Goal: Task Accomplishment & Management: Manage account settings

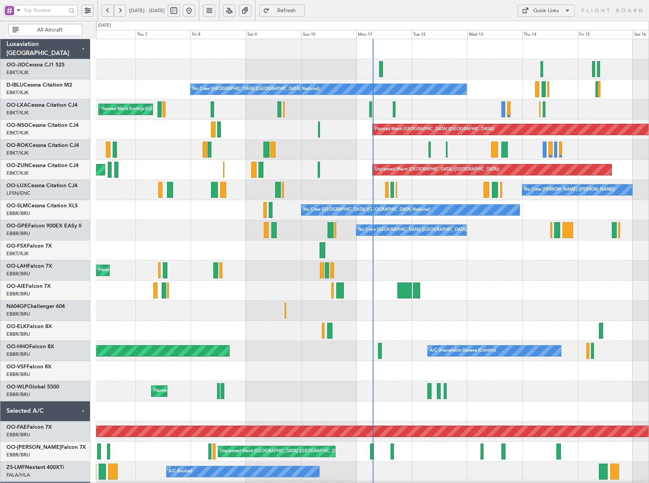
click at [235, 8] on button at bounding box center [229, 11] width 12 height 12
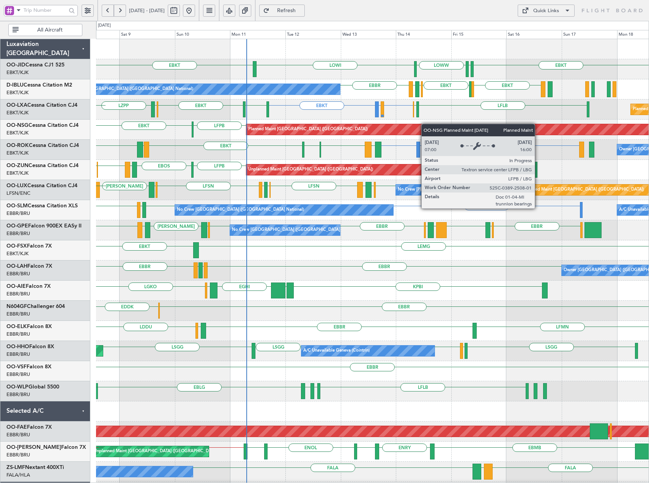
click at [363, 132] on div "EBKT LOWI EBKT EDDS LOWW No Crew Brussels (Brussels National) EBBR EBKT EBKT EH…" at bounding box center [372, 300] width 553 height 523
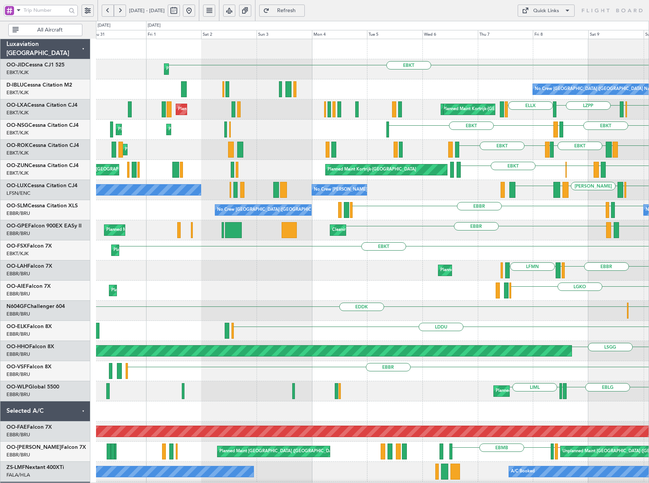
click at [187, 144] on div "Planned Maint Kortrijk-Wevelgem EBKT LOWI No Crew Brussels (Brussels National) …" at bounding box center [372, 280] width 553 height 483
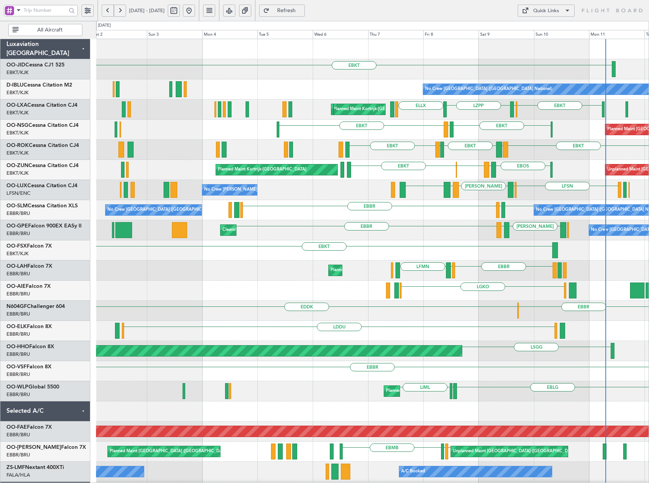
click at [202, 161] on div "EBKT Planned Maint Kortrijk-Wevelgem No Crew Brussels (Brussels National) Plann…" at bounding box center [372, 290] width 553 height 503
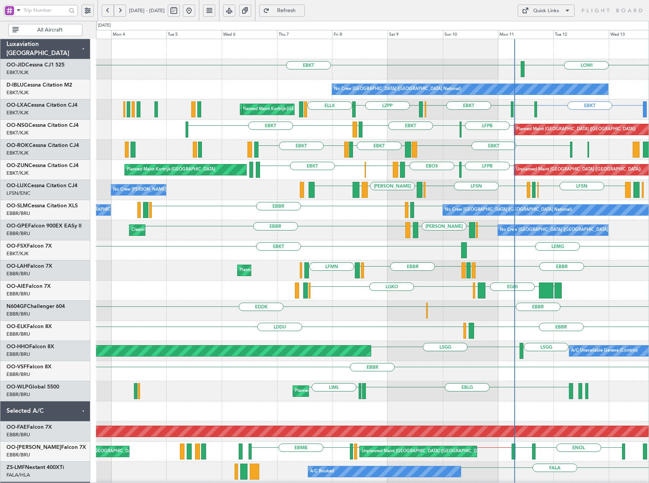
click at [408, 191] on div "No Crew Nancy (Essey) LFSN ELLX LFMD LFSN EBBR LEIB LGKR EBBR No Crew Nancy (Es…" at bounding box center [372, 190] width 553 height 20
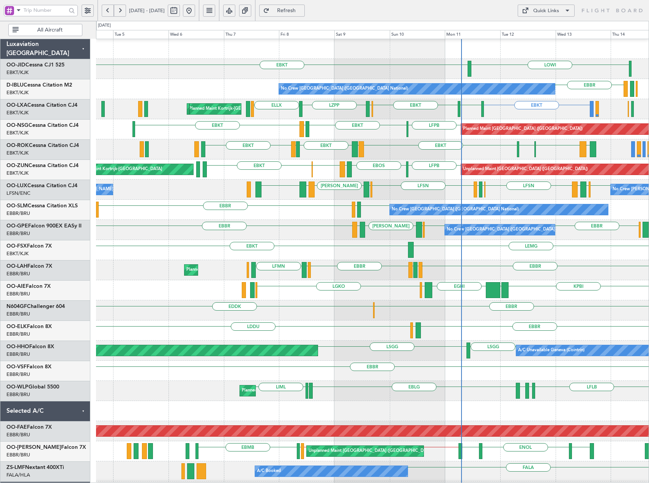
scroll to position [1, 0]
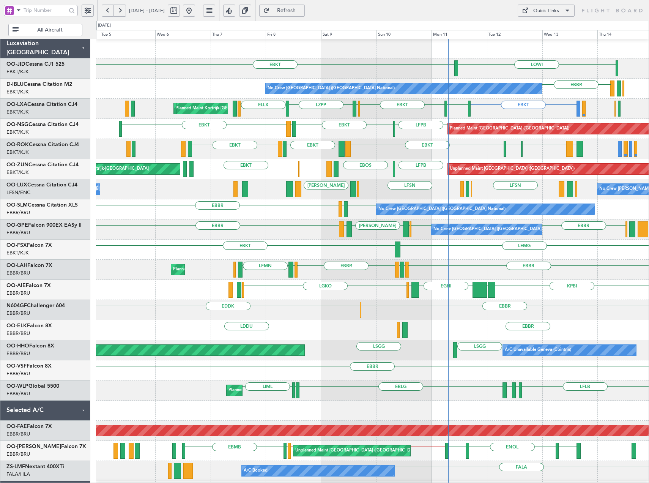
click at [269, 189] on div "No Crew Nancy (Essey) LFSN ELLX LFMD LFSN EBBR LEIB LGKR EBBR LFSN EBKT LEAL No…" at bounding box center [372, 189] width 553 height 20
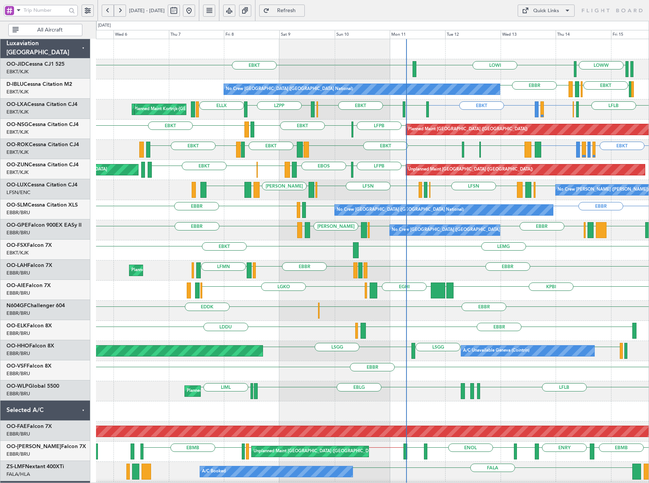
scroll to position [0, 0]
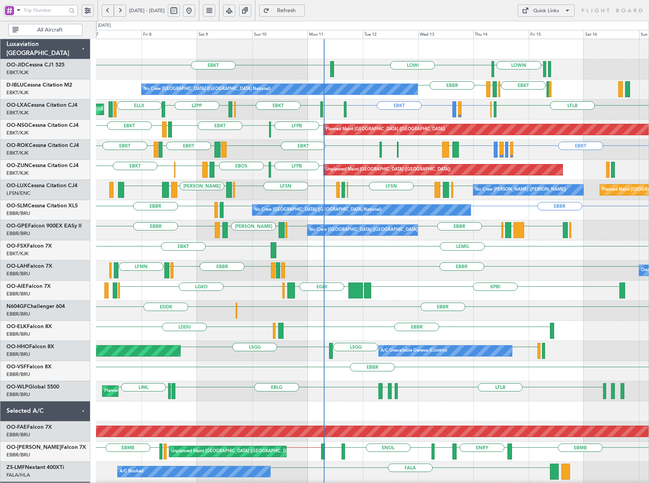
click at [285, 187] on div "No Crew Nancy (Essey) LFSN ELLX LFMD LFSN EBBR LEIB LGKR EBBR LFSN EBKT LEAL Pl…" at bounding box center [372, 190] width 553 height 20
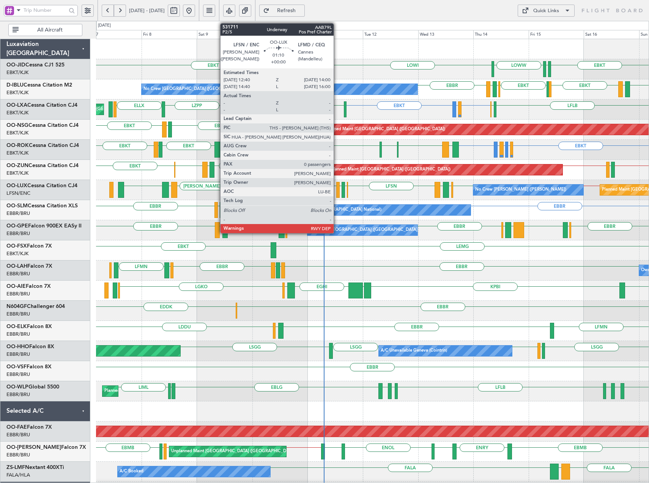
click at [337, 189] on div at bounding box center [337, 190] width 3 height 16
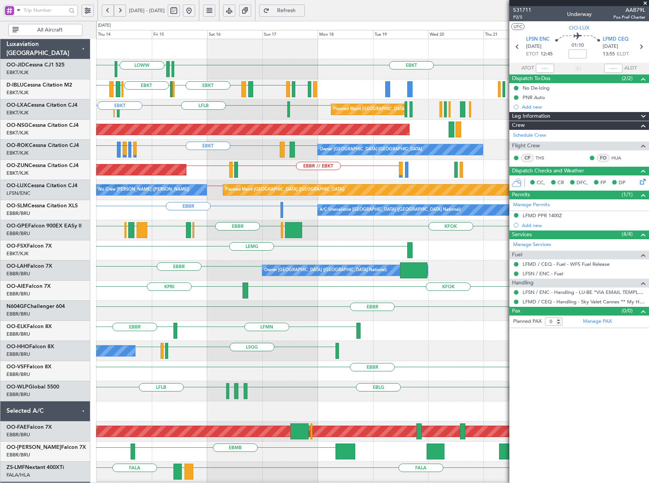
click at [0, 208] on html "07 Aug 2025 - 17 Aug 2025 Refresh Quick Links All Aircraft EBKT LOWI EDDS LOWW …" at bounding box center [324, 241] width 649 height 483
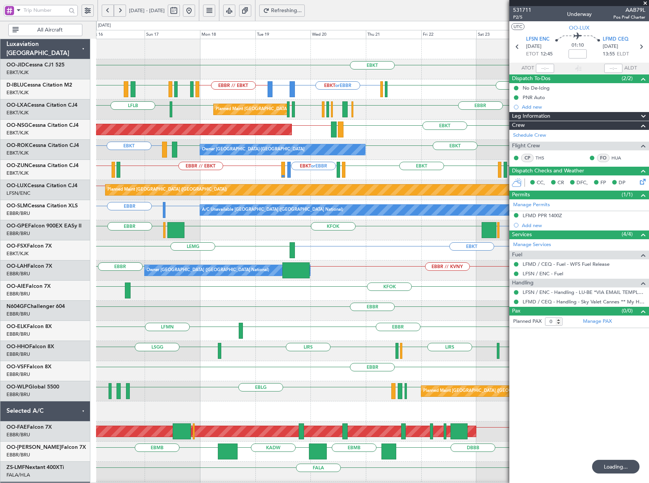
click at [180, 211] on div "EBKT EBKT or EBBR EPWA or EBBR EBBR // EBKT EBKT EGJJ LFMT LFSN LFMT EBKT LFKF …" at bounding box center [324, 252] width 649 height 462
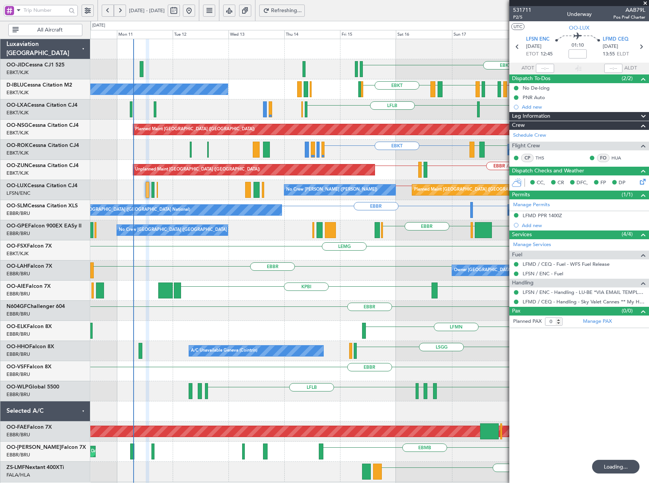
click at [498, 250] on div "EBKT EBKT or EBBR EPWA or EBBR EBBR // EBKT LFMT LFSN LFMT EBKT LFKF EBKT No Cr…" at bounding box center [369, 260] width 558 height 443
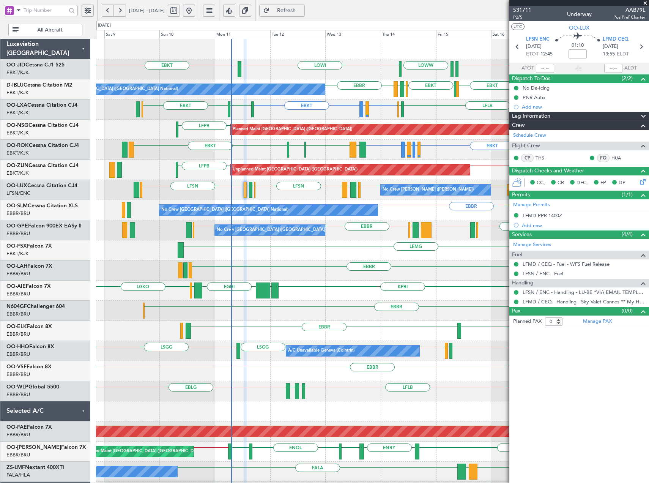
click at [248, 159] on div "EBKT LOWI or EBKT EBKT LFMD or EBKT EBKT EBKT EGLC EBKT EBKT LIEO LEMG Owner Ko…" at bounding box center [372, 150] width 553 height 20
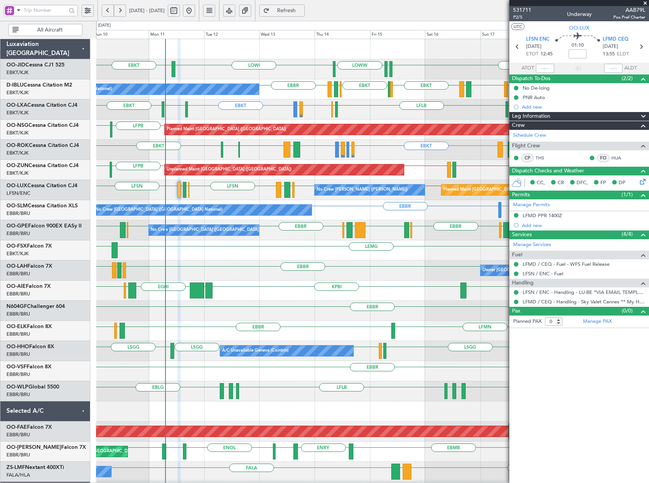
click at [302, 188] on div "Planned Maint Paris (Le Bourget) No Crew Nancy (Essey) LFSN ELLX LFMD LFSN LFSN…" at bounding box center [372, 190] width 553 height 20
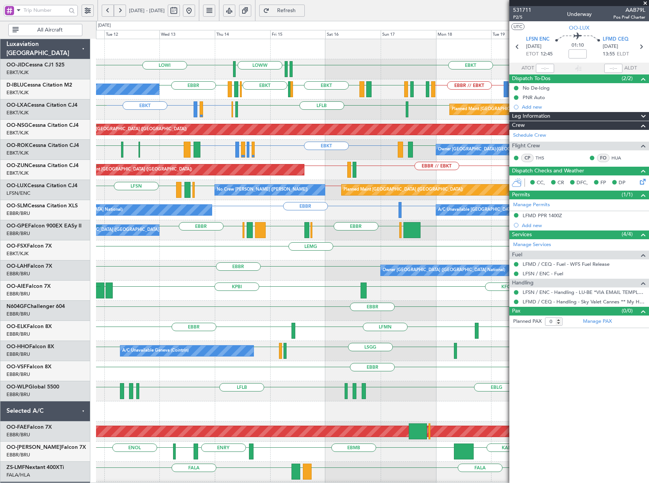
click at [329, 119] on div "EBKT EBKT LFMD or EBKT EBBR LFLB EBBR EBKT EBBR // LOWI Planned Maint Brussels …" at bounding box center [372, 109] width 553 height 20
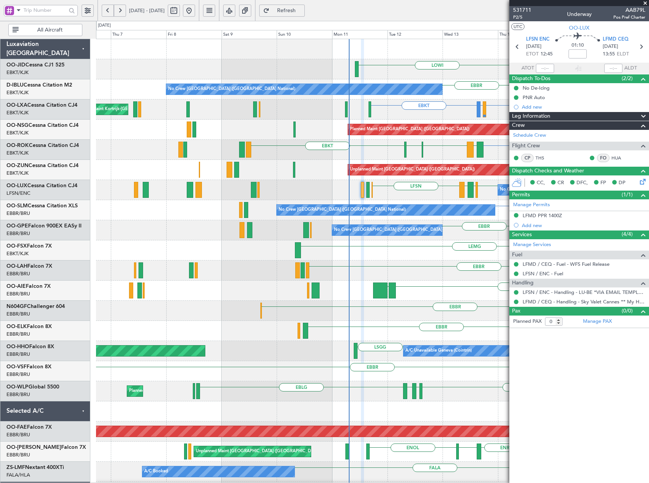
click at [535, 137] on fb-app "11 Aug 2025 - 21 Aug 2025 Refresh Quick Links All Aircraft LOWI EBKT EDDS LOWW …" at bounding box center [324, 246] width 649 height 474
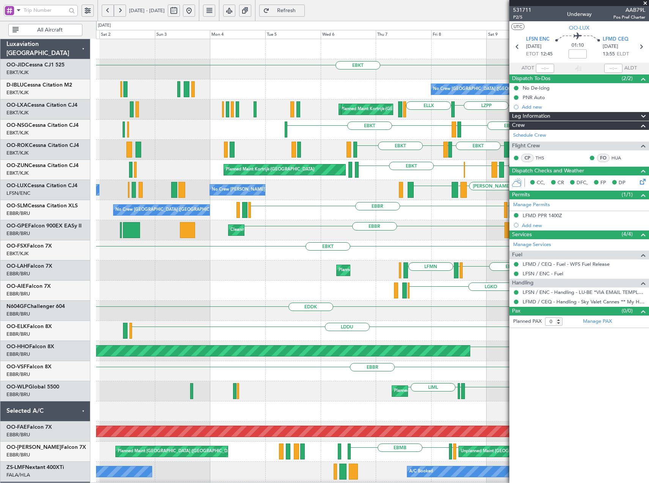
click at [388, 168] on div "EBKT LOWI LOWW Planned Maint Kortrijk-Wevelgem No Crew Brussels (Brussels Natio…" at bounding box center [372, 300] width 553 height 523
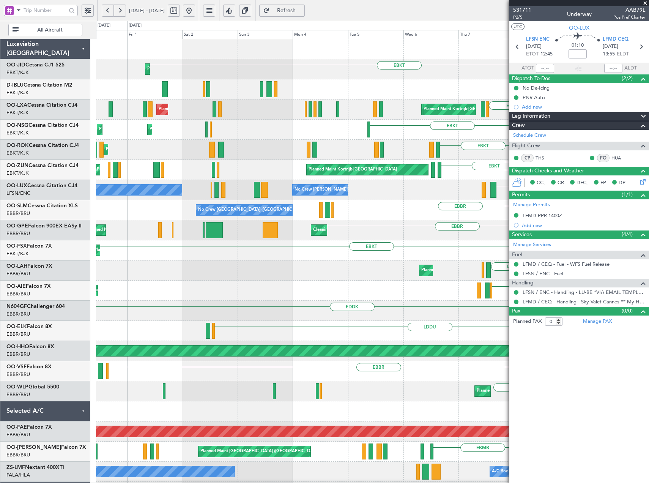
click at [273, 158] on div "EBKT LIEE EBKT LFTH EBKT Planned Maint Kortrijk-Wevelgem EGLC EBKT" at bounding box center [372, 150] width 553 height 20
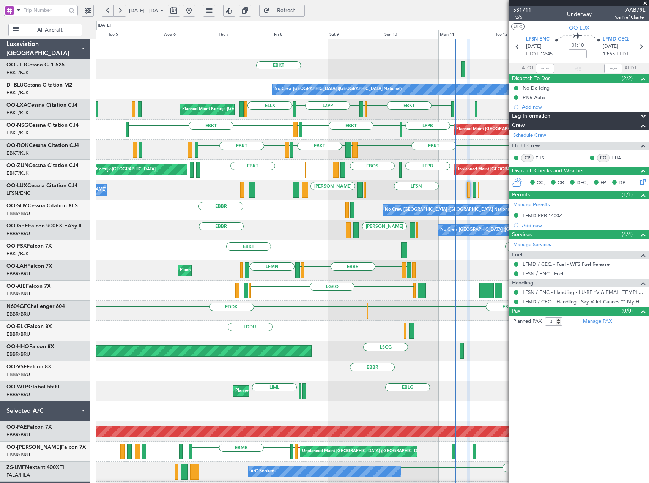
click at [0, 196] on html "31 Jul 2025 - 10 Aug 2025 Refresh Quick Links All Aircraft EBKT No Crew Brussel…" at bounding box center [324, 241] width 649 height 483
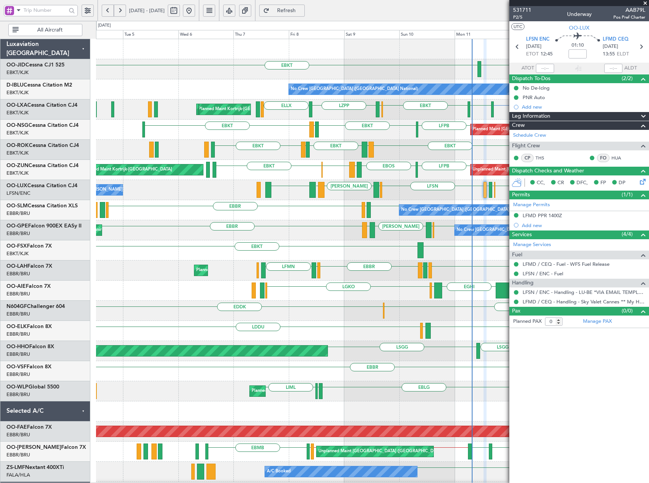
click at [388, 206] on div "EBKT LOWI LOWW EDDS EBKT EBBR EBKT EHBK LFMN No Crew Brussels (Brussels Nationa…" at bounding box center [372, 290] width 553 height 503
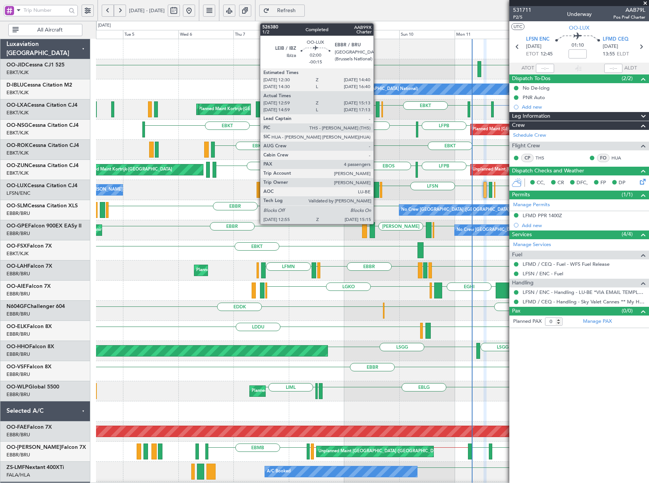
click at [377, 193] on div at bounding box center [376, 190] width 6 height 16
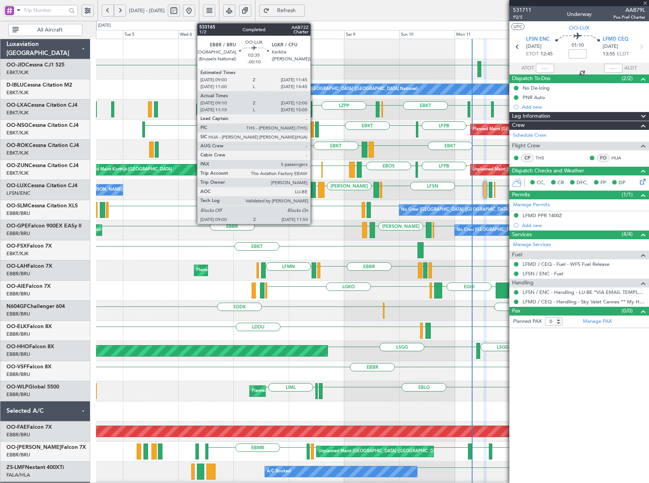
type input "-00:15"
type input "13:04"
type input "15:08"
type input "4"
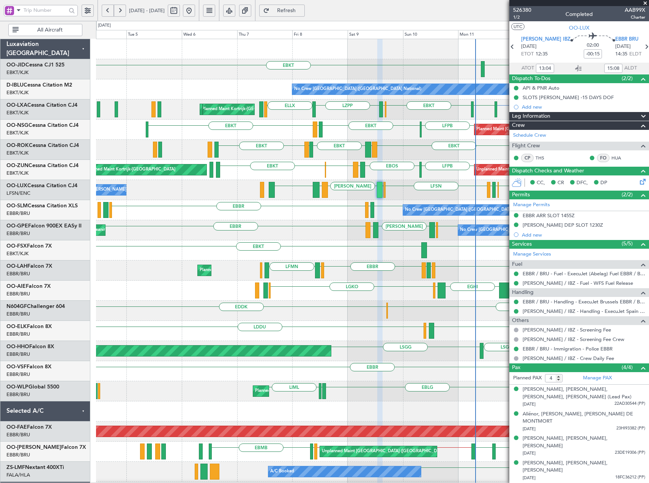
click at [350, 195] on div "EBKT LOWI LOWW EDDS EBKT No Crew Brussels (Brussels National) EBBR EHBK LFMN EB…" at bounding box center [372, 300] width 553 height 523
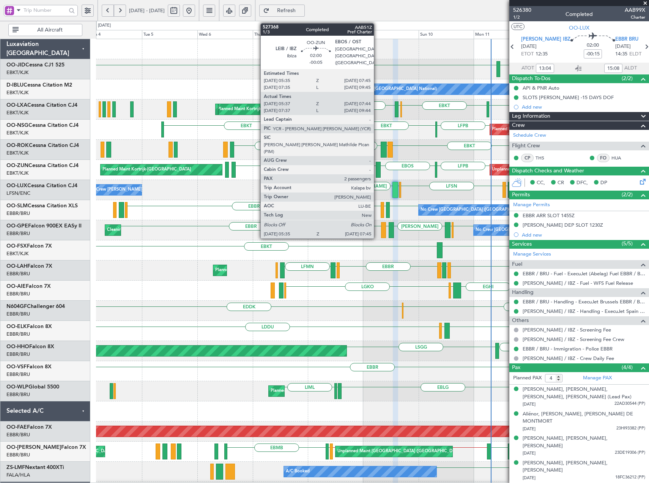
click at [378, 169] on div at bounding box center [378, 170] width 5 height 16
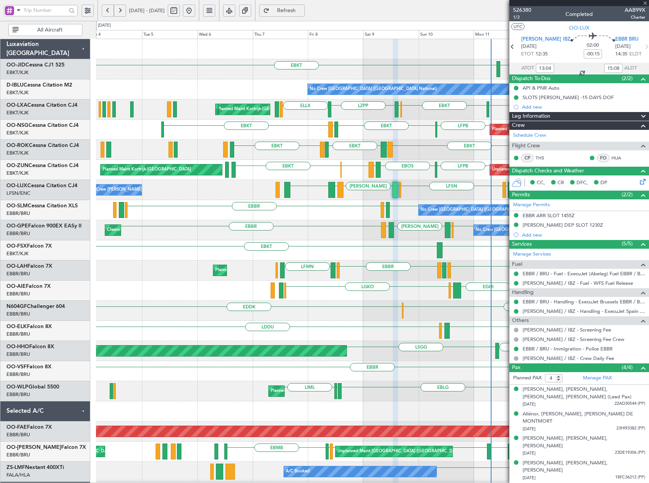
type input "-00:05"
type input "05:42"
type input "07:39"
type input "2"
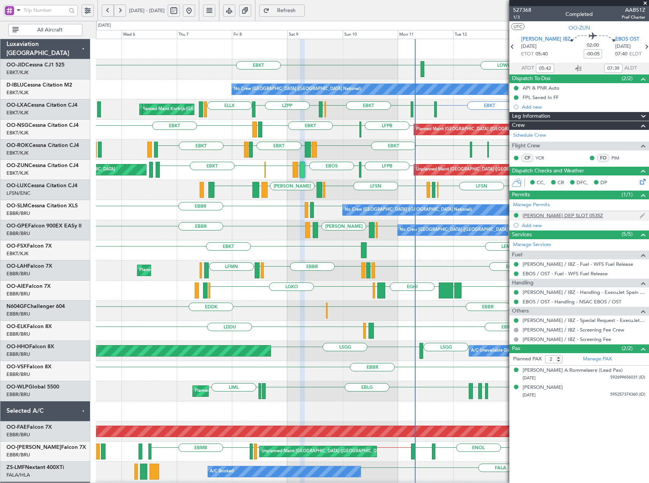
click at [556, 212] on div "LEIB DEP SLOT 0535Z" at bounding box center [563, 215] width 80 height 6
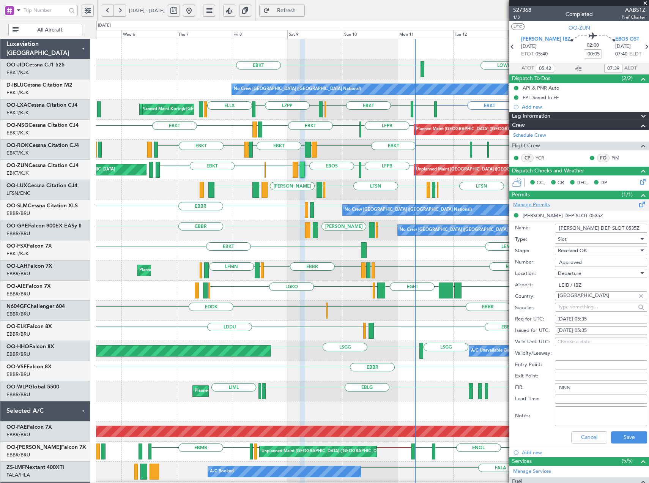
click at [532, 205] on link "Manage Permits" at bounding box center [531, 205] width 37 height 8
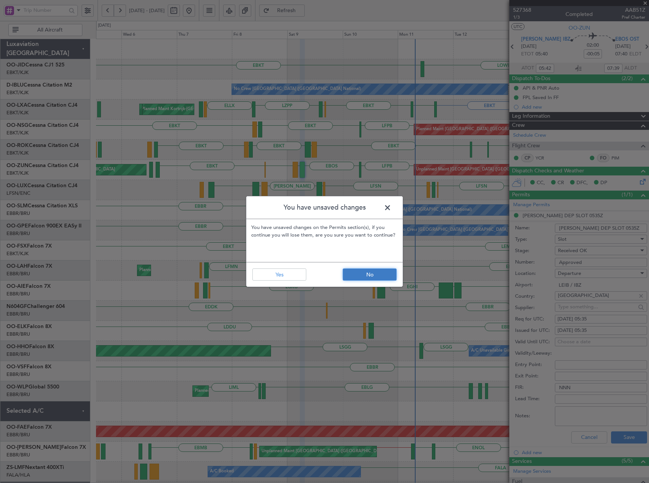
click at [366, 272] on button "No" at bounding box center [370, 274] width 54 height 12
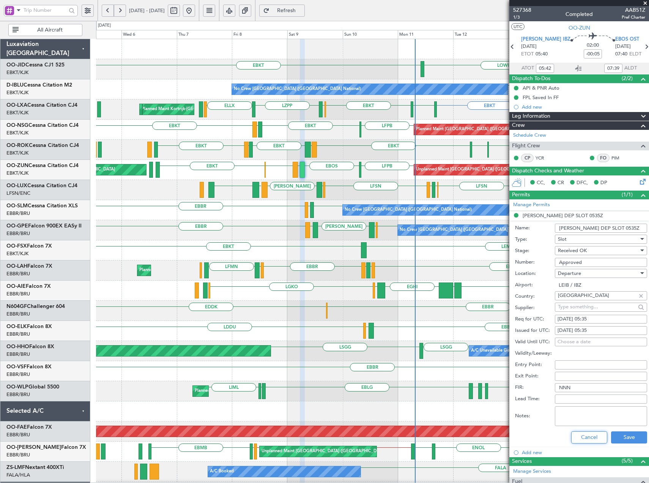
drag, startPoint x: 585, startPoint y: 439, endPoint x: 493, endPoint y: 399, distance: 100.6
click at [581, 438] on button "Cancel" at bounding box center [589, 437] width 36 height 12
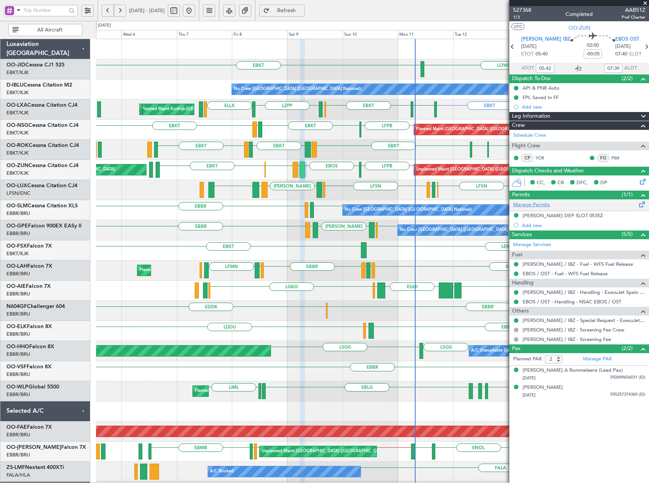
click at [537, 202] on link "Manage Permits" at bounding box center [531, 205] width 37 height 8
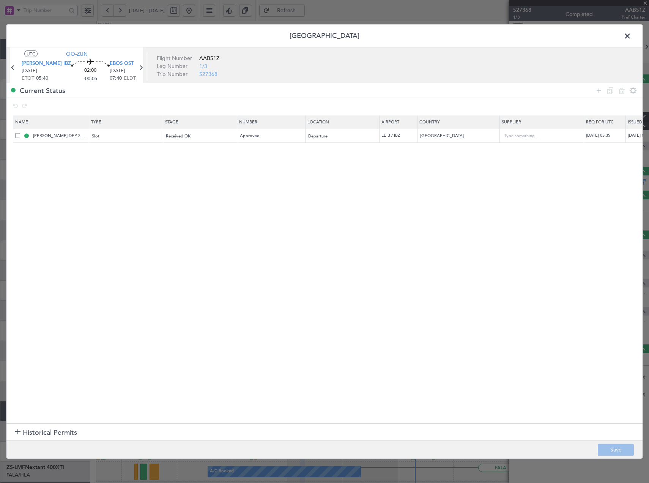
click at [621, 34] on header "Permit Center" at bounding box center [324, 36] width 636 height 23
click at [631, 38] on span at bounding box center [631, 37] width 0 height 15
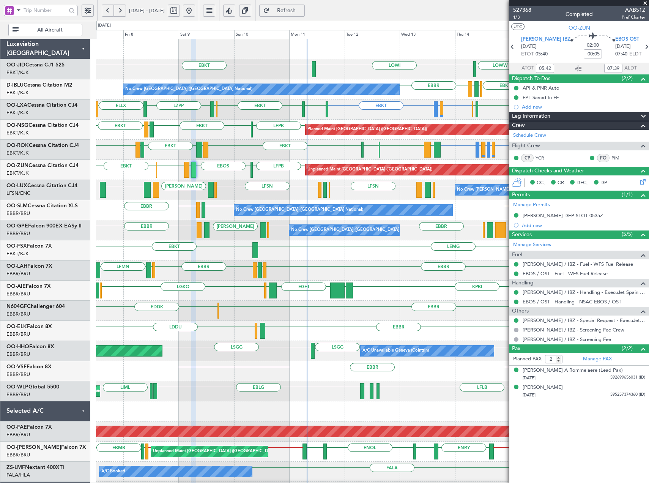
click at [345, 277] on div "EBBR EGPF ENGM EBBR EGGW LFMN Owner Brussels (Brussels National) Planned Maint …" at bounding box center [372, 270] width 553 height 20
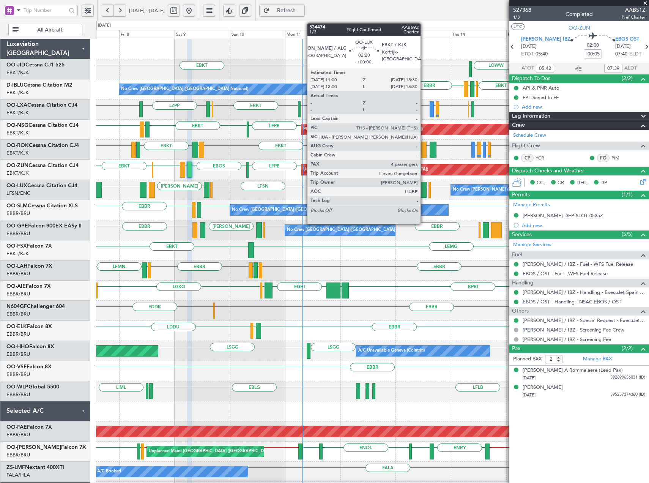
click at [424, 194] on div at bounding box center [424, 190] width 6 height 16
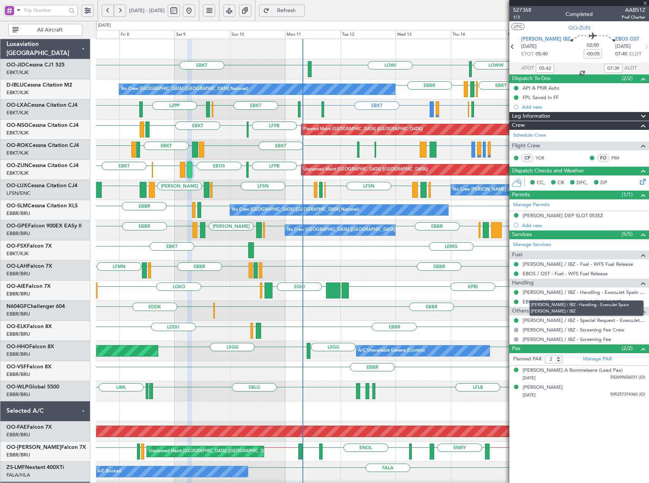
type input "4"
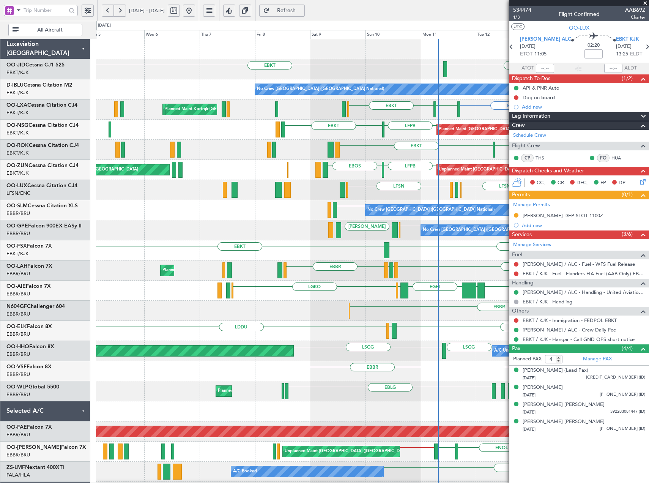
click at [493, 255] on div "LOWI EBKT LOWW EDDS EBKT EBBR EBKT EHBK LFMN No Crew Brussels (Brussels Nationa…" at bounding box center [372, 290] width 553 height 503
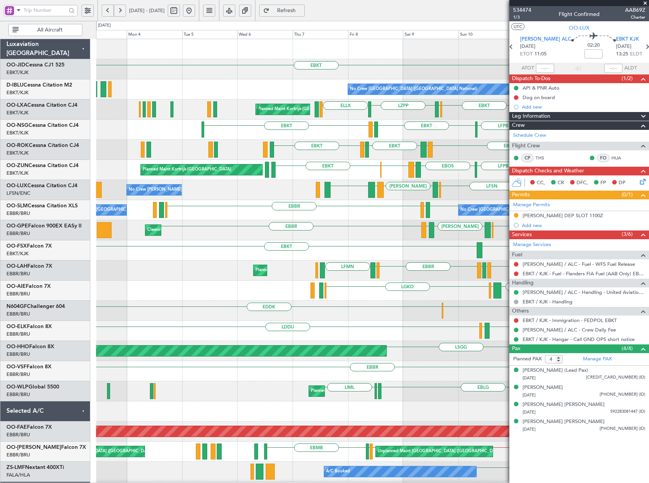
click at [228, 215] on div "No Crew Brussels (Brussels National) EBBR EKYT EBBR No Crew Brussels (Brussels …" at bounding box center [372, 210] width 553 height 20
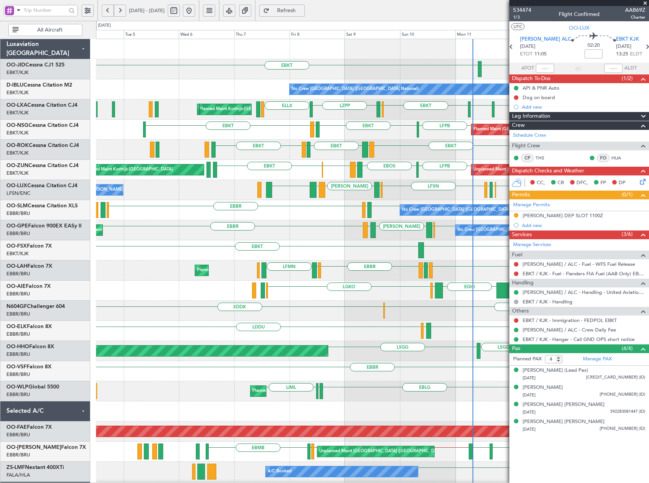
click at [305, 215] on div "No Crew Brussels (Brussels National) EBBR EKYT EBBR No Crew Brussels (Brussels …" at bounding box center [372, 210] width 553 height 20
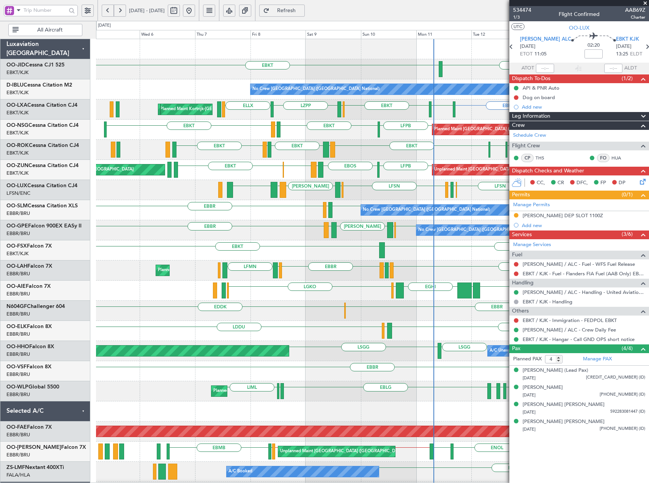
click at [309, 200] on div "No Crew Nancy (Essey) LFSN ELLX LFMD LFSN EBBR LEIB LGKR EBBR LFSN EBKT LEAL No…" at bounding box center [372, 190] width 553 height 20
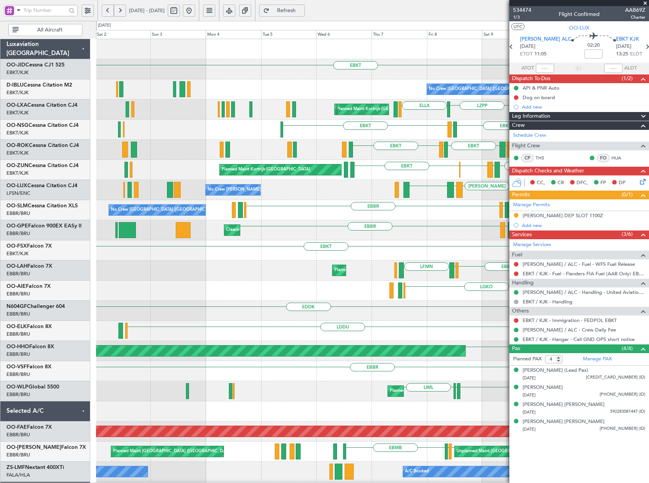
click at [438, 225] on div "LOWI EBKT Planned Maint Kortrijk-Wevelgem LOWW No Crew Brussels (Brussels Natio…" at bounding box center [372, 300] width 553 height 523
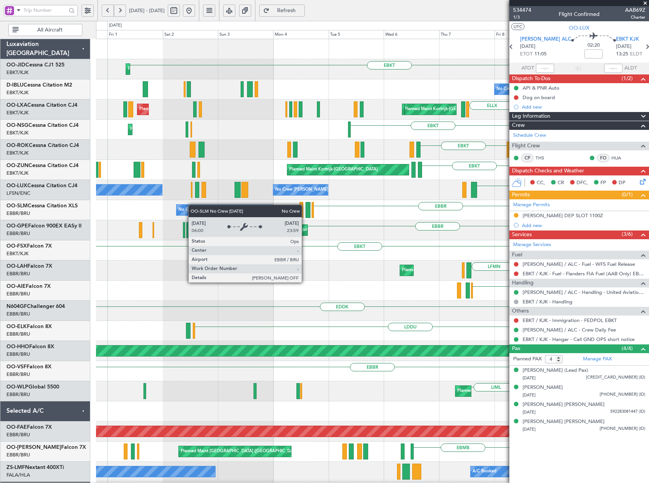
click at [226, 209] on div "No Crew Brussels (Brussels National) No Crew Brussels (Brussels National) EBBR …" at bounding box center [372, 210] width 553 height 20
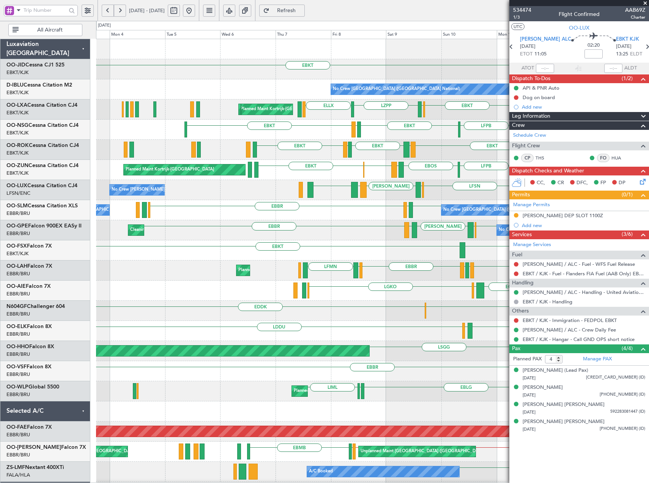
click at [229, 206] on div "EBKT Planned Maint Kortrijk-Wevelgem No Crew Brussels (Brussels National) Plann…" at bounding box center [372, 280] width 553 height 483
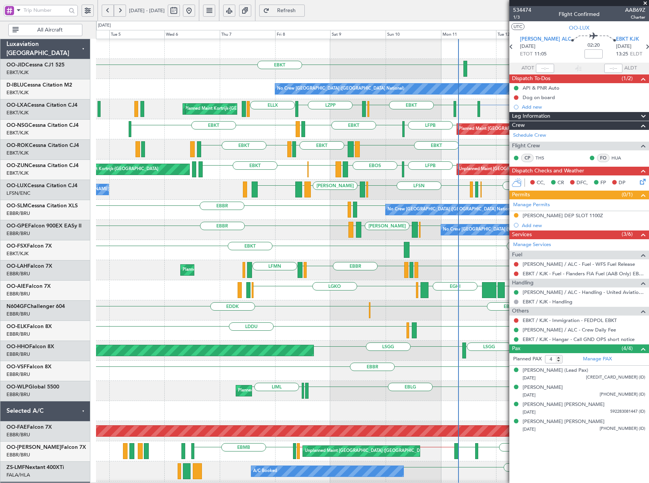
scroll to position [0, 0]
click at [282, 208] on div "No Crew Brussels (Brussels National) EBBR EBBR EKYT EBBR No Crew Brussels (Brus…" at bounding box center [372, 210] width 553 height 20
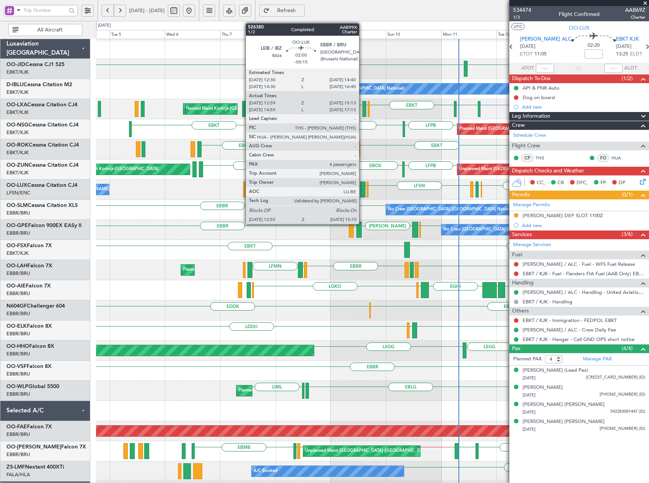
click at [362, 190] on div at bounding box center [363, 189] width 6 height 16
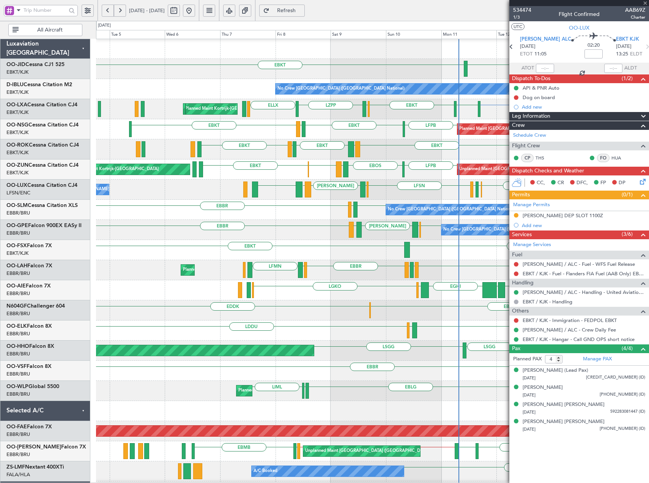
type input "-00:15"
type input "13:04"
type input "15:08"
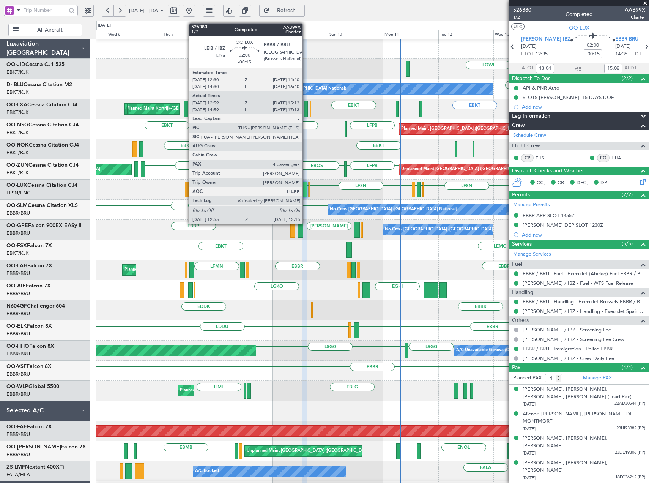
click at [306, 187] on div at bounding box center [305, 189] width 6 height 16
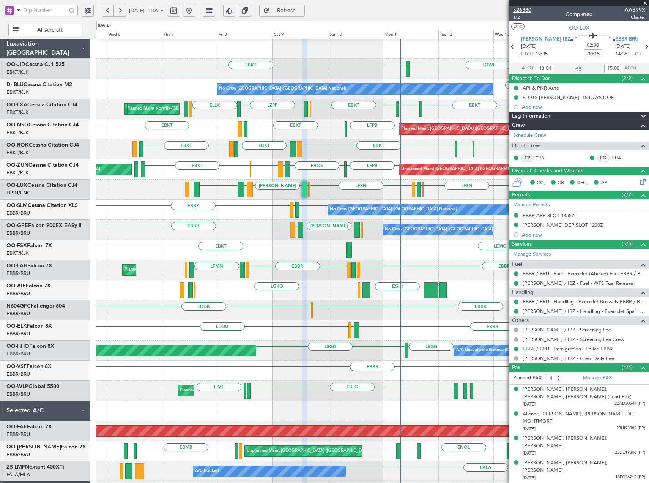
click at [527, 9] on span "526380" at bounding box center [522, 10] width 18 height 8
click at [518, 9] on span "526380" at bounding box center [522, 10] width 18 height 8
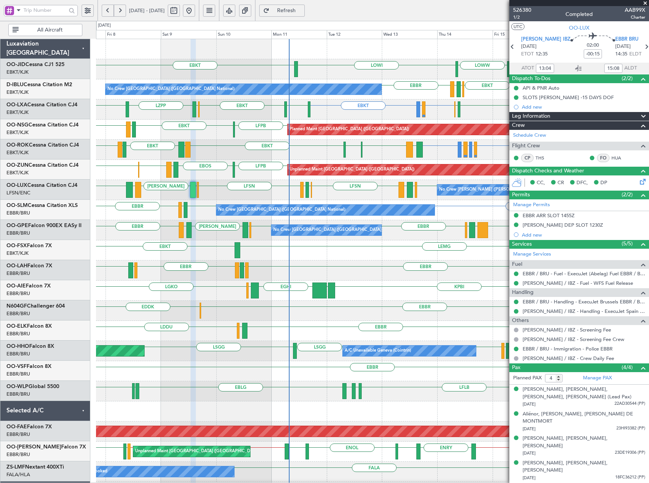
scroll to position [0, 0]
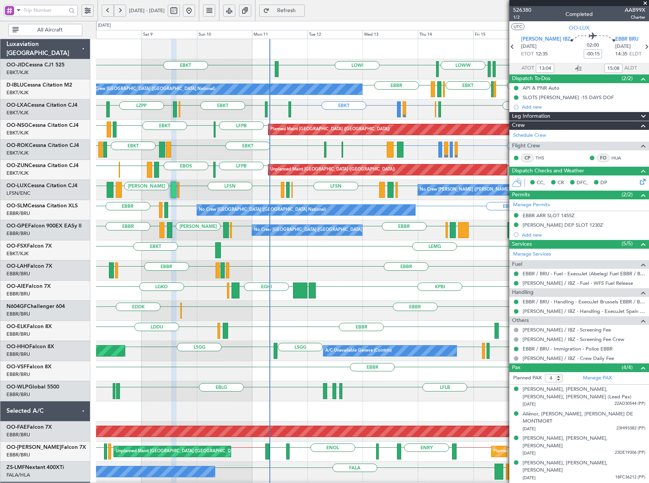
click at [342, 200] on div "LOWI EBKT EBKT EDDS LOWW No Crew Brussels (Brussels National) EBBR EBKT EBKT EH…" at bounding box center [372, 300] width 553 height 523
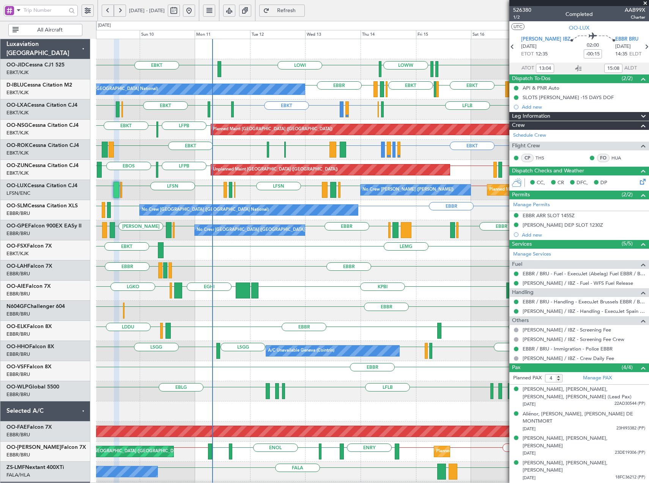
click at [309, 192] on div "No Crew Nancy (Essey) Planned Maint Paris (Le Bourget) LFSN ELLX LFMD LFSN EBBR…" at bounding box center [372, 190] width 553 height 20
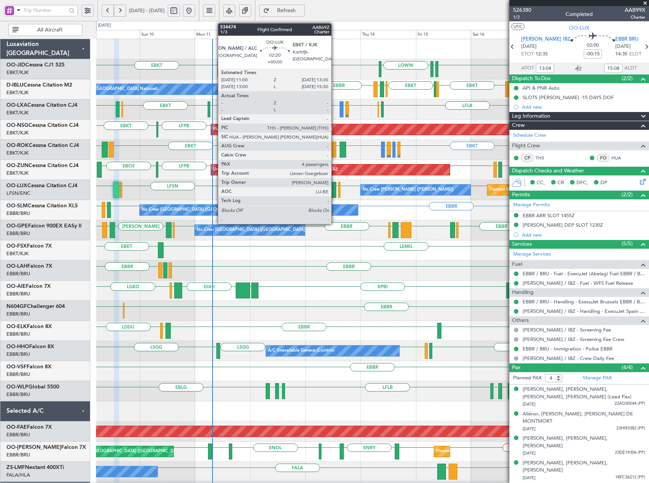
click at [335, 189] on div at bounding box center [333, 190] width 6 height 16
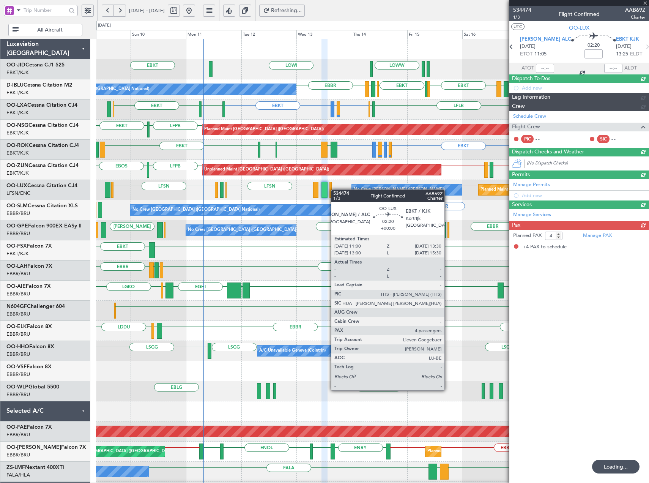
type input "-00:15"
type input "13:04"
type input "15:08"
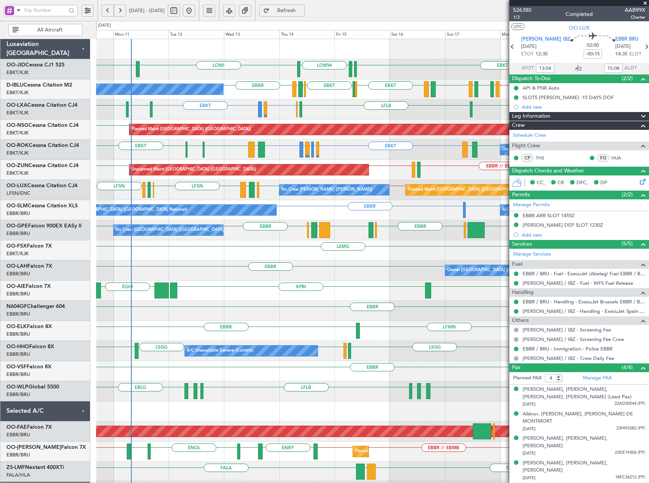
click at [356, 212] on div "EDDM or EBBR [GEOGRAPHIC_DATA] No Crew [GEOGRAPHIC_DATA] (Brussels National) A/…" at bounding box center [372, 210] width 553 height 20
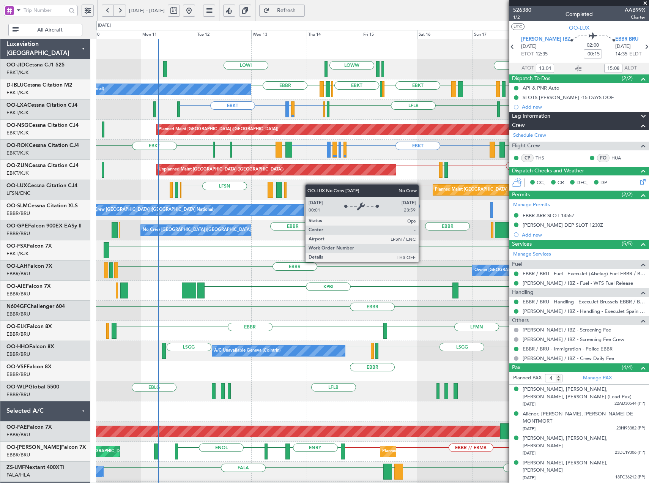
click at [314, 184] on div "LOWI EBKT [PERSON_NAME] LOWW No Crew [GEOGRAPHIC_DATA] (Brussels National) EBBR…" at bounding box center [372, 290] width 553 height 503
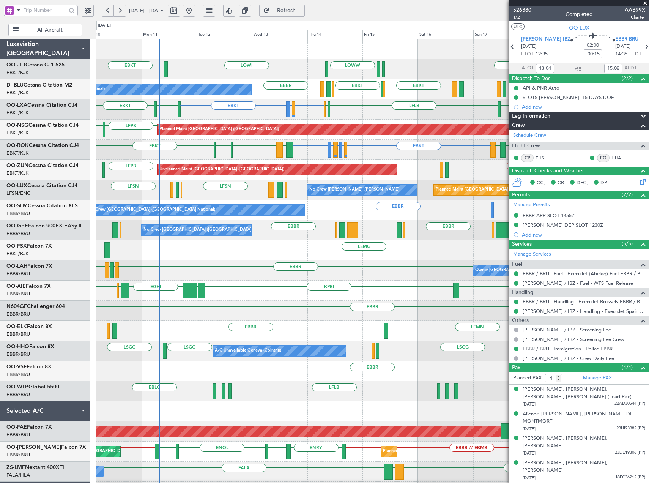
click at [645, 1] on span at bounding box center [645, 3] width 8 height 7
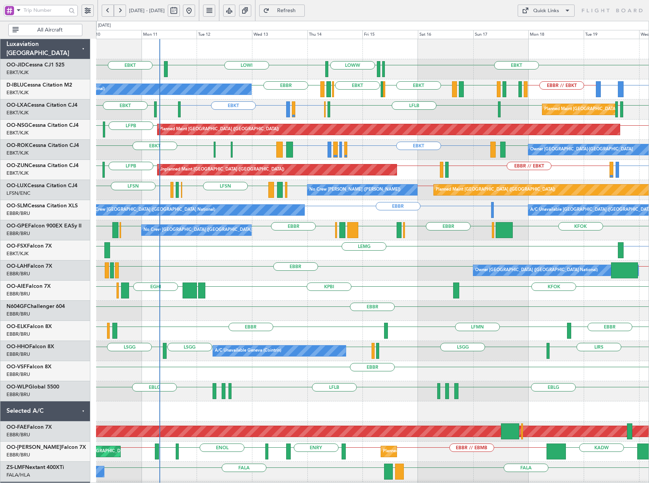
type input "0"
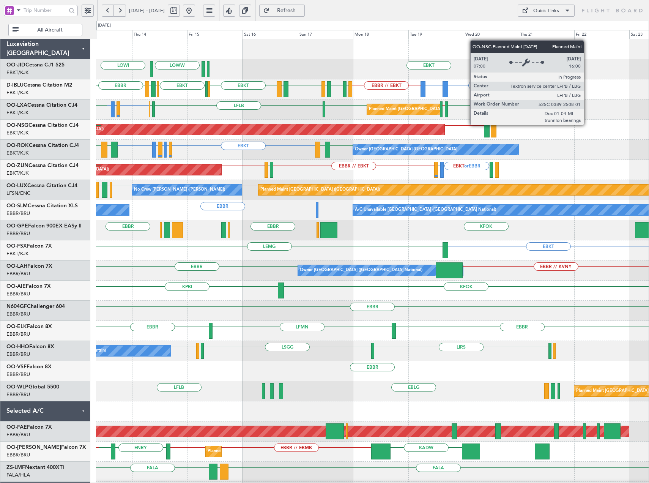
click at [175, 140] on div "LOWI EBKT [PERSON_NAME] LOWW EBKT EBBR // EBKT EBKT or EBBR EPWA or EBBR [GEOGR…" at bounding box center [372, 290] width 553 height 503
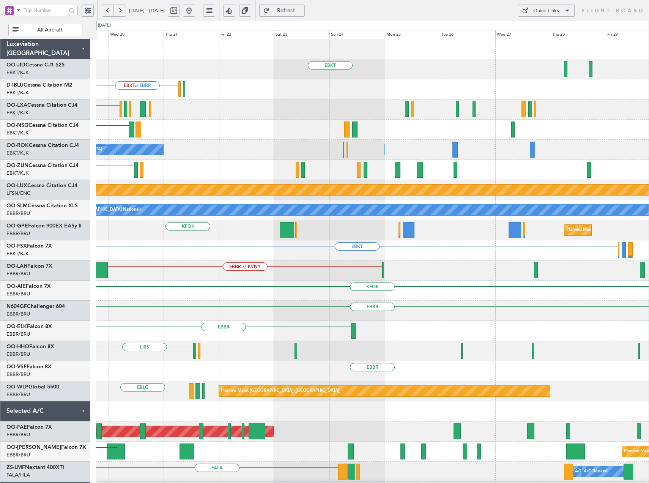
click at [295, 141] on div "EBKT EBKT or EBBR LFSN LFMT LFMT EBBR // EBKT EPWA or EBBR EBKT EBKT Planned Ma…" at bounding box center [372, 290] width 553 height 503
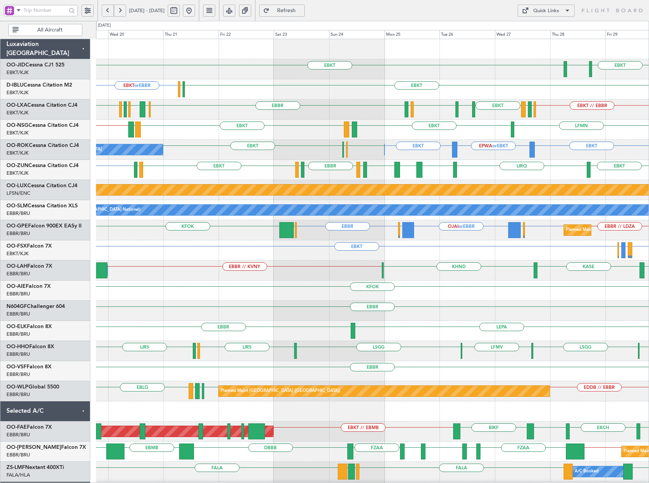
click at [229, 186] on div "EBKT EBKT [GEOGRAPHIC_DATA] EBKT or EBBR EBKT EGJJ EBKT // EBBR LFPB LIRS EBKT …" at bounding box center [372, 280] width 553 height 483
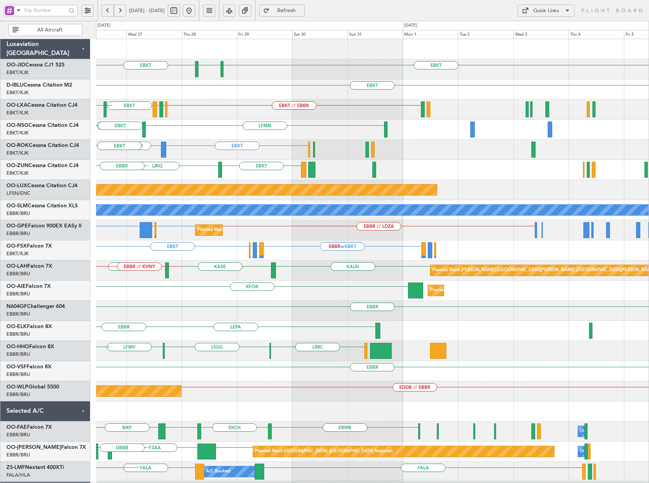
click at [170, 179] on div "LIRQ EBKT EBKT LEBZ EBKT LOWS [GEOGRAPHIC_DATA]" at bounding box center [372, 170] width 553 height 20
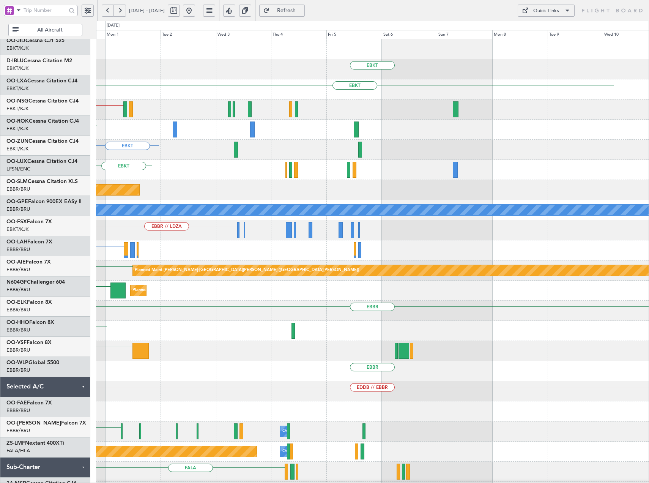
click at [95, 139] on div "EBKT EBKT EBKT // EBBR LFMN EBKT EBKT Planned Maint [GEOGRAPHIC_DATA] ([GEOGRAP…" at bounding box center [324, 252] width 649 height 462
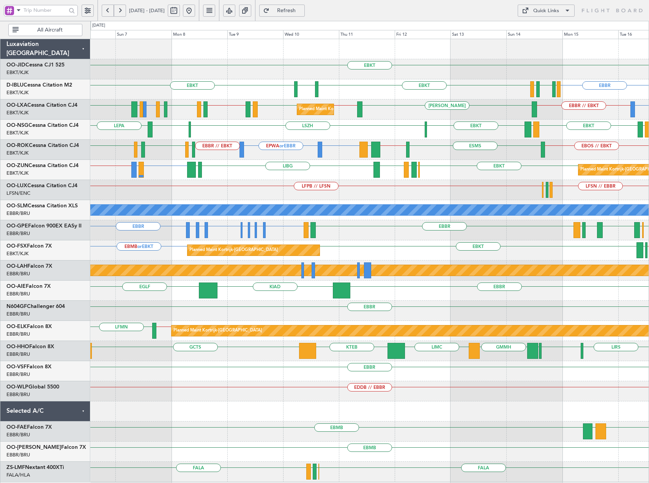
click at [285, 148] on div "EBKT [GEOGRAPHIC_DATA] EBKT LFMT LFSN LFMT EBKT [GEOGRAPHIC_DATA] EPWA or EBBR …" at bounding box center [369, 260] width 558 height 443
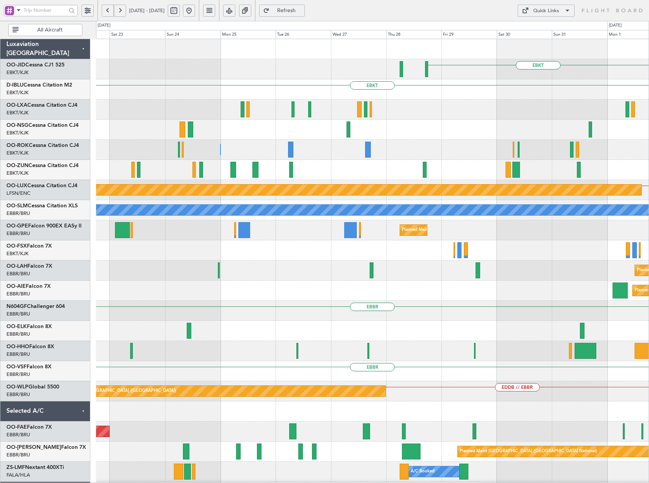
click at [649, 138] on html "[DATE] - [DATE] Refresh Quick Links All Aircraft EBKT EBKT Owner [GEOGRAPHIC_DA…" at bounding box center [324, 241] width 649 height 483
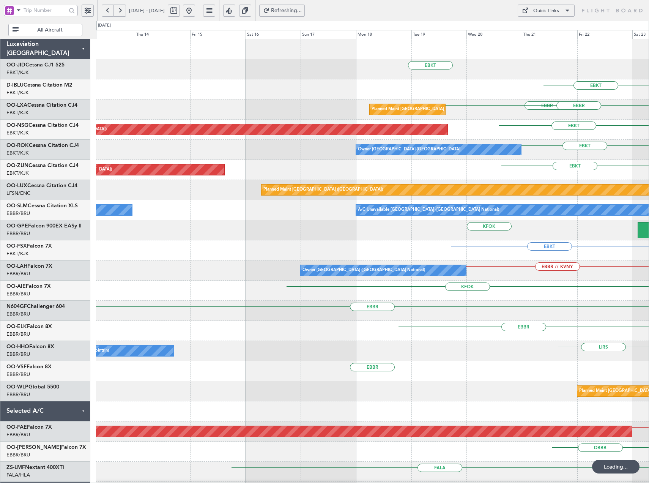
click at [446, 158] on div "EBKT Owner [GEOGRAPHIC_DATA]-[GEOGRAPHIC_DATA] Owner [GEOGRAPHIC_DATA]-[GEOGRAP…" at bounding box center [372, 150] width 553 height 20
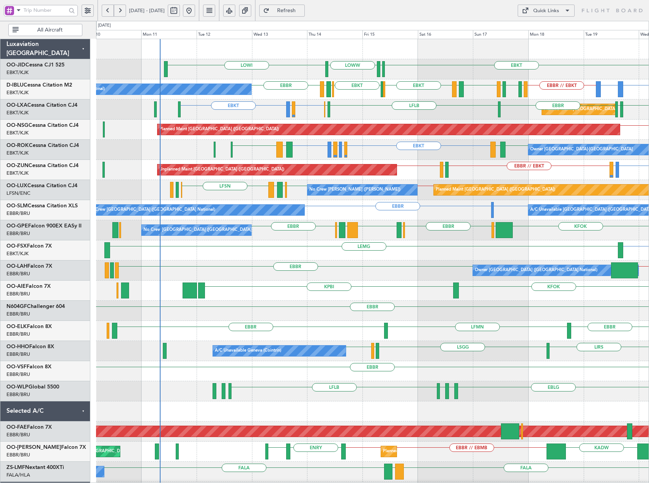
click at [274, 272] on div "EBKT LOWI [PERSON_NAME] LOWW EBBR // EBKT EBKT or EBBR EPWA or EBBR [GEOGRAPHIC…" at bounding box center [372, 290] width 553 height 503
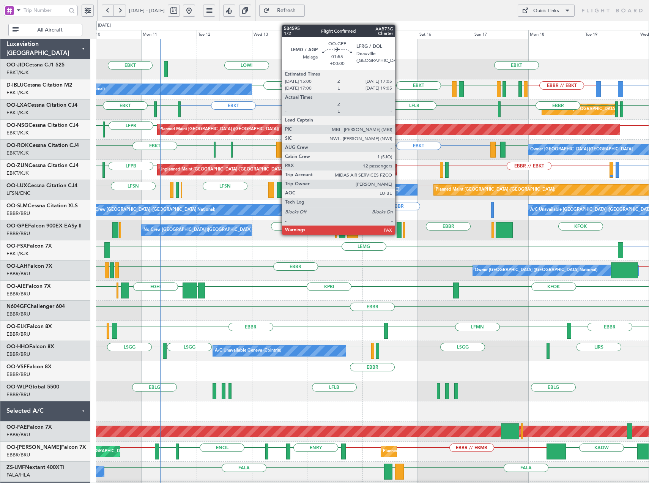
click at [399, 234] on div at bounding box center [399, 230] width 5 height 16
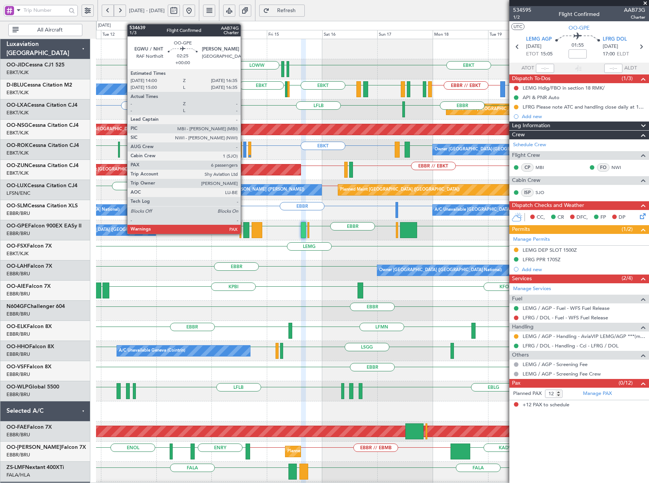
click at [244, 233] on div at bounding box center [246, 230] width 6 height 16
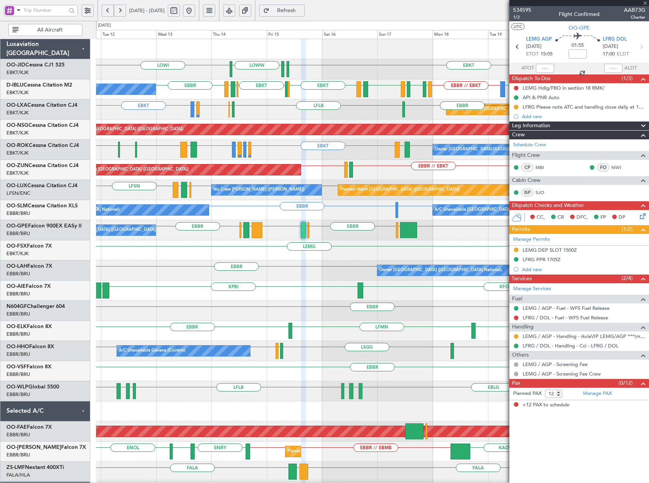
type input "6"
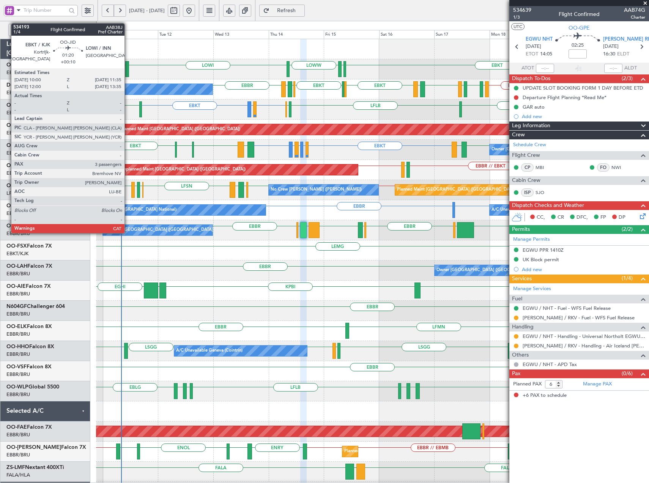
click at [128, 66] on div at bounding box center [127, 69] width 4 height 16
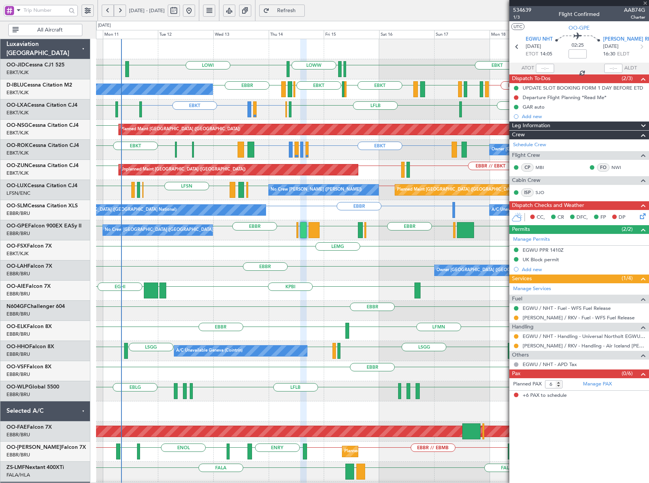
type input "+00:10"
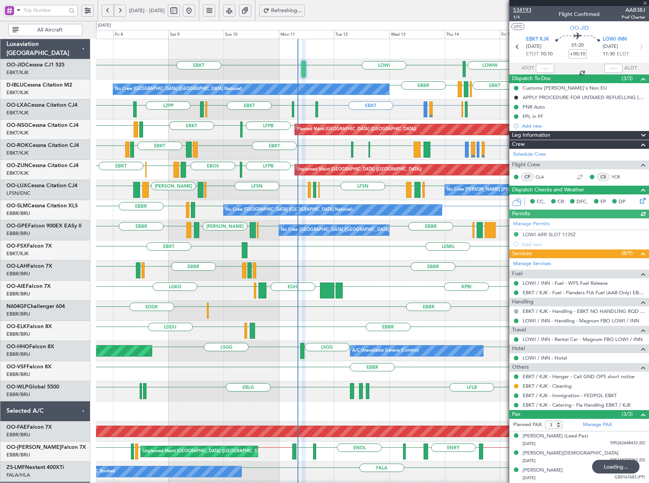
click at [523, 8] on span "534193" at bounding box center [522, 10] width 18 height 8
click at [44, 63] on link "OO-JID Cessna CJ1 525" at bounding box center [35, 64] width 58 height 5
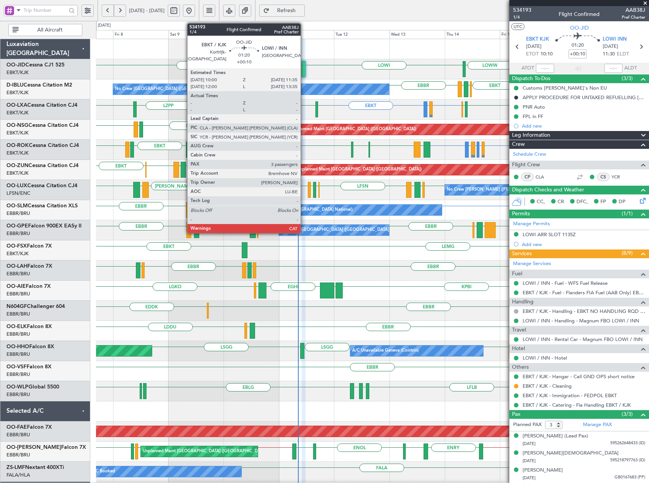
click at [304, 66] on div at bounding box center [304, 69] width 4 height 16
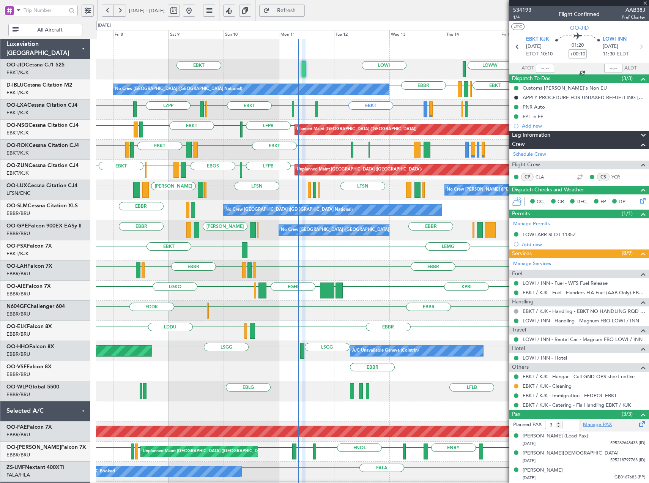
click at [599, 428] on link "Manage PAX" at bounding box center [597, 425] width 29 height 8
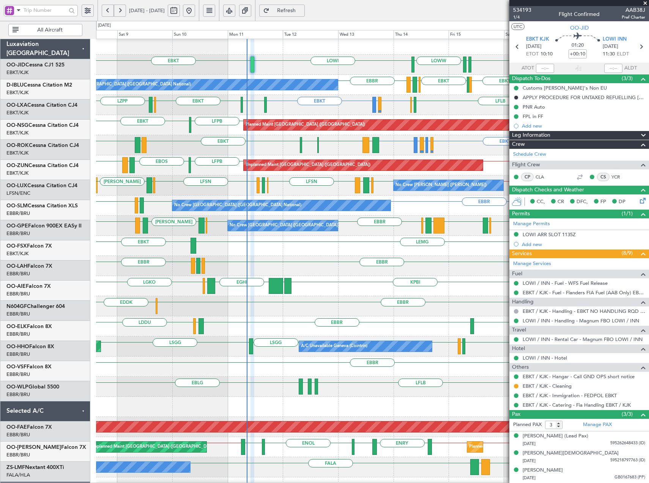
scroll to position [5, 0]
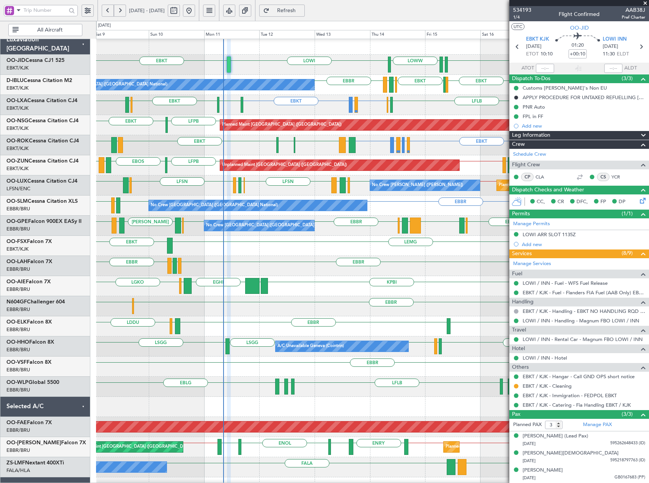
click at [334, 110] on div "EBKT EBKT LFMD or EBKT LSZB EBKT ELLX LZPP EBBR LFLB EBBR ELLX Planned Maint Ko…" at bounding box center [372, 105] width 553 height 20
click at [644, 3] on span at bounding box center [645, 3] width 8 height 7
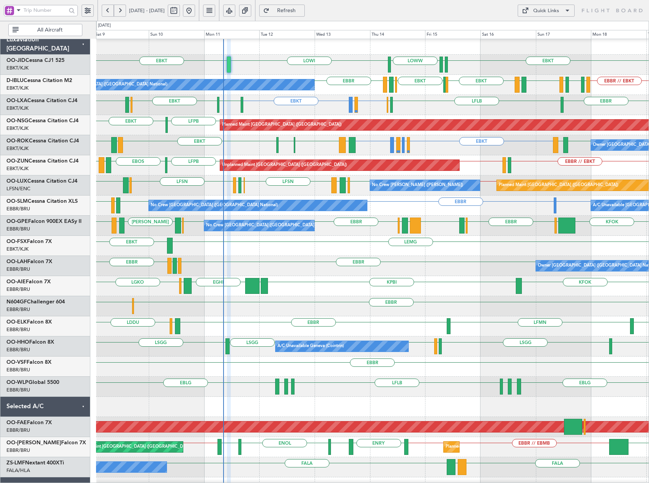
type input "0"
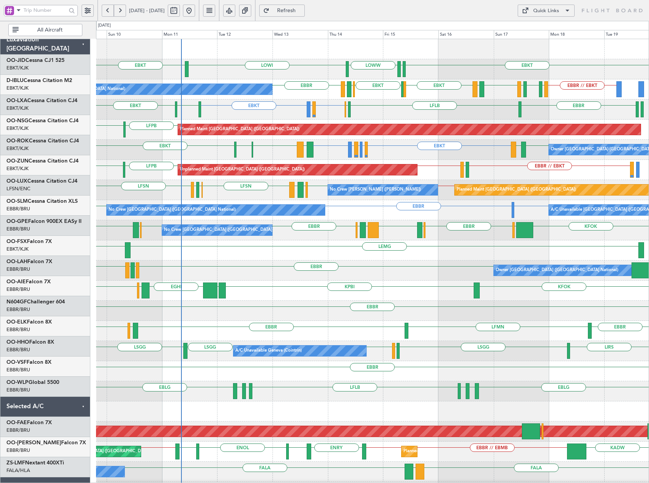
scroll to position [0, 0]
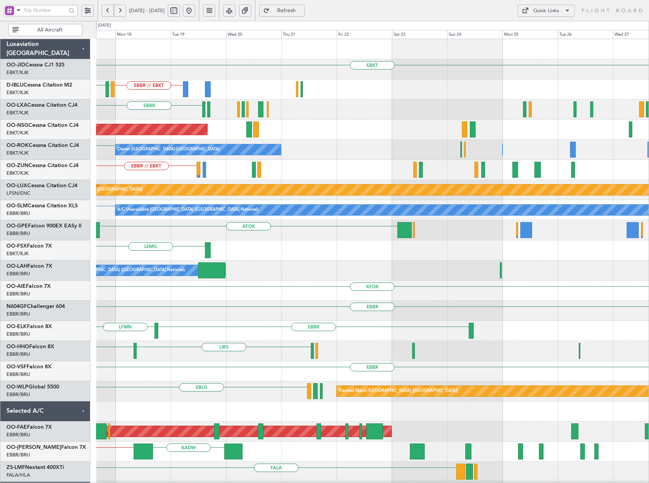
click at [144, 225] on div "EBKT EDDS LOWW EBBR // EBKT LFMT LFSN EBKT LFKF EBKT LFMT EBKT EBBR Planned Mai…" at bounding box center [372, 290] width 553 height 503
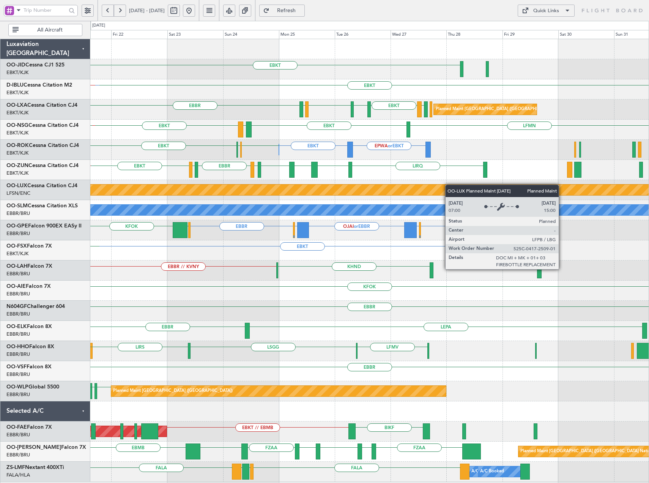
click at [384, 193] on div "EBKT EBKT EPWA or EBBR EBKT or EBBR EGJJ EBBR // EBKT LIRS EBKT EKEB EBKT EIDW …" at bounding box center [369, 260] width 558 height 443
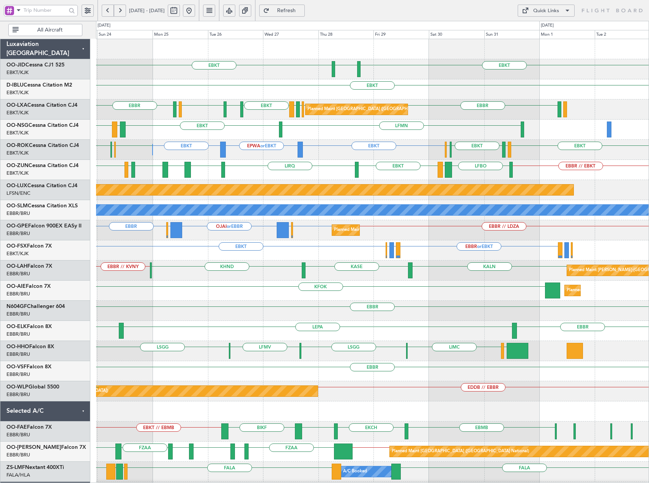
click at [256, 151] on div "EBKT EBKT EGNT EBKT EBBR LFPB LIRS EBKT EKEB EBKT EIDW EBBR EBBR Planned Maint …" at bounding box center [372, 290] width 553 height 503
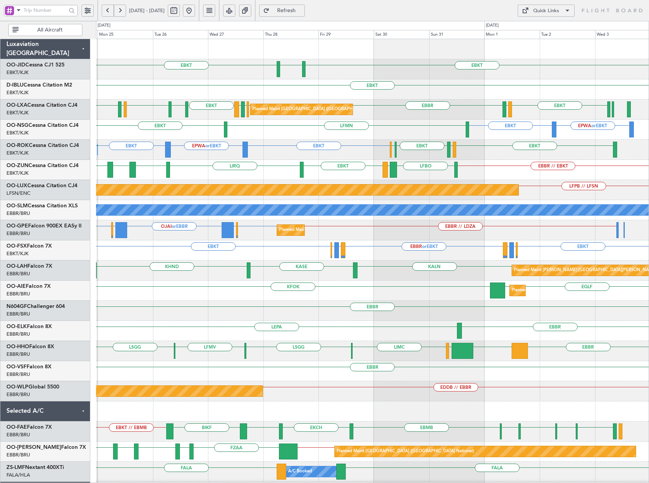
click at [437, 150] on div "EBKT EBKT EGNT EBKT EBBR LFPB LIRS EBKT EKEB EBKT EIDW EBBR EBKT LFTH EBBR Plan…" at bounding box center [372, 290] width 553 height 503
click at [180, 14] on button at bounding box center [174, 11] width 12 height 12
select select "8"
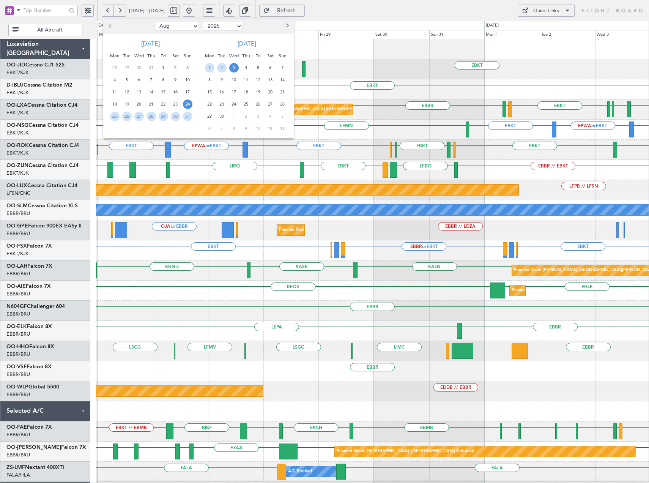
drag, startPoint x: 226, startPoint y: 28, endPoint x: 223, endPoint y: 32, distance: 4.6
click at [226, 28] on select "2015 2016 2017 2018 2019 2020 2021 2022 2023 2024 2025 2026 2027 2028 2029 2030…" at bounding box center [223, 26] width 40 height 9
select select "2026"
click at [203, 22] on select "2015 2016 2017 2018 2019 2020 2021 2022 2023 2024 2025 2026 2027 2028 2029 2030…" at bounding box center [223, 26] width 40 height 9
drag, startPoint x: 165, startPoint y: 24, endPoint x: 164, endPoint y: 30, distance: 6.9
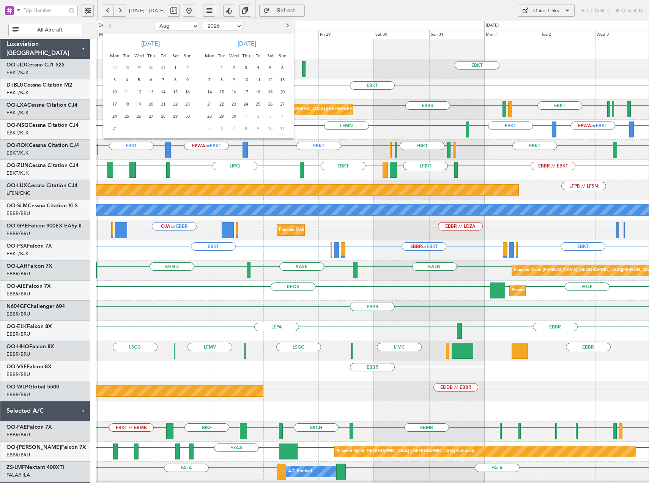
click at [165, 24] on select "Jan Feb Mar Apr May Jun Jul Aug Sep Oct Nov Dec" at bounding box center [176, 26] width 44 height 9
select select "3"
click at [154, 22] on select "Jan Feb Mar Apr May Jun Jul Aug Sep Oct Nov Dec" at bounding box center [176, 26] width 44 height 9
drag, startPoint x: 186, startPoint y: 68, endPoint x: 182, endPoint y: 83, distance: 15.6
click at [185, 68] on span "1" at bounding box center [187, 67] width 9 height 9
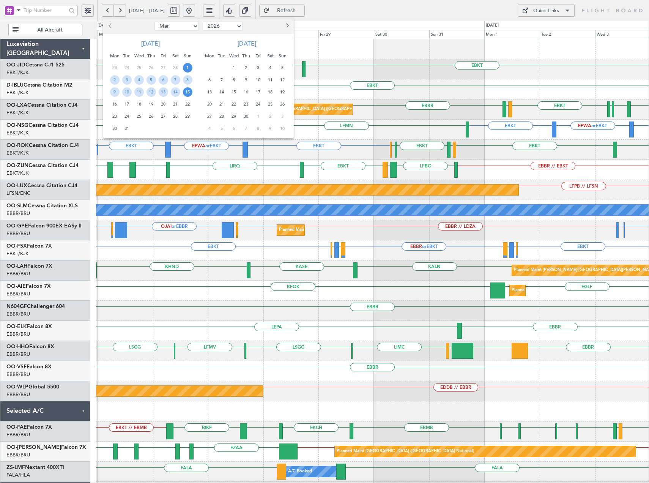
click at [187, 90] on span "15" at bounding box center [187, 91] width 9 height 9
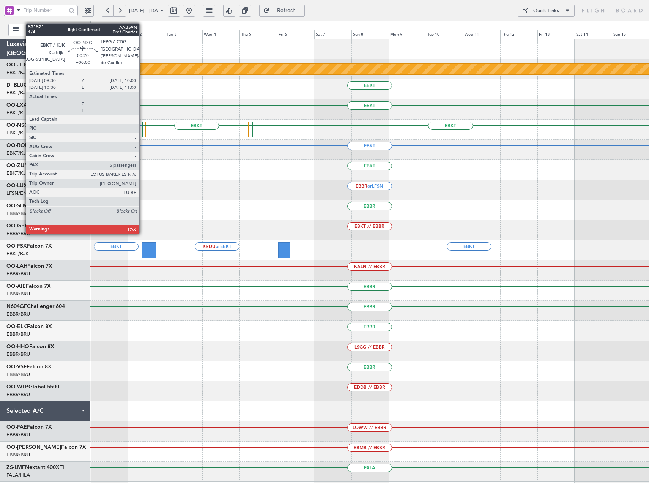
click at [143, 130] on div at bounding box center [142, 129] width 1 height 16
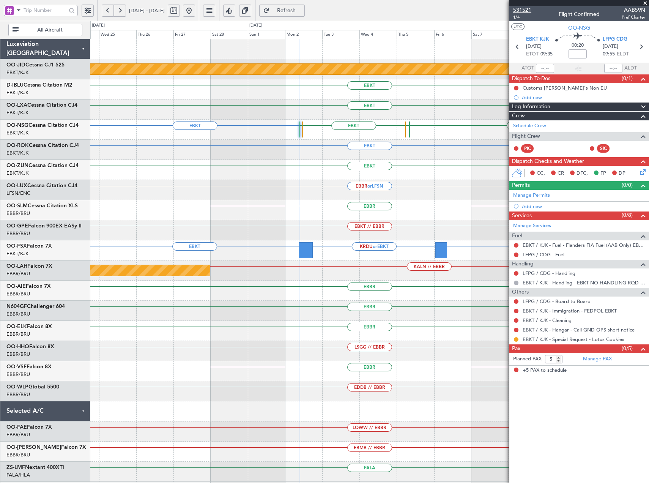
click at [521, 8] on span "531521" at bounding box center [522, 10] width 18 height 8
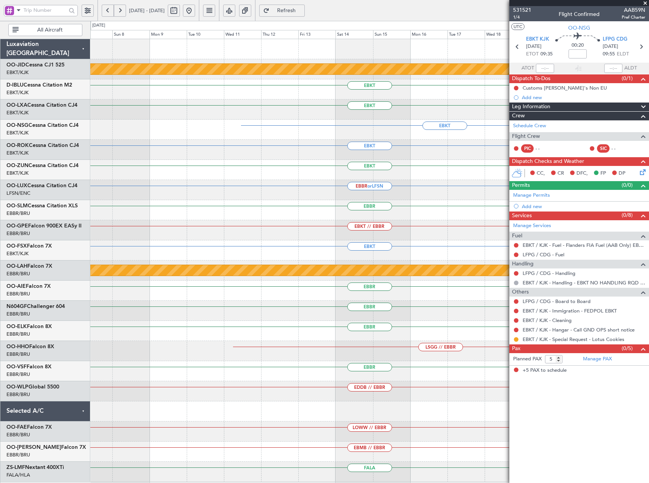
click at [649, 136] on html "24 Feb 2026 - 11 Mar 2026 Refresh Quick Links All Aircraft null Kortrijk-Wevelg…" at bounding box center [324, 241] width 649 height 483
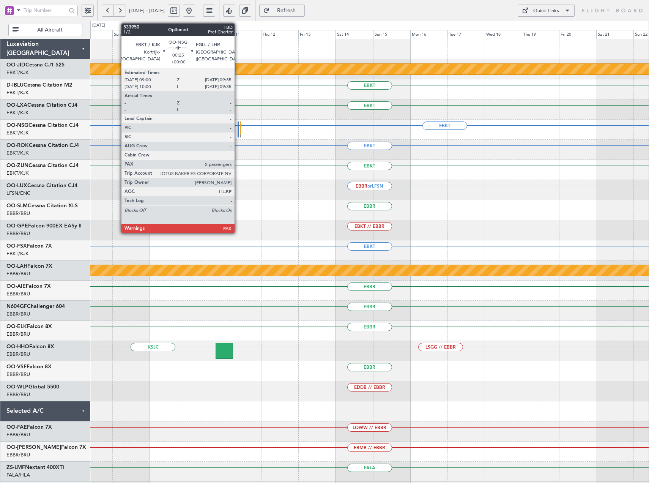
click at [238, 131] on div at bounding box center [238, 129] width 1 height 16
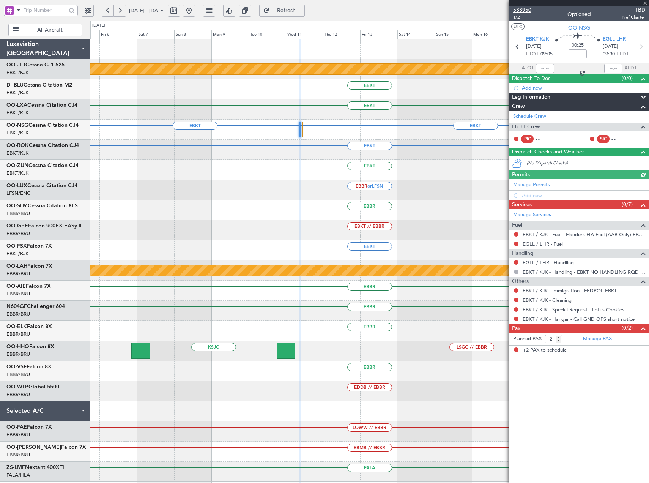
click at [523, 11] on span "533950" at bounding box center [522, 10] width 18 height 8
click at [195, 11] on button at bounding box center [189, 11] width 12 height 12
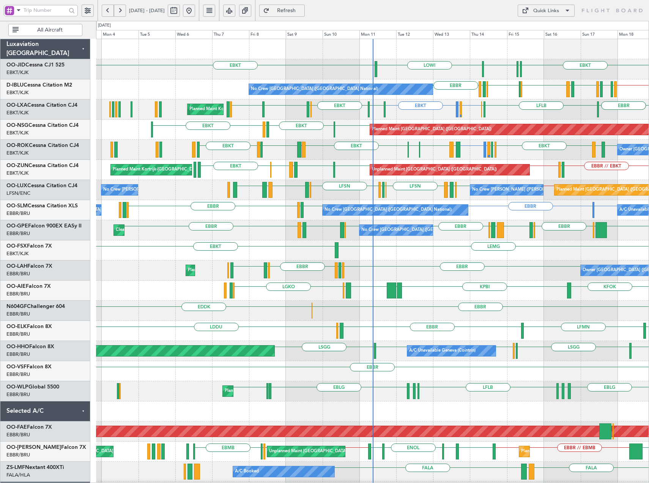
click at [21, 8] on span at bounding box center [18, 9] width 9 height 9
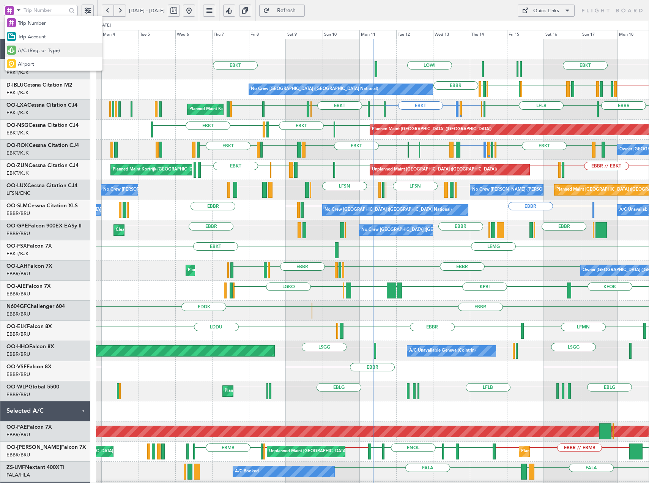
click at [34, 47] on span "A/C (Reg. or Type)" at bounding box center [39, 51] width 42 height 8
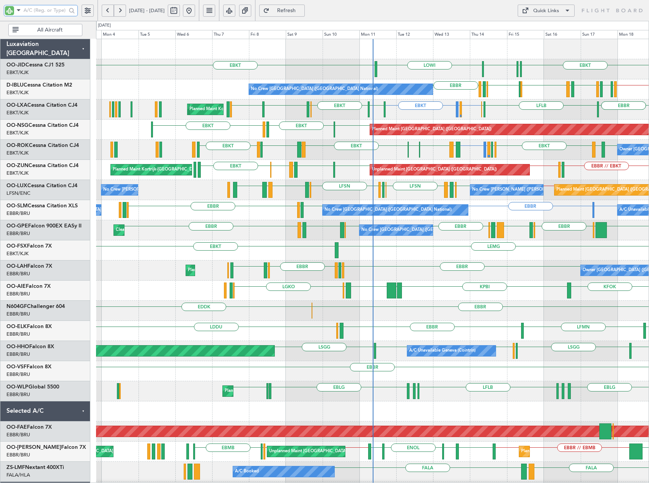
click at [51, 10] on input "text" at bounding box center [45, 10] width 43 height 11
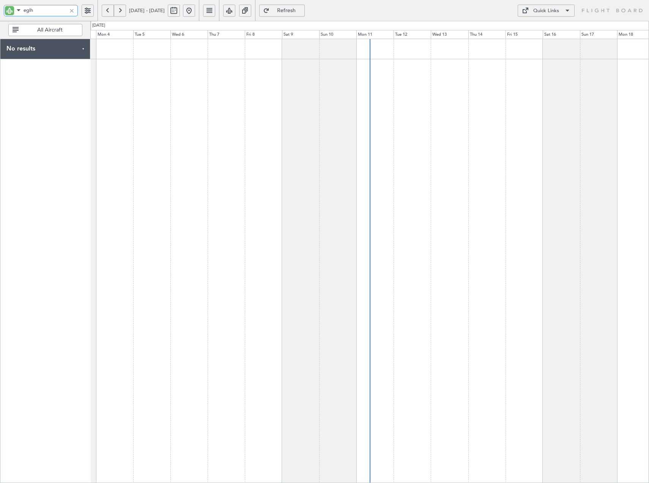
type input "eglh"
click at [17, 8] on span at bounding box center [18, 9] width 9 height 9
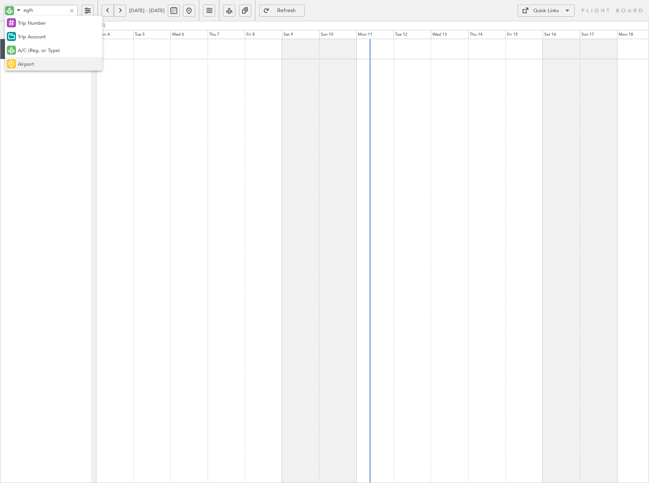
click at [31, 68] on span "Airport" at bounding box center [26, 65] width 16 height 8
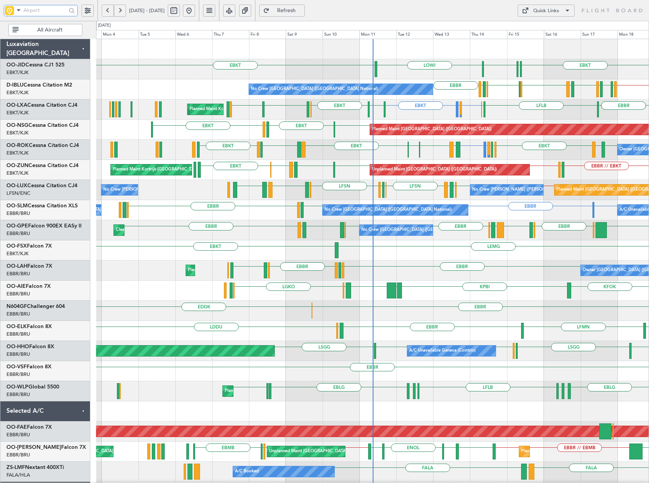
click at [50, 14] on input "text" at bounding box center [45, 10] width 43 height 11
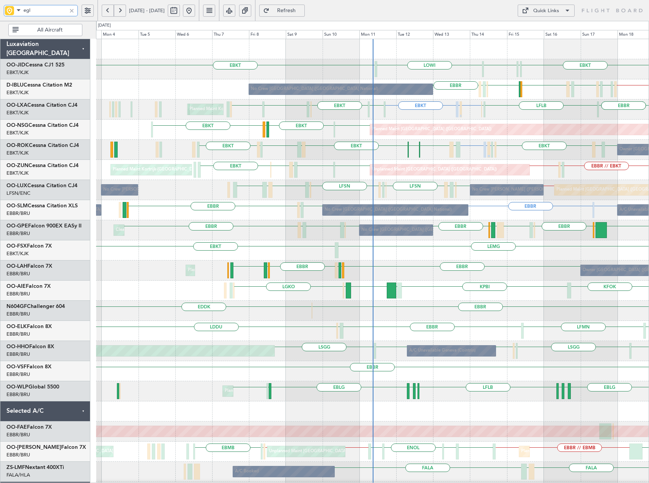
type input "eglh"
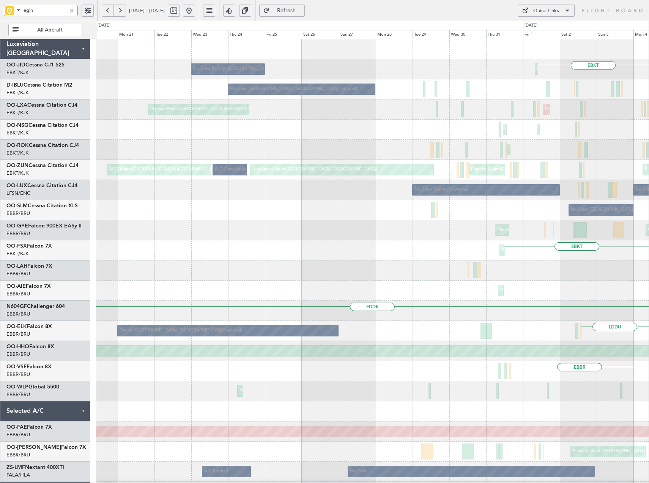
click at [649, 217] on html "eglh 03 Aug 2025 - 18 Aug 2025 Refresh Quick Links All Aircraft EBKT Planned Ma…" at bounding box center [324, 241] width 649 height 483
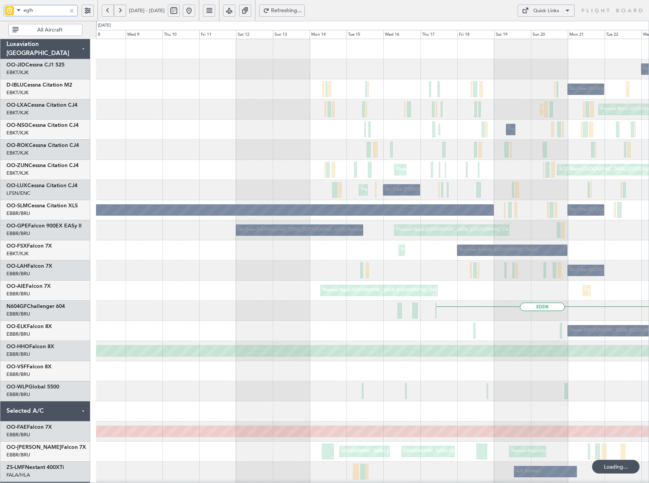
click at [477, 197] on div "No Crew Kortrijk-Wevelgem No Crew Brussels (Brussels National) No Crew Brussels…" at bounding box center [372, 300] width 553 height 523
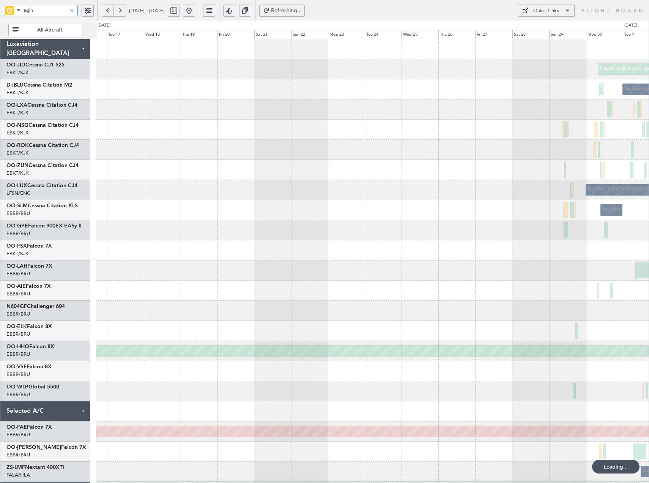
click at [547, 223] on div "Planned Maint Kortrijk-Wevelgem Unplanned Maint Kortrijk-Wevelgem No Crew Kortr…" at bounding box center [372, 320] width 553 height 563
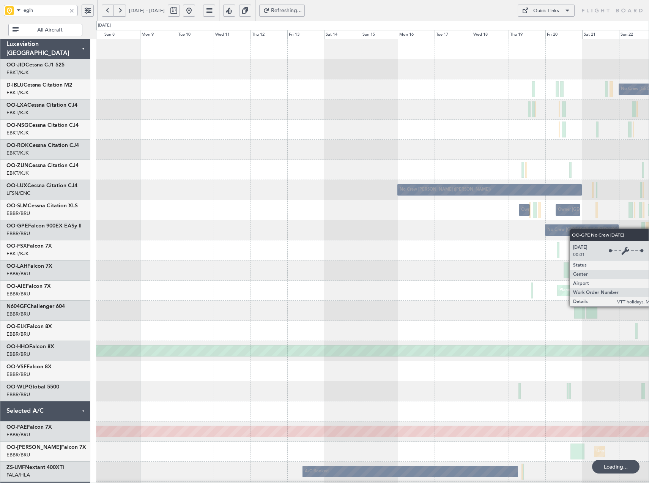
click at [576, 228] on div "No Crew Brussels (Brussels National) Planned Maint Paris (Le Bourget) Planned M…" at bounding box center [372, 290] width 553 height 503
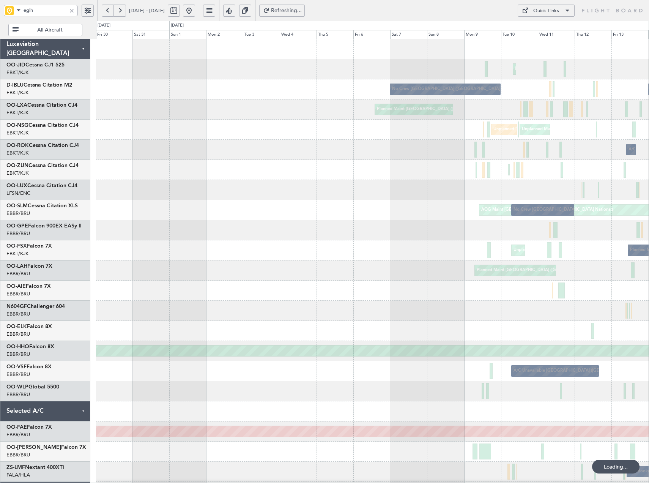
click at [548, 246] on div "Planned Maint Kortrijk-Wevelgem No Crew Brussels (Brussels National) No Crew Br…" at bounding box center [372, 330] width 553 height 583
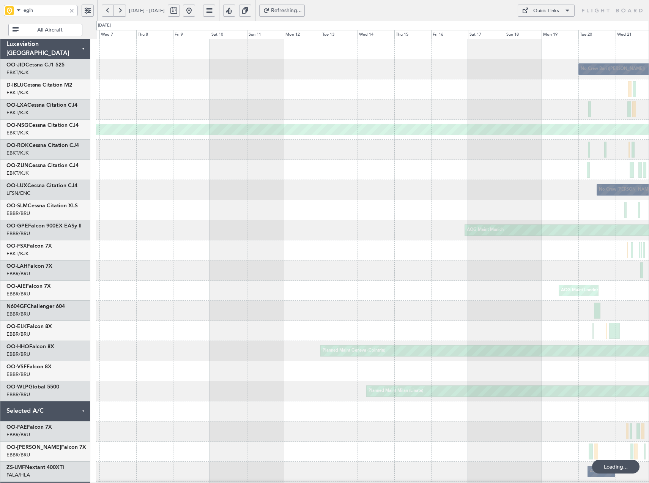
click at [649, 236] on html "eglh 19 May 2025 - 03 Jun 2025 Refreshing... Quick Links All Aircraft No Crew B…" at bounding box center [324, 241] width 649 height 483
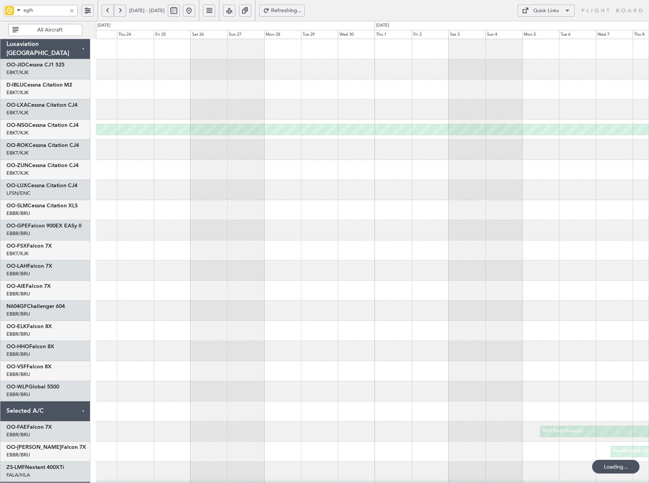
click at [649, 226] on html "eglh 06 May 2025 - 21 May 2025 Refreshing... Quick Links All Aircraft Planned M…" at bounding box center [324, 241] width 649 height 483
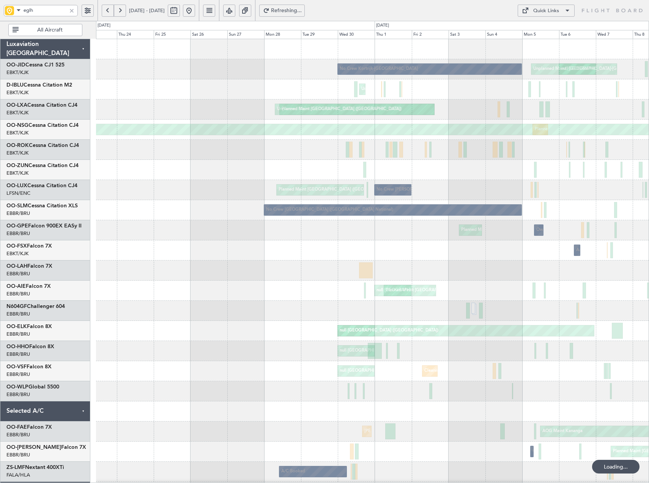
click at [567, 16] on button "Quick Links" at bounding box center [546, 11] width 57 height 12
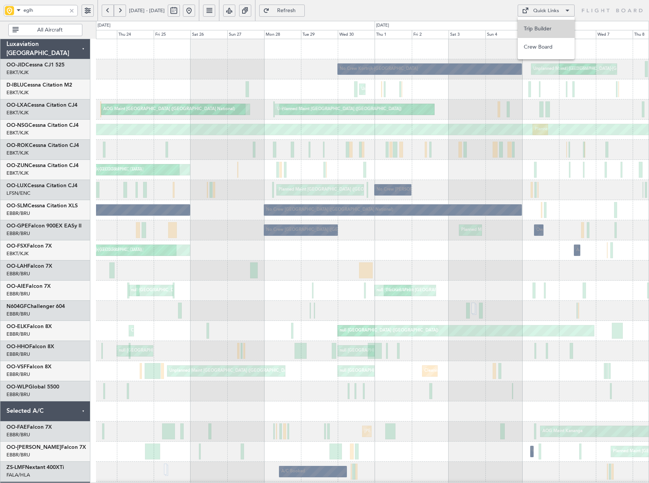
click at [554, 26] on button "Trip Builder" at bounding box center [546, 29] width 57 height 18
click at [51, 11] on input "eglh" at bounding box center [45, 10] width 43 height 11
type input "egll"
click at [195, 8] on button at bounding box center [189, 11] width 12 height 12
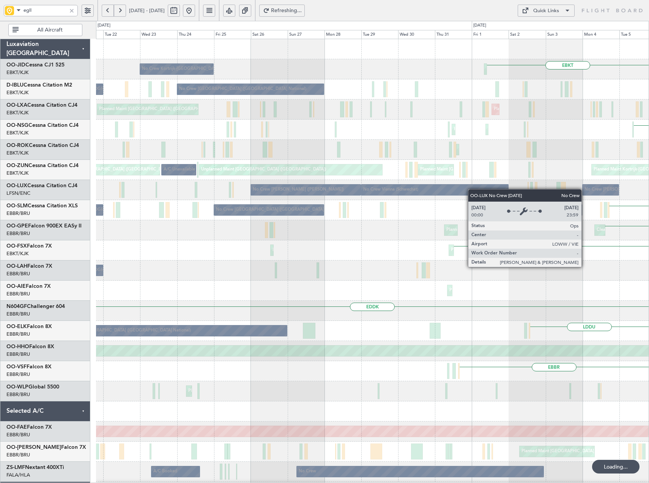
click at [475, 189] on div "Planned Maint Kortrijk-Wevelgem EBKT No Crew Kortrijk-Wevelgem No Crew Brussels…" at bounding box center [372, 290] width 553 height 503
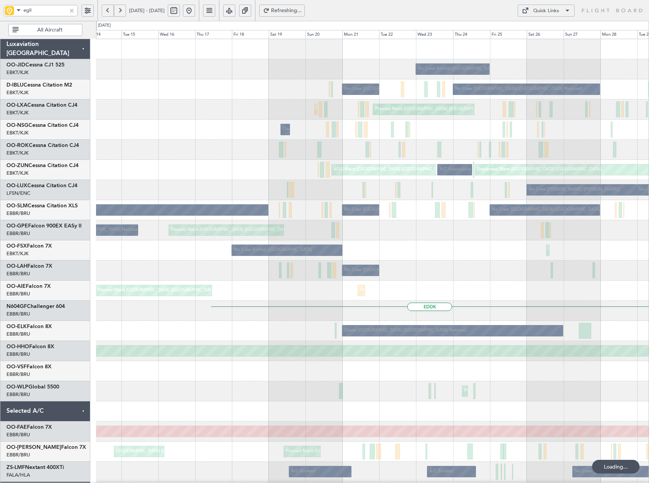
click at [456, 185] on div "No Crew Kortrijk-Wevelgem Planned Maint Kortrijk-Wevelgem No Crew Brussels (Bru…" at bounding box center [372, 290] width 553 height 503
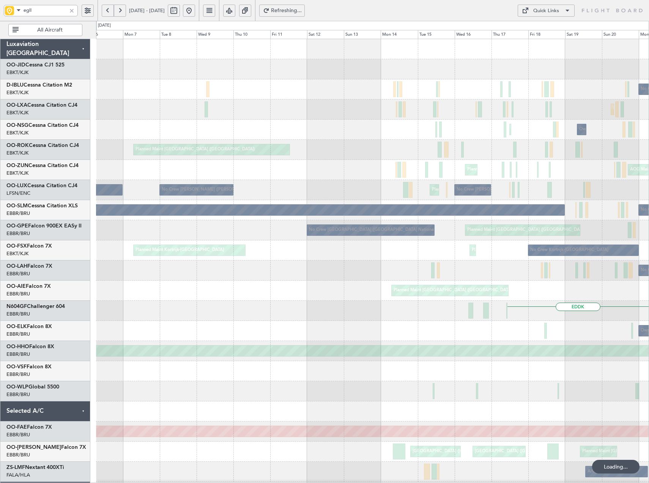
click at [473, 177] on div "AOG Maint Brussels (Brussels National) Planned Maint Kortrijk-Wevelgem Unplanne…" at bounding box center [372, 170] width 553 height 20
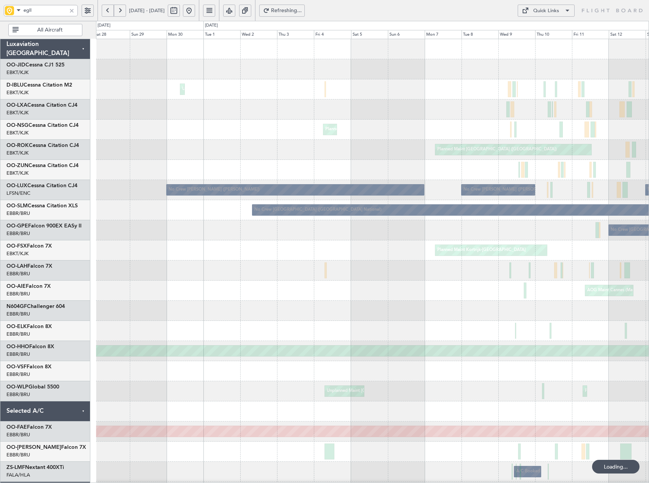
click at [577, 177] on div "Planned Maint Kortrijk-[GEOGRAPHIC_DATA]" at bounding box center [372, 170] width 553 height 20
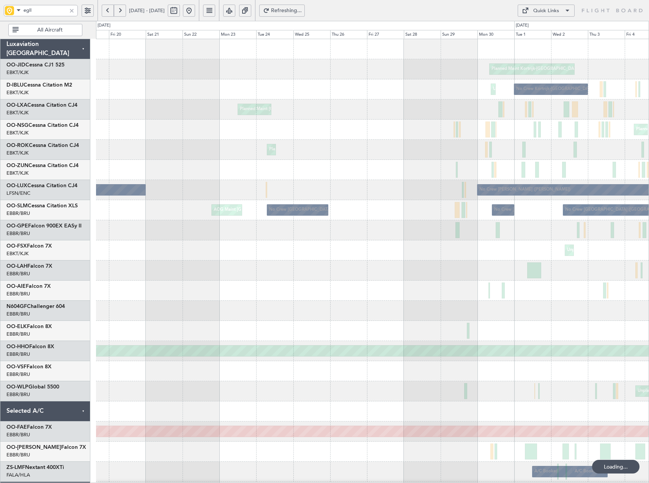
click at [538, 181] on div "Planned Maint Kortrijk-Wevelgem Unplanned Maint Kortrijk-Wevelgem No Crew Kortr…" at bounding box center [372, 320] width 553 height 563
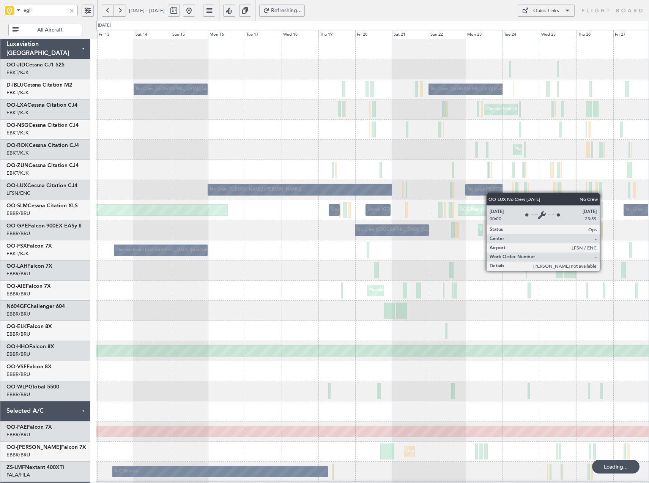
click at [490, 193] on div "Planned Maint Kortrijk-Wevelgem No Crew Brussels (Brussels National) No Crew Br…" at bounding box center [372, 310] width 553 height 543
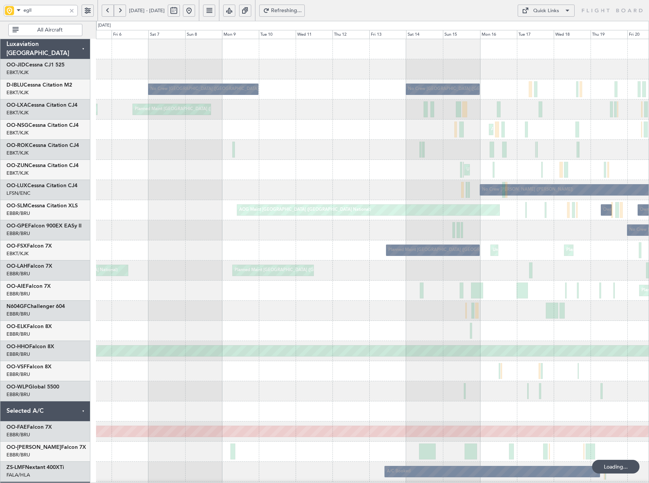
click at [529, 212] on div "Owner Brussels (Brussels National) AOG Maint Brussels (Brussels National) Owner…" at bounding box center [372, 210] width 553 height 20
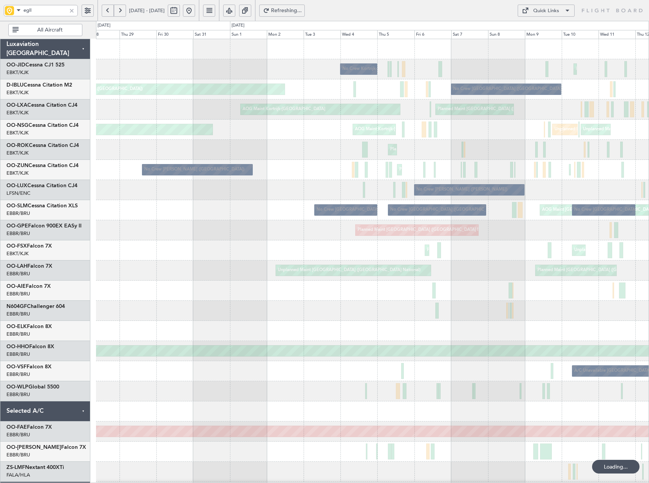
click at [516, 207] on div "Planned Maint Kortrijk-Wevelgem No Crew Kortrijk-Wevelgem No Crew Brussels (Bru…" at bounding box center [372, 351] width 553 height 624
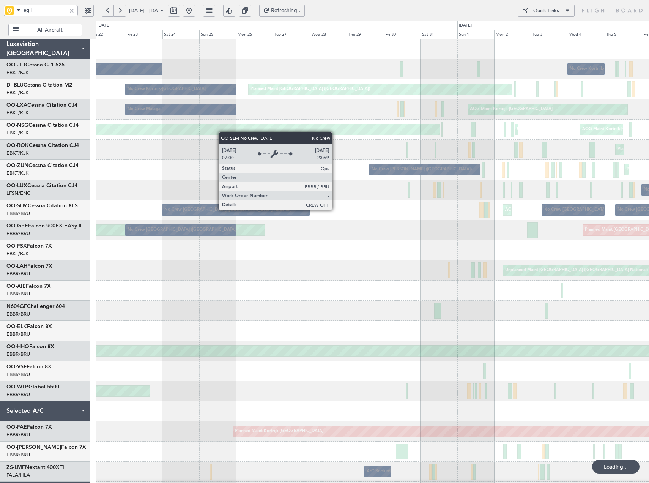
click at [385, 224] on div "No Crew Kortrijk-Wevelgem No Crew Bari (Palese) Planned Maint Paris (Le Bourget…" at bounding box center [372, 340] width 553 height 603
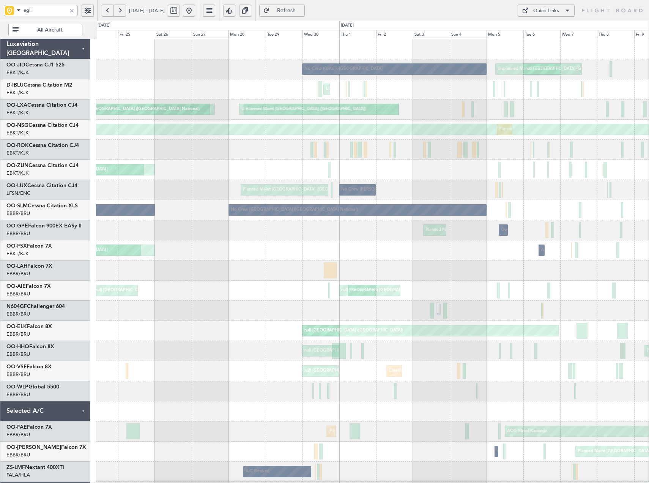
click at [446, 246] on div "Unplanned Maint Kortrijk-Wevelgem No Crew Kortrijk-Wevelgem null Brussels (Brus…" at bounding box center [372, 330] width 553 height 583
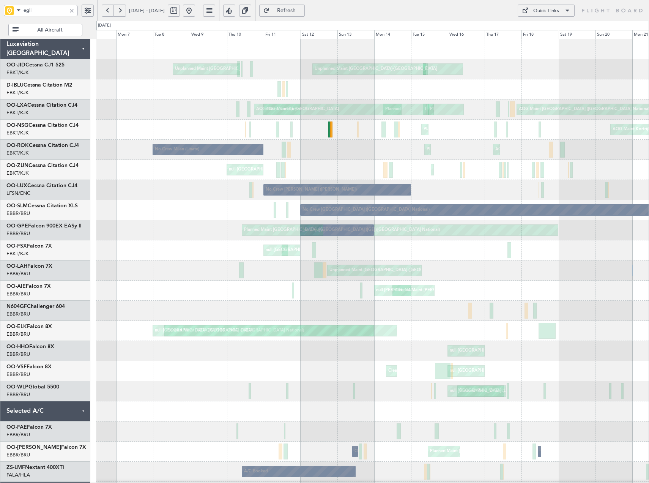
click at [644, 253] on div "Unplanned Maint Kortrijk-Wevelgem Planned Maint Kortrijk-Wevelgem Planned Maint…" at bounding box center [372, 290] width 553 height 503
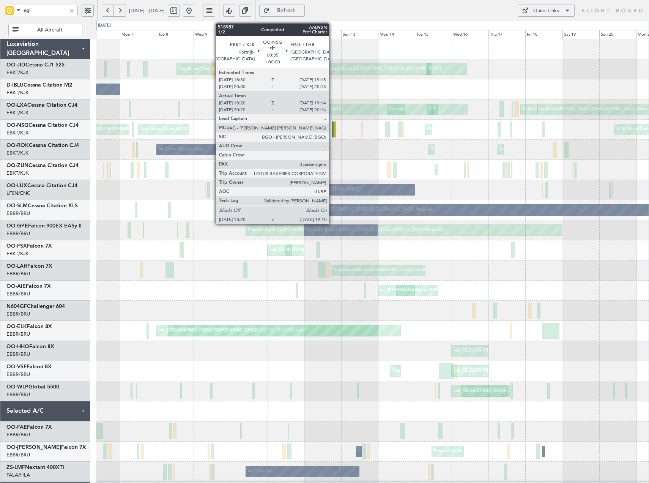
click at [332, 129] on div at bounding box center [333, 129] width 2 height 16
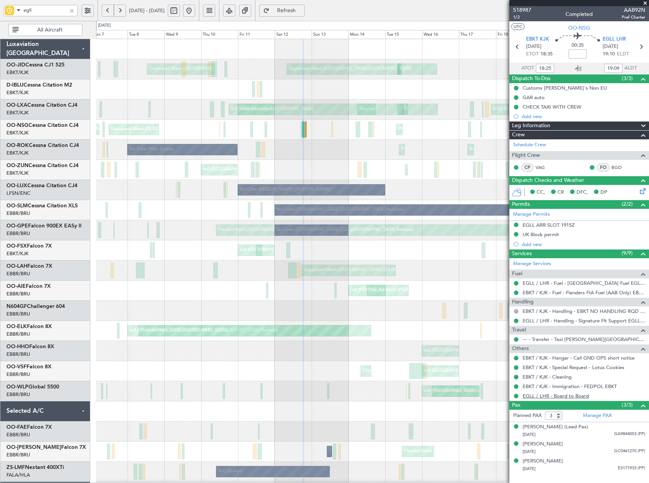
click at [558, 398] on link "EGLL / LHR - Board to Board" at bounding box center [556, 395] width 66 height 6
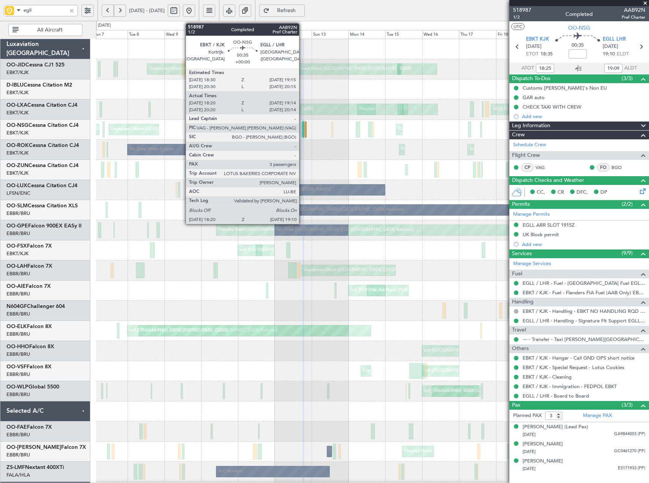
click at [302, 132] on div at bounding box center [303, 129] width 2 height 16
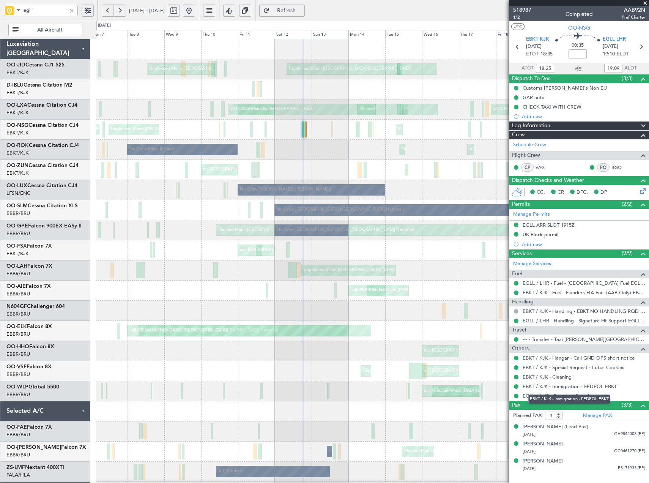
click at [559, 396] on div "EBKT / KJK - Immigration - FEDPOL EBKT" at bounding box center [569, 398] width 82 height 9
click at [566, 395] on link "EGLL / LHR - Board to Board" at bounding box center [556, 395] width 66 height 6
click at [556, 395] on mat-tooltip-component "EBKT / KJK - Cleaning" at bounding box center [547, 390] width 55 height 20
click at [541, 397] on link "EGLL / LHR - Board to Board" at bounding box center [556, 395] width 66 height 6
click at [71, 11] on div at bounding box center [72, 10] width 8 height 8
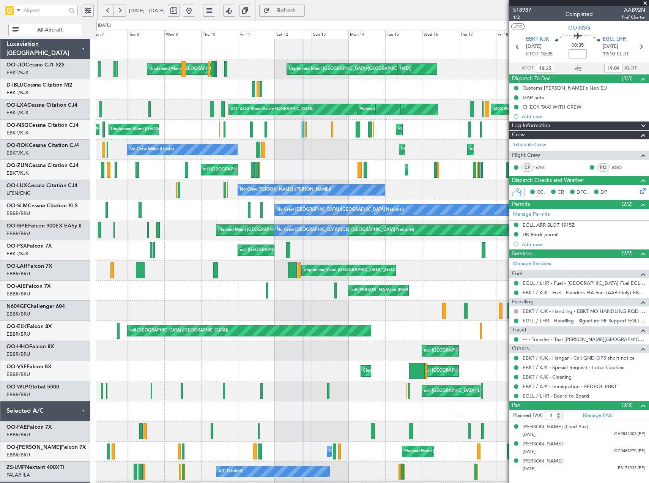
click at [647, 3] on span at bounding box center [645, 3] width 8 height 7
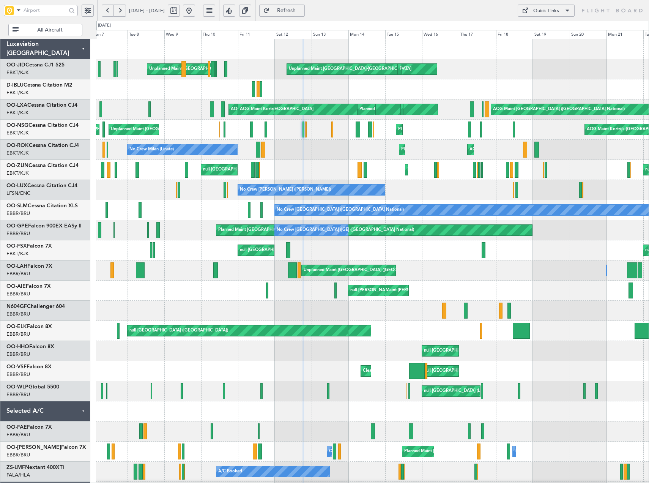
type input "0"
click at [123, 11] on button at bounding box center [120, 11] width 12 height 12
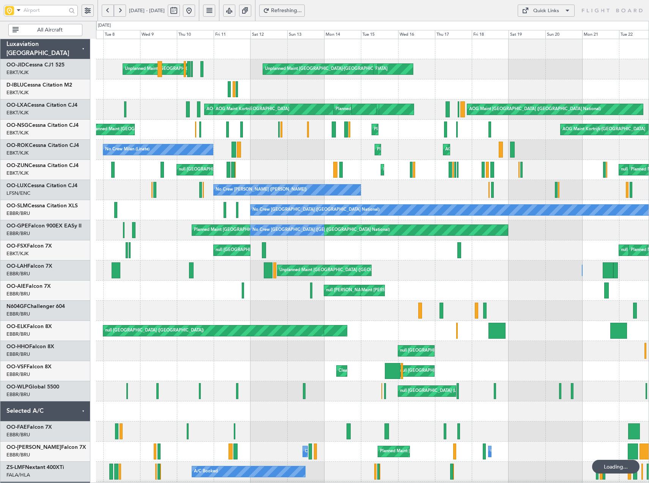
click at [123, 11] on button at bounding box center [120, 11] width 12 height 12
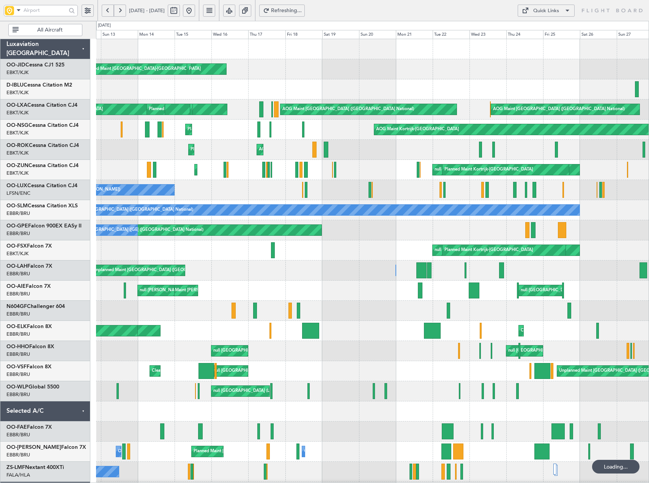
click at [123, 11] on button at bounding box center [120, 11] width 12 height 12
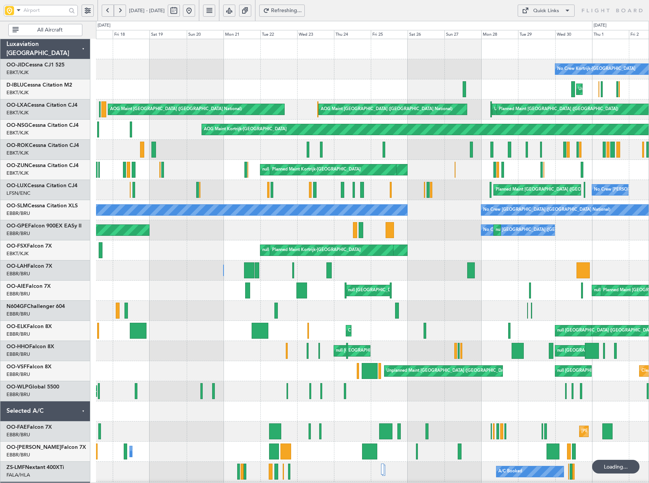
click at [123, 11] on button at bounding box center [120, 11] width 12 height 12
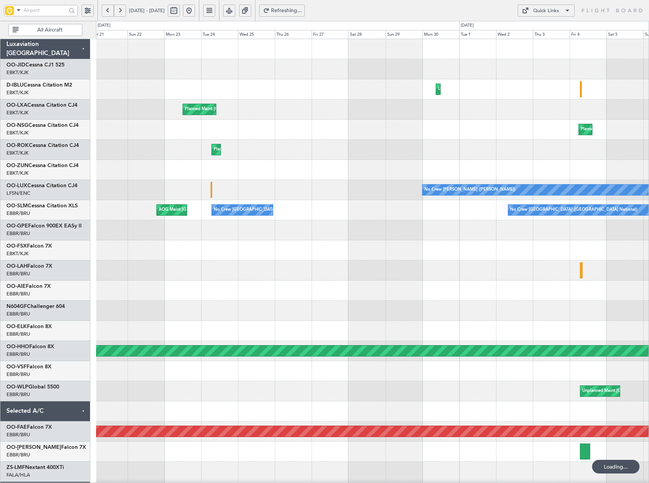
click at [123, 11] on button at bounding box center [120, 11] width 12 height 12
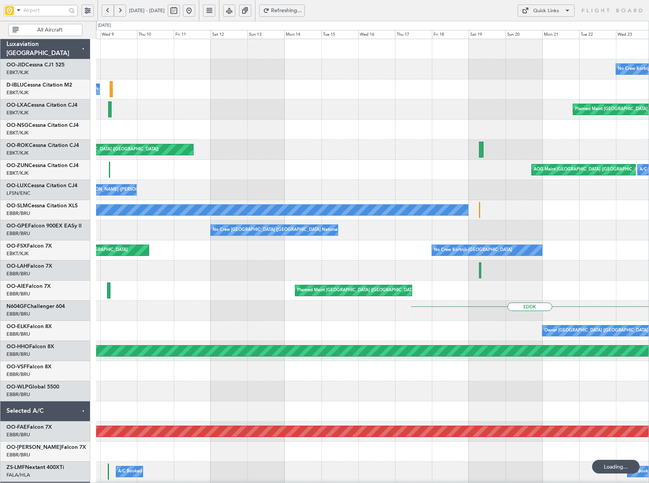
click at [123, 11] on button at bounding box center [120, 11] width 12 height 12
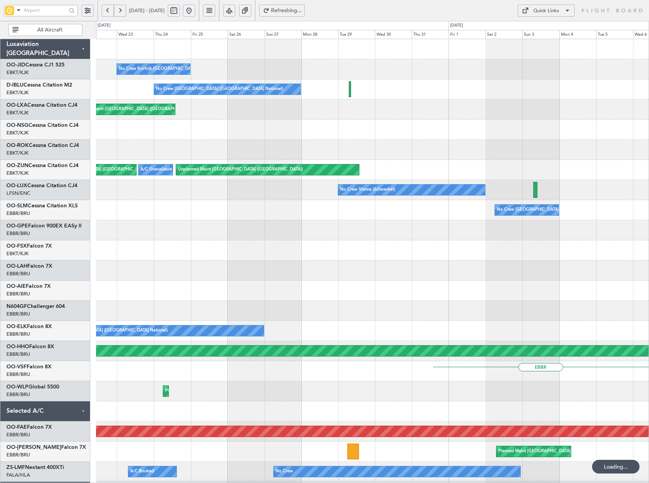
click at [123, 11] on button at bounding box center [120, 11] width 12 height 12
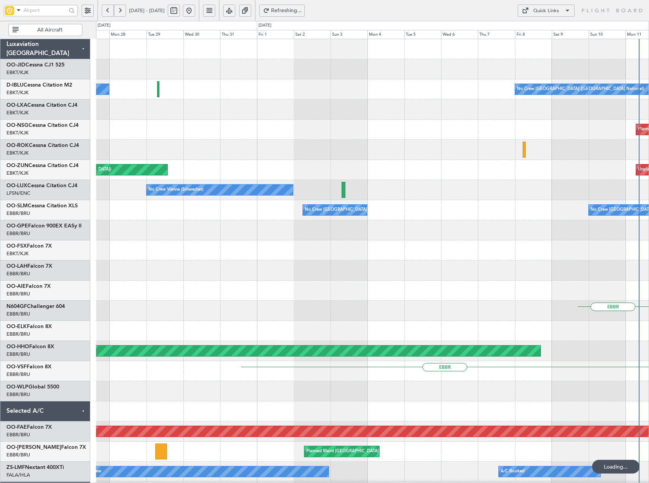
click at [123, 11] on button at bounding box center [120, 11] width 12 height 12
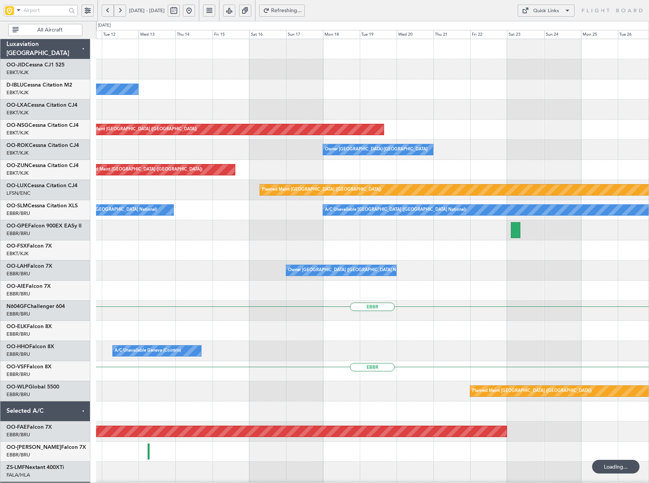
click at [123, 11] on button at bounding box center [120, 11] width 12 height 12
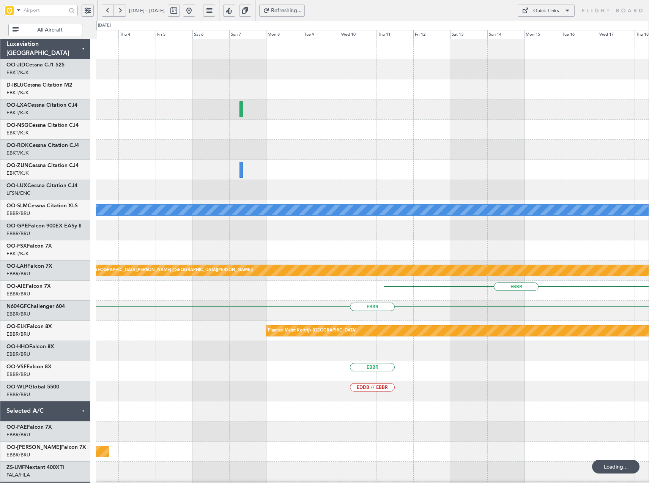
click at [123, 11] on button at bounding box center [120, 11] width 12 height 12
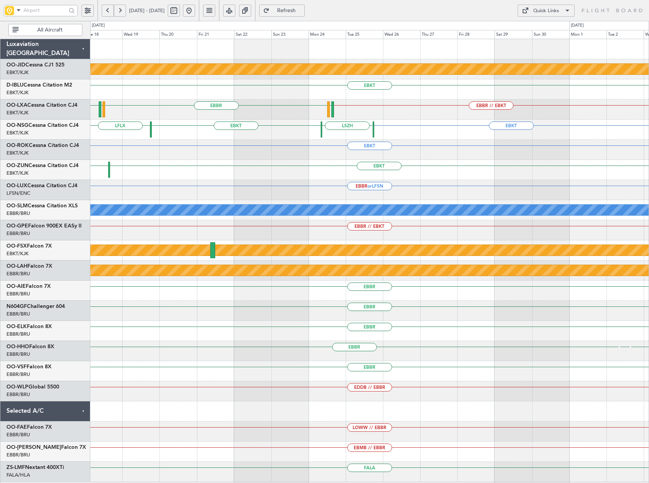
click at [180, 10] on button at bounding box center [174, 11] width 12 height 12
select select "11"
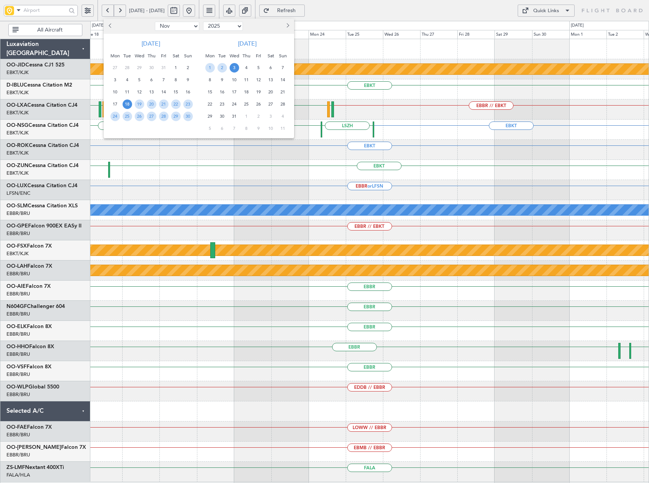
click at [232, 25] on select "2015 2016 2017 2018 2019 2020 2021 2022 2023 2024 2025 2026 2027 2028 2029 2030…" at bounding box center [223, 26] width 40 height 9
select select "2026"
click at [203, 22] on select "2015 2016 2017 2018 2019 2020 2021 2022 2023 2024 2025 2026 2027 2028 2029 2030…" at bounding box center [223, 26] width 40 height 9
click at [181, 22] on select "Jan Feb Mar Apr May Jun Jul Aug Sep Oct Nov Dec" at bounding box center [177, 26] width 44 height 9
select select "2"
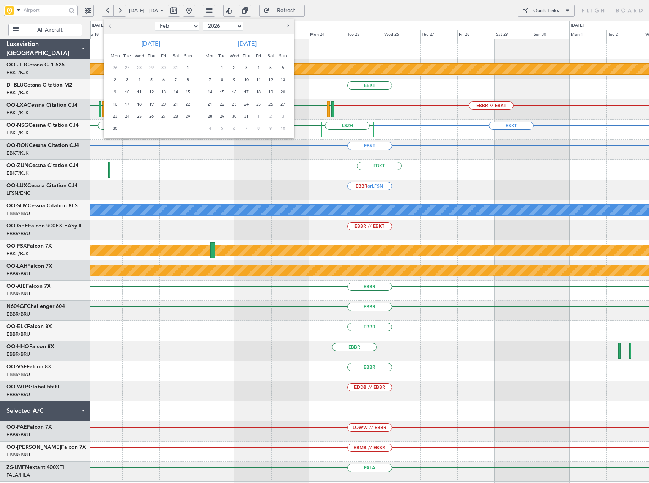
click at [155, 22] on select "Jan Feb Mar Apr May Jun Jul Aug Sep Oct Nov Dec" at bounding box center [177, 26] width 44 height 9
click at [189, 68] on span "1" at bounding box center [187, 67] width 9 height 9
click at [185, 92] on span "15" at bounding box center [187, 91] width 9 height 9
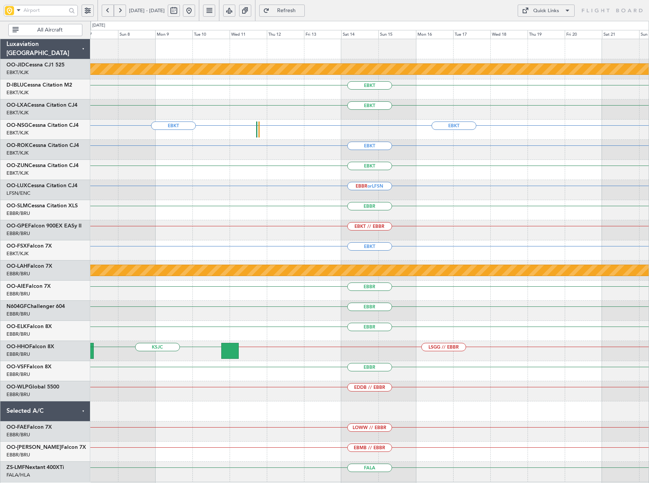
click at [238, 138] on div "EBKT EBKT EGLL" at bounding box center [369, 130] width 558 height 20
click at [180, 10] on button at bounding box center [174, 11] width 12 height 12
select select "2"
select select "2026"
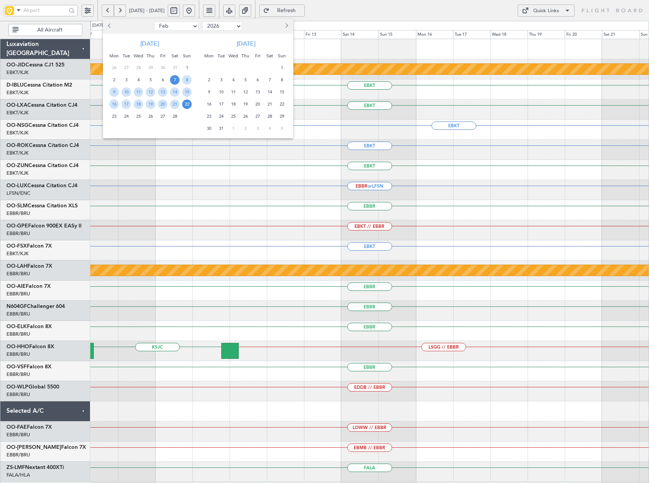
click at [176, 28] on select "Jan Feb Mar Apr May Jun Jul Aug Sep Oct Nov Dec" at bounding box center [176, 26] width 44 height 9
select select "4"
click at [154, 22] on select "Jan Feb Mar Apr May Jun Jul Aug Sep Oct Nov Dec" at bounding box center [176, 26] width 44 height 9
click at [140, 65] on span "1" at bounding box center [138, 67] width 9 height 9
click at [140, 93] on span "15" at bounding box center [138, 91] width 9 height 9
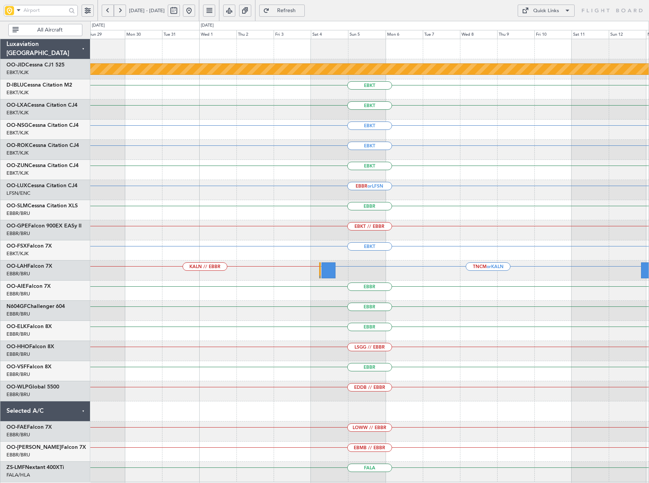
click at [170, 137] on div "null Kortrijk-Wevelgem EBKT EBKT EBKT EBKT EBKT EBBR or LFSN EBBR EBKT // EBBR …" at bounding box center [324, 252] width 649 height 462
click at [559, 11] on button "Quick Links" at bounding box center [546, 11] width 57 height 12
click at [560, 30] on button "Trip Builder" at bounding box center [546, 29] width 57 height 18
click at [302, 9] on span "Refresh" at bounding box center [286, 10] width 31 height 5
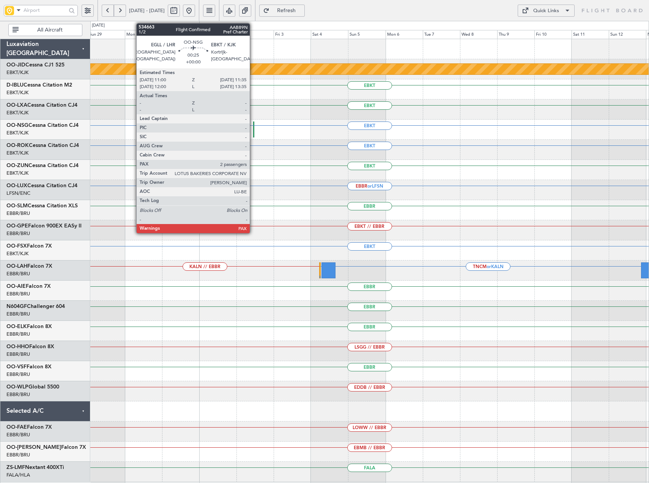
click at [253, 129] on div at bounding box center [253, 129] width 1 height 16
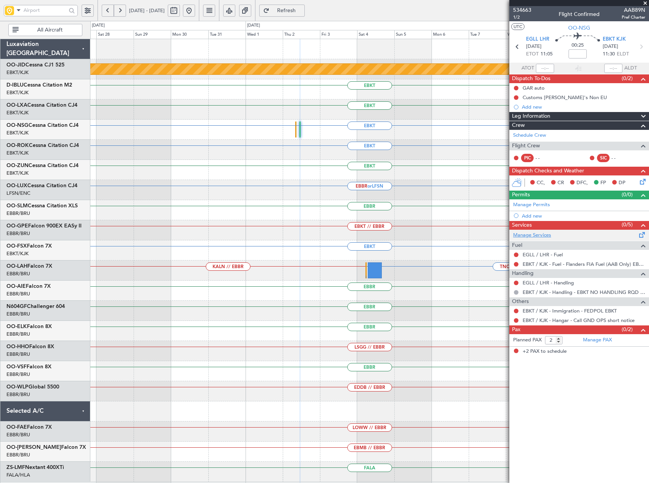
click at [531, 233] on link "Manage Services" at bounding box center [532, 236] width 38 height 8
click at [605, 342] on link "Manage PAX" at bounding box center [597, 340] width 29 height 8
click at [302, 9] on span "Refresh" at bounding box center [286, 10] width 31 height 5
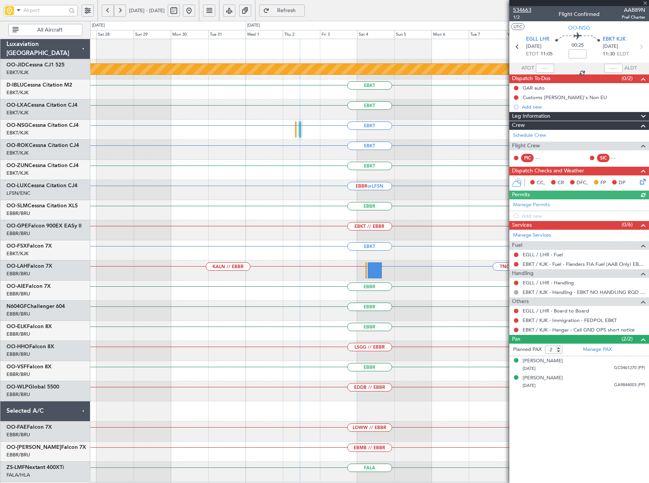
click at [529, 8] on span "534663" at bounding box center [522, 10] width 18 height 8
click at [104, 8] on button at bounding box center [108, 11] width 12 height 12
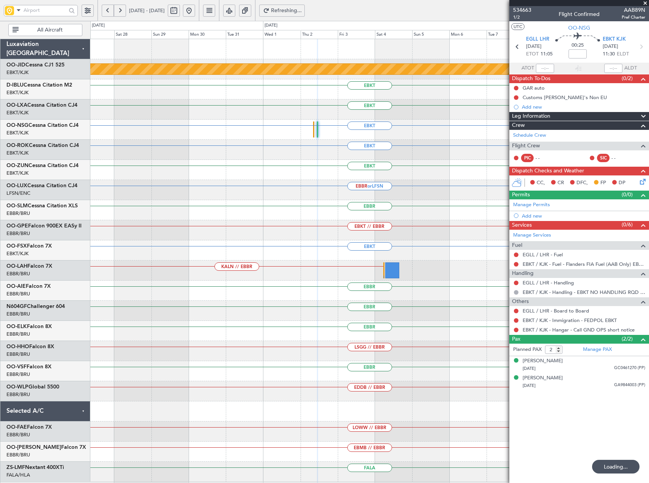
click at [104, 8] on button at bounding box center [108, 11] width 12 height 12
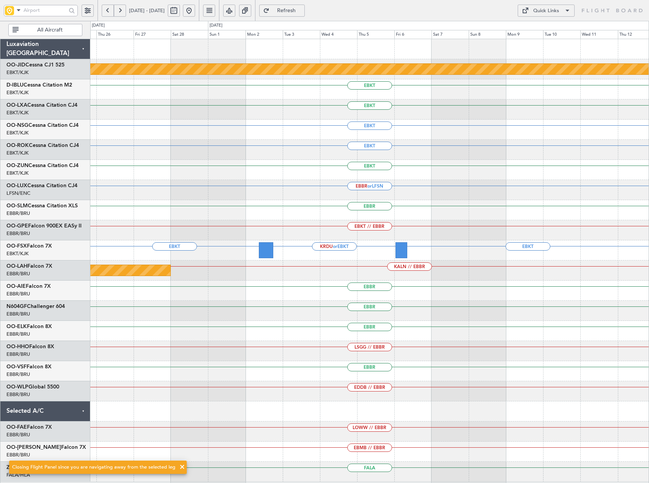
click at [103, 7] on button at bounding box center [108, 11] width 12 height 12
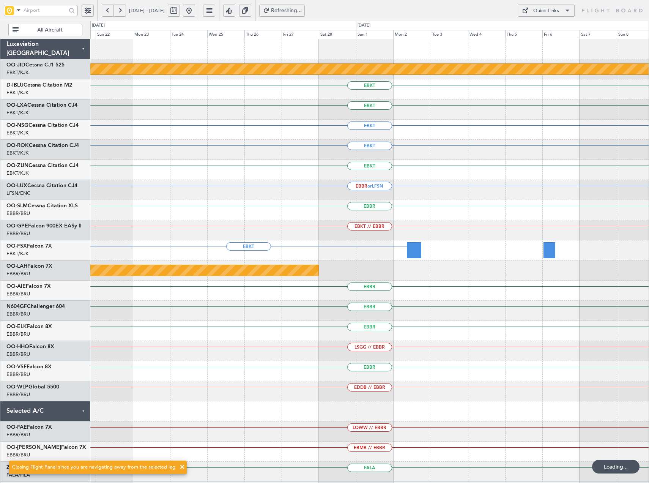
click at [103, 7] on button at bounding box center [108, 11] width 12 height 12
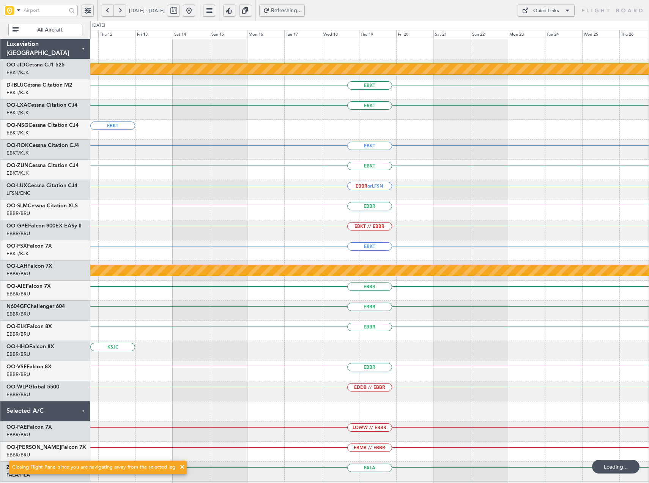
click at [103, 7] on button at bounding box center [108, 11] width 12 height 12
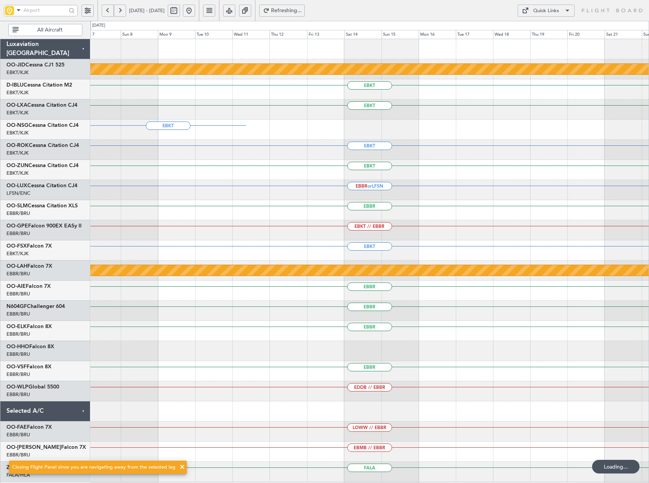
click at [103, 7] on button at bounding box center [108, 11] width 12 height 12
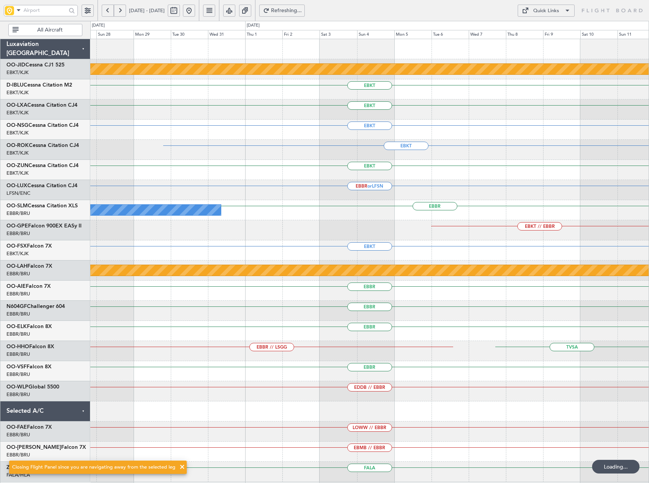
click at [120, 14] on button at bounding box center [120, 11] width 12 height 12
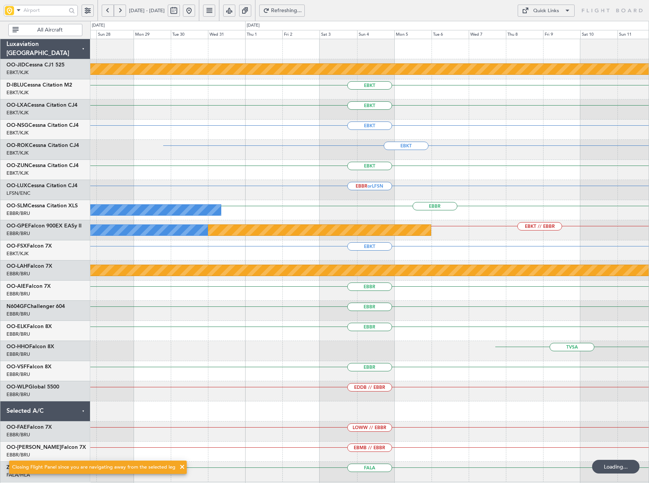
click at [120, 14] on button at bounding box center [120, 11] width 12 height 12
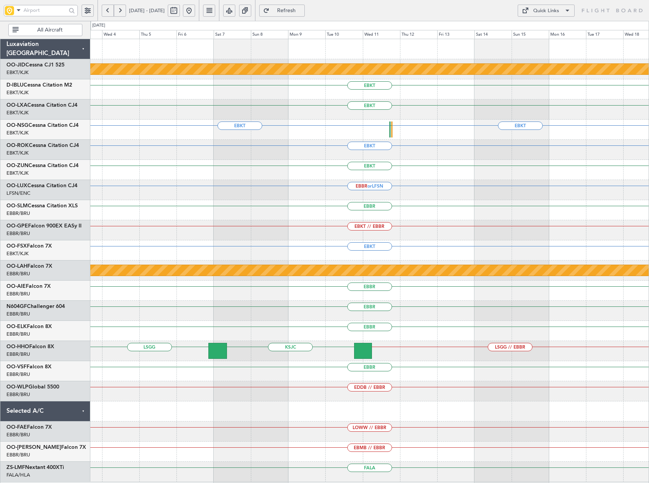
click at [373, 172] on div "null Kortrijk-Wevelgem EBKT EBKT EBKT EBKT EGLL EBKT EBKT EBBR or LFSN EBBR EBK…" at bounding box center [369, 260] width 558 height 443
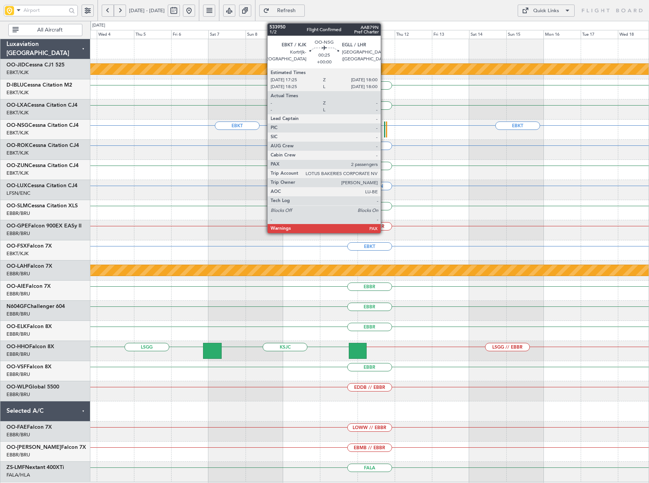
click at [384, 131] on div at bounding box center [384, 129] width 1 height 16
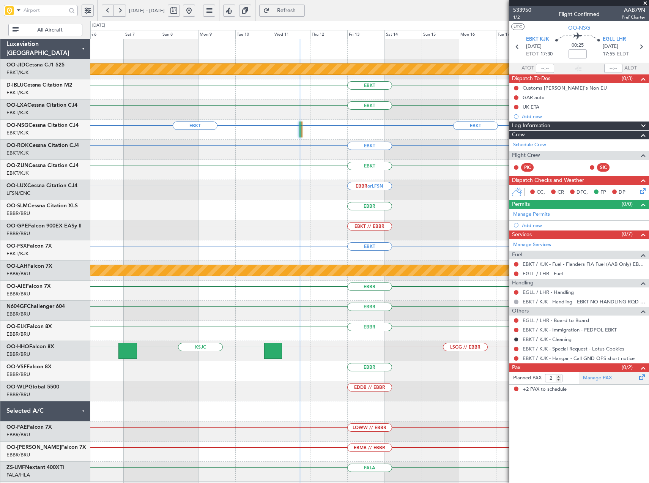
click at [606, 377] on link "Manage PAX" at bounding box center [597, 378] width 29 height 8
click at [528, 10] on span "533950" at bounding box center [522, 10] width 18 height 8
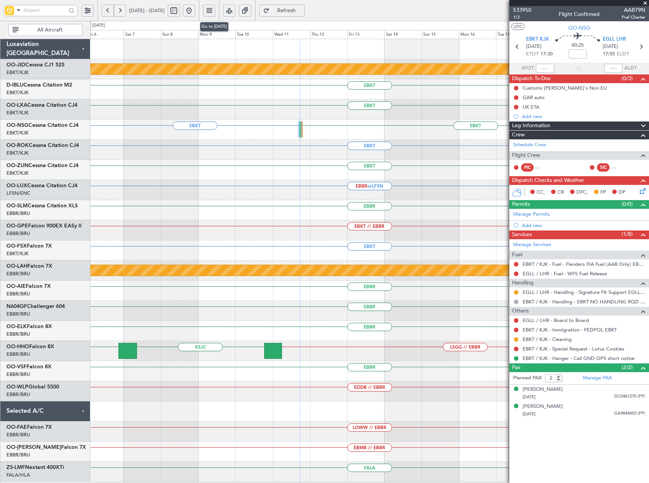
click at [195, 9] on button at bounding box center [189, 11] width 12 height 12
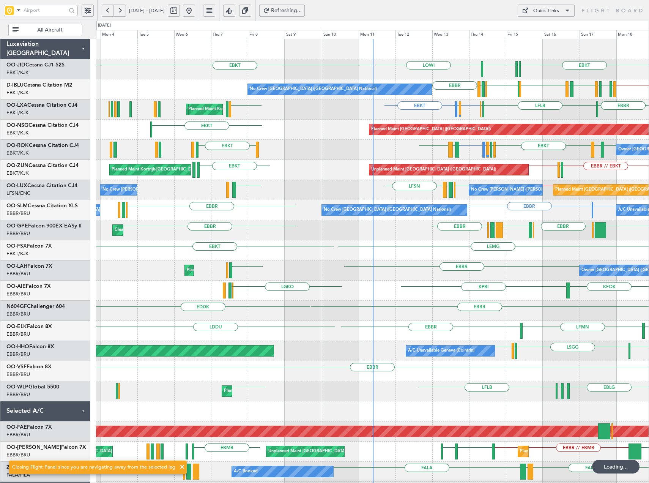
click at [123, 9] on button at bounding box center [120, 11] width 12 height 12
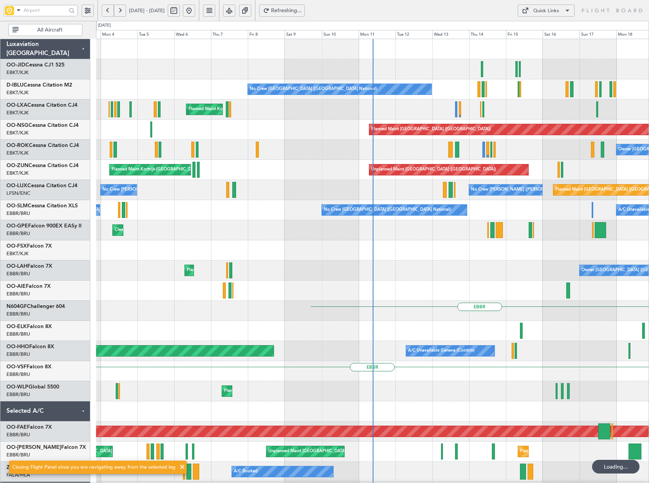
click at [123, 9] on button at bounding box center [120, 11] width 12 height 12
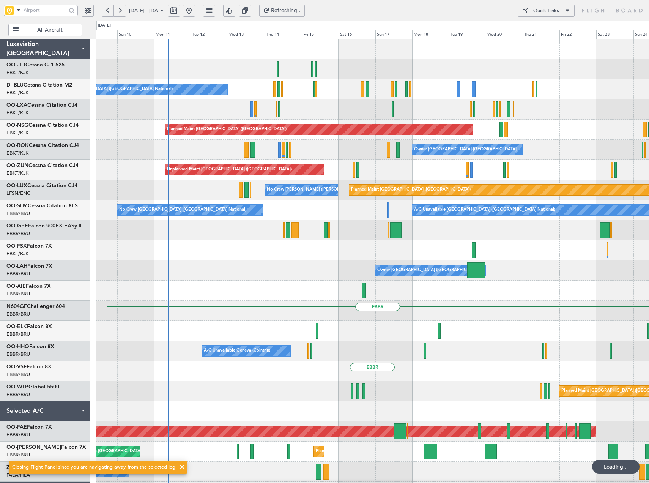
click at [123, 9] on button at bounding box center [120, 11] width 12 height 12
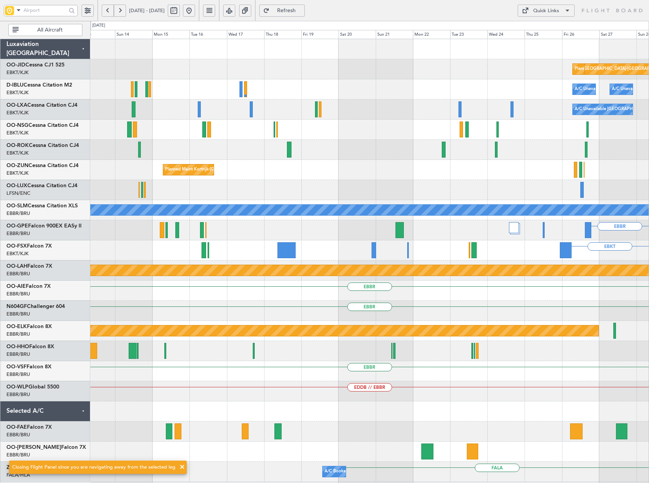
click at [649, 282] on html "02 Oct 2025 - 17 Oct 2025 Refresh Quick Links All Aircraft null Kortrijk-Wevelg…" at bounding box center [324, 241] width 649 height 483
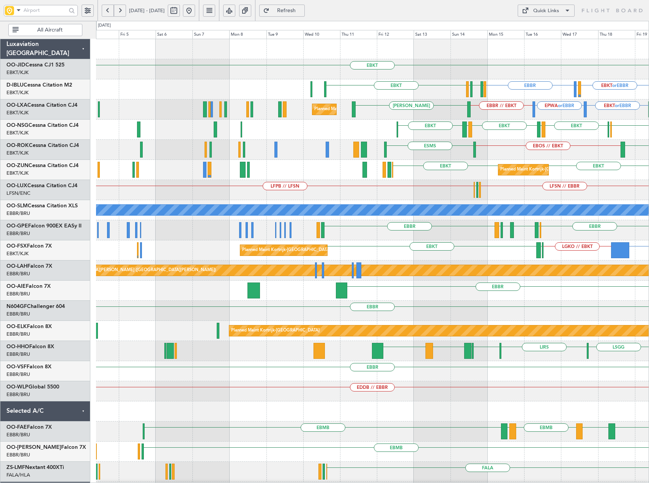
click at [567, 189] on div "EBKT EBBR EBKT or EBBR LIRQ or EBBR EBKT LFMT LFSN LFMT EPWA or EBBR EBBR // EB…" at bounding box center [372, 280] width 553 height 483
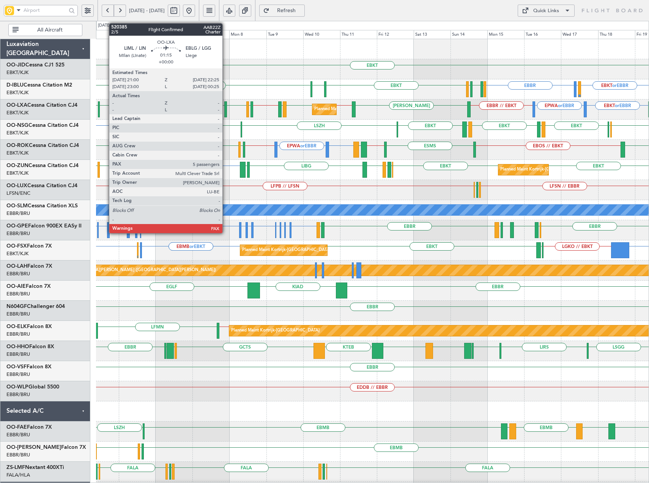
click at [226, 112] on div at bounding box center [225, 109] width 2 height 16
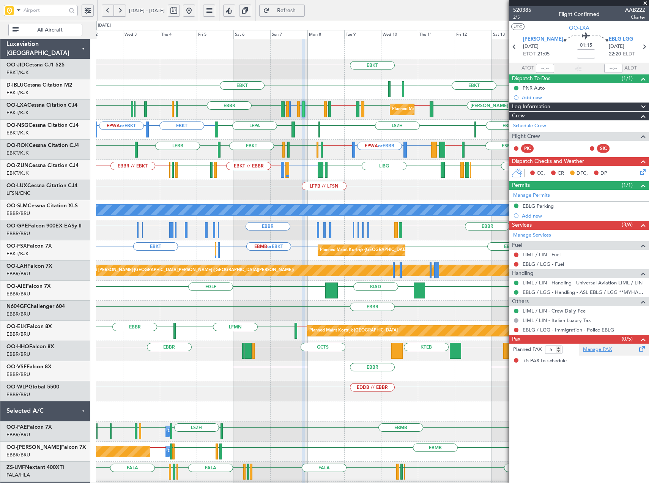
click at [595, 350] on link "Manage PAX" at bounding box center [597, 350] width 29 height 8
click at [645, 0] on span at bounding box center [645, 3] width 8 height 7
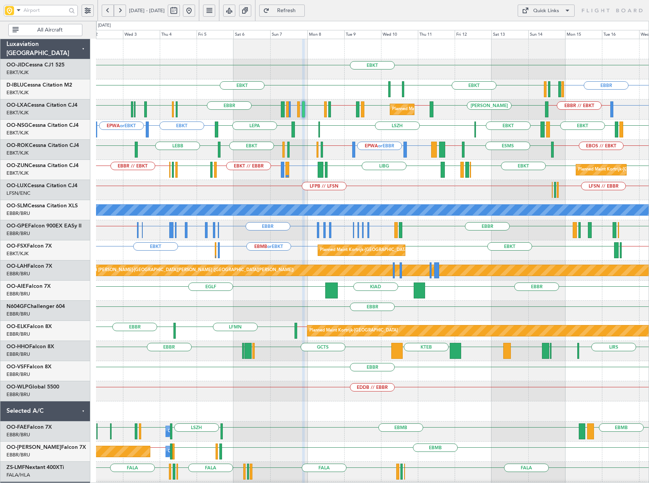
type input "0"
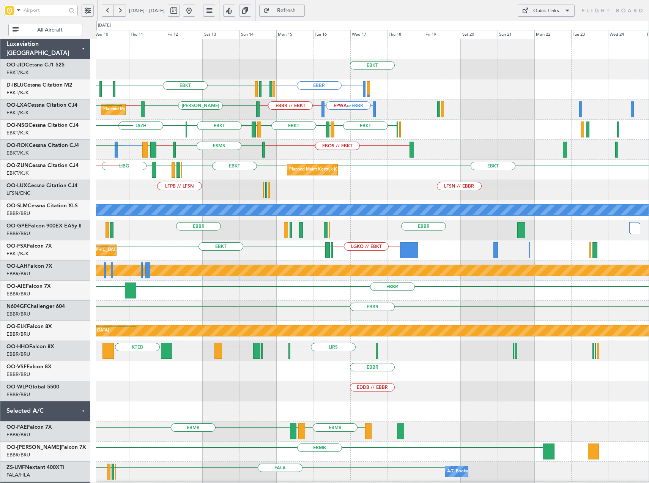
click at [325, 139] on div "EBKT null Kortrijk-Wevelgem Planned Maint Kortrijk-Wevelgem EBBR EBKT LSZH EBKT…" at bounding box center [372, 280] width 553 height 483
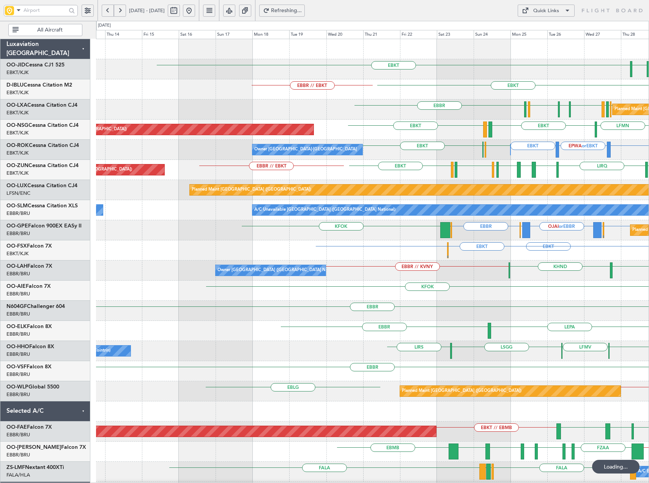
click at [495, 130] on div "EBKT EGNT EBKT EBKT EBBR // EBKT No Crew Brussels (Brussels National) EBBR LFPB…" at bounding box center [372, 290] width 553 height 503
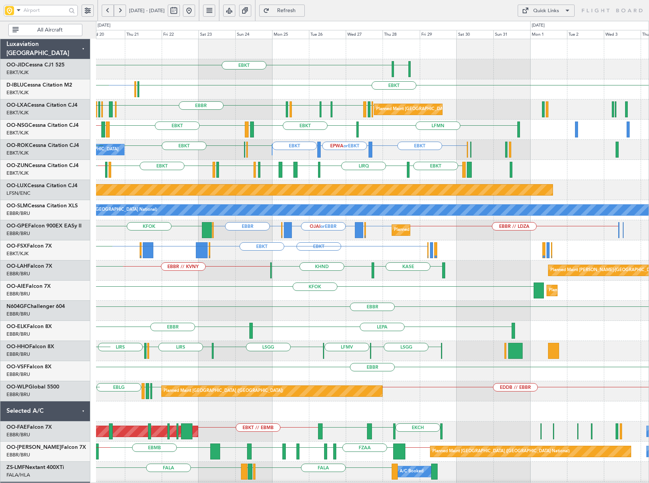
click at [365, 162] on div "EBKT EGNT EBKT or EBBR EBKT EGJJ LFMT LFSN LFMT EBKT LFKF EBBR // EBKT EPWA or …" at bounding box center [372, 280] width 553 height 483
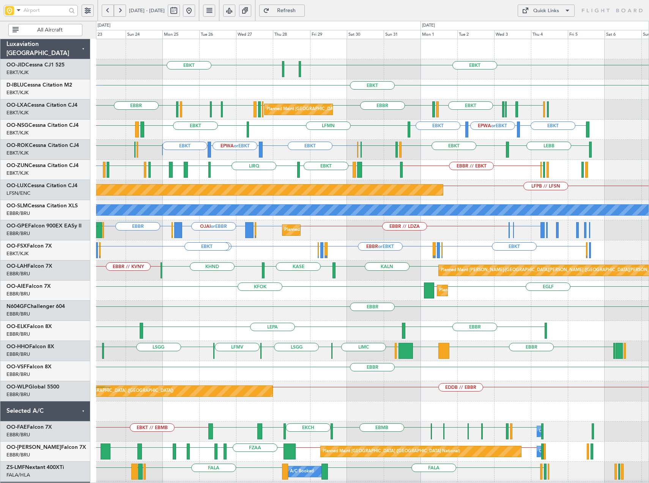
click at [493, 173] on div "EBLG EBBR // EBKT LIRQ EBKT LEBZ EBKT LOWS EBBR LFBD EBKT LFBO LRAR EBKT EBKT o…" at bounding box center [372, 170] width 553 height 20
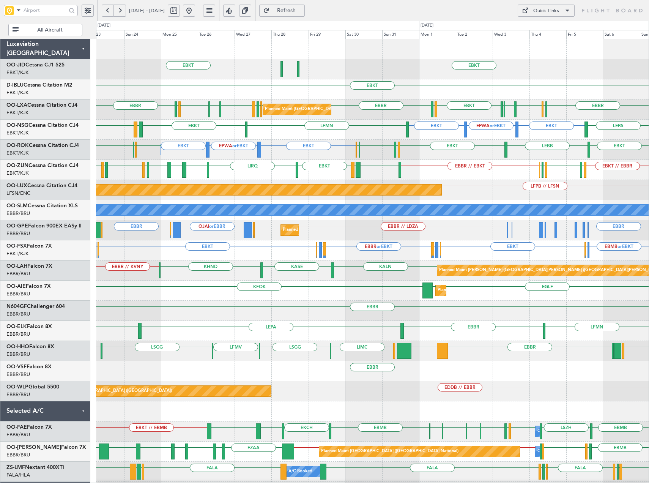
click at [195, 11] on button at bounding box center [189, 11] width 12 height 12
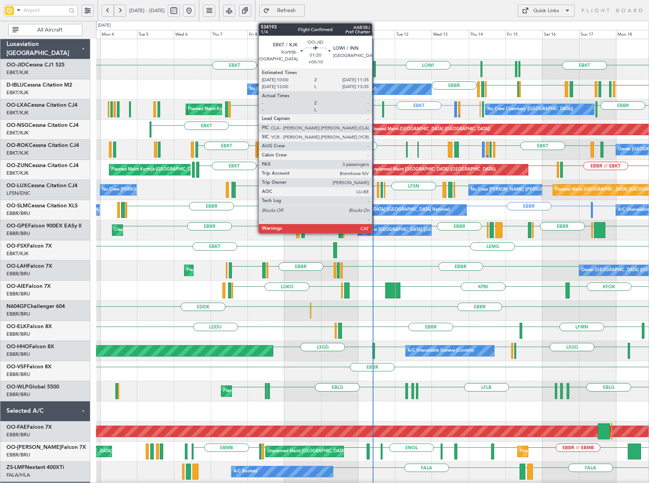
click at [375, 69] on div at bounding box center [374, 69] width 3 height 16
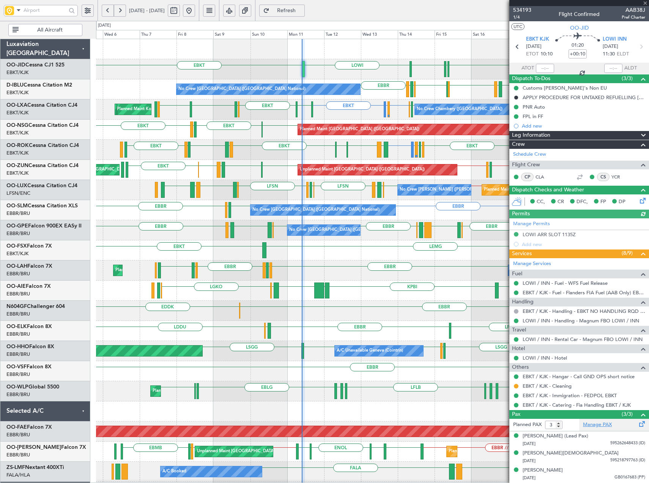
click at [605, 424] on link "Manage PAX" at bounding box center [597, 425] width 29 height 8
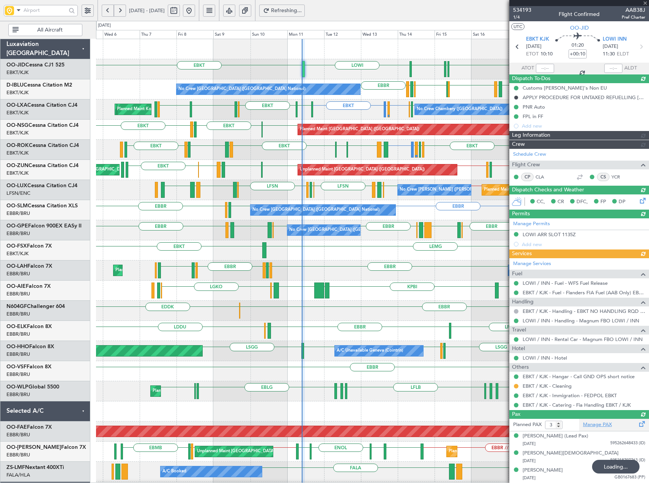
type input "2"
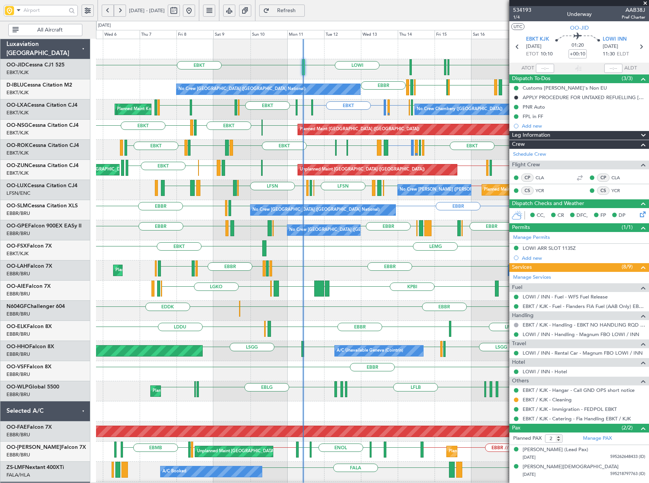
type input "10:11"
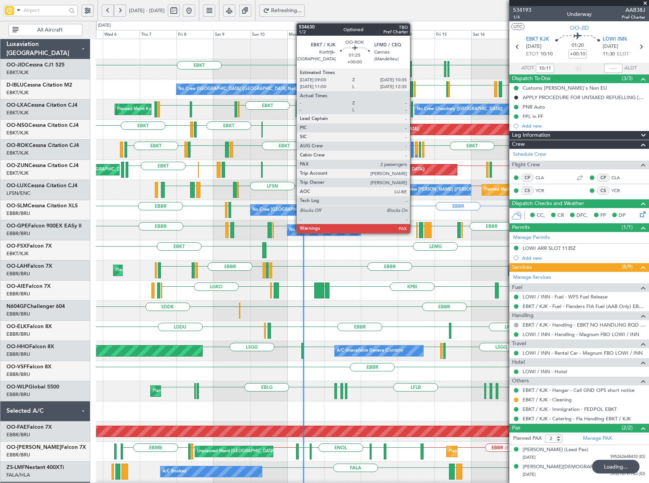
click at [96, 161] on div "EBKT EDDS LOWW LOWI EBKT EBBR // EBKT EBKT or EBBR EPWA or EBBR LFMT LFSN LFMT …" at bounding box center [372, 300] width 553 height 523
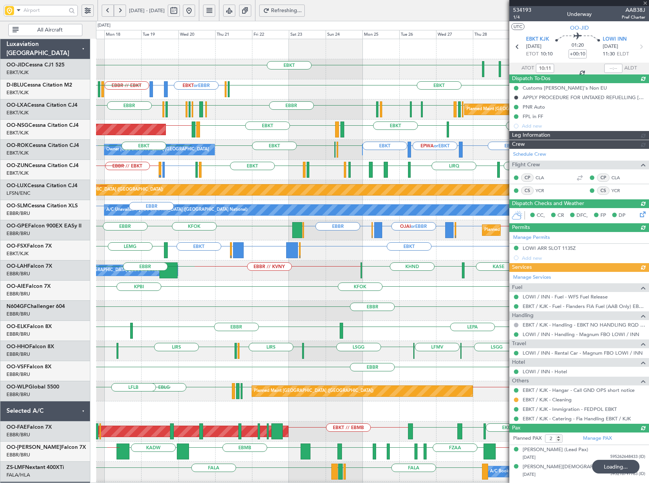
click at [285, 136] on div "EBKT LDSP LFPB // EBKT LFMN EBKT LDSP Planned Maint Paris (Le Bourget)" at bounding box center [372, 130] width 553 height 20
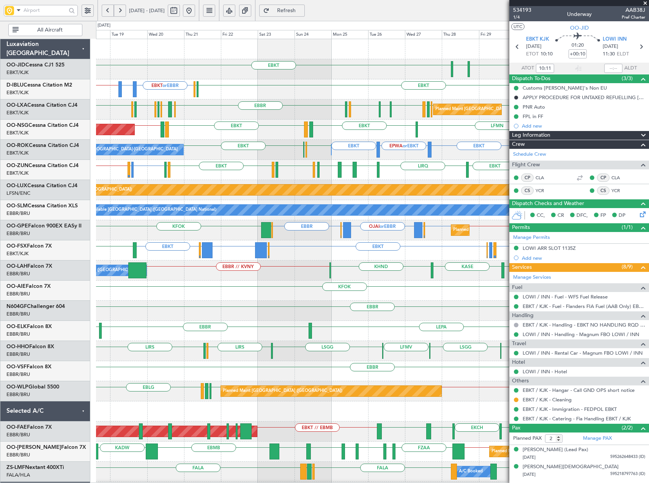
click at [646, 3] on span at bounding box center [645, 3] width 8 height 7
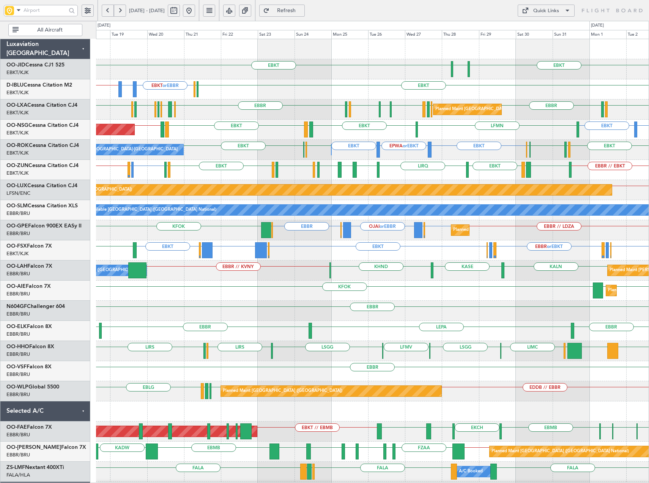
type input "0"
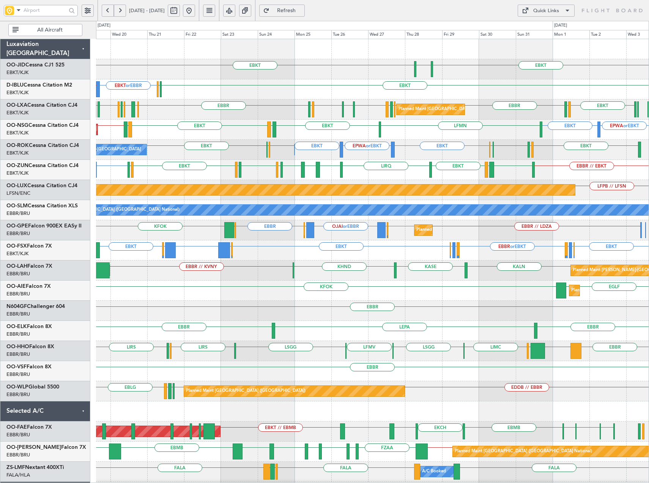
click at [347, 139] on div "EBKT EPWA or EBKT LFMN EBKT LDSP LFPB // EBKT EBKT LDSP Planned Maint Paris (Le…" at bounding box center [372, 130] width 553 height 20
click at [48, 67] on link "OO-JID Cessna CJ1 525" at bounding box center [35, 64] width 58 height 5
click at [302, 12] on span "Refresh" at bounding box center [286, 10] width 31 height 5
click at [302, 10] on span "Refresh" at bounding box center [286, 10] width 31 height 5
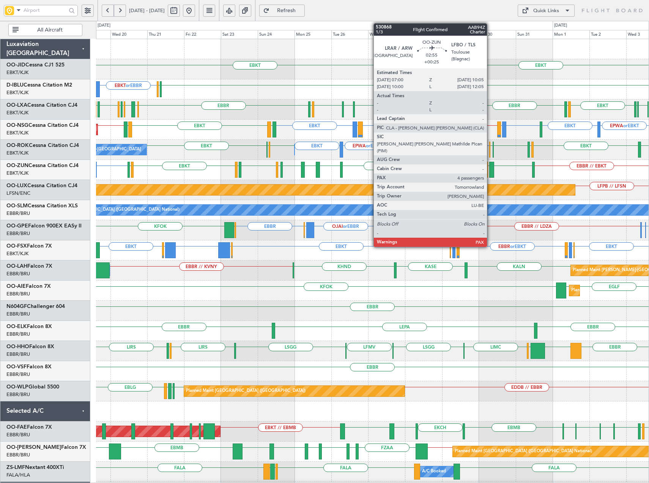
click at [490, 169] on div at bounding box center [491, 170] width 5 height 16
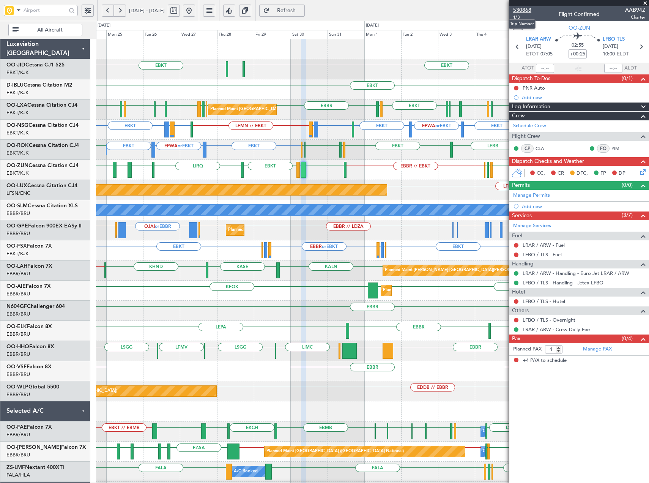
click at [527, 9] on span "530868" at bounding box center [522, 10] width 18 height 8
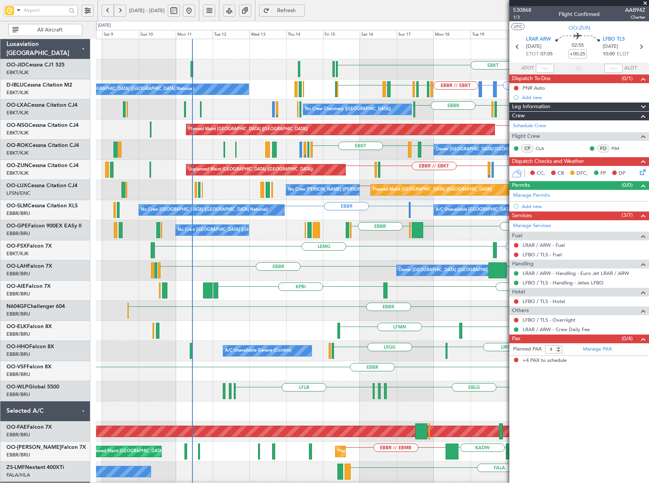
click at [433, 156] on div "EBKT EBBR // EBKT EBKT or EBBR EPWA or EBBR LFMT LFSN LFMT EBKT LFKF EBKT EBKT …" at bounding box center [372, 280] width 553 height 483
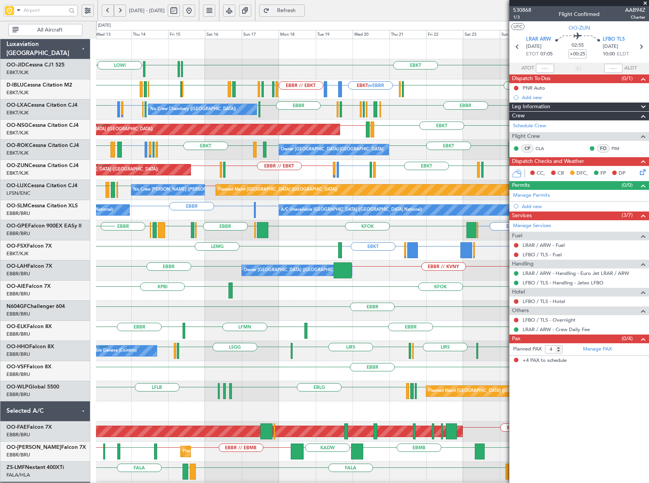
click at [274, 160] on div "EBKT [PERSON_NAME] LOWW LOWI EBKT EBBR // EBKT EBKT or EBBR EPWA or EBBR LFMT L…" at bounding box center [372, 290] width 553 height 503
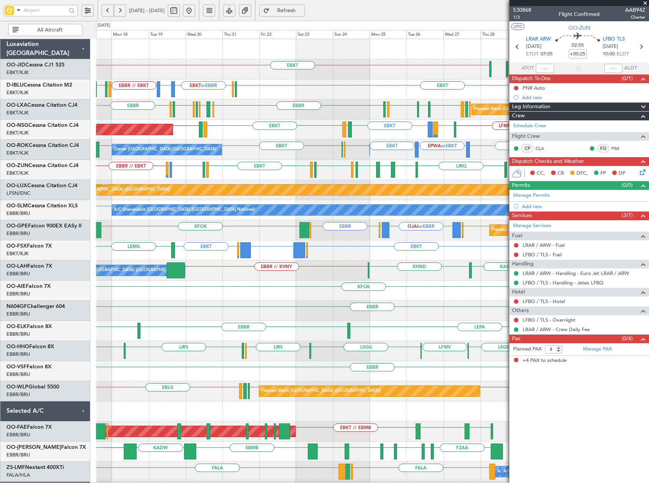
click at [293, 148] on div "EBKT [PERSON_NAME] LOWW LOWI EBBR // EBKT EBKT or EBBR EPWA or EBBR LFMT LFSN E…" at bounding box center [372, 290] width 553 height 503
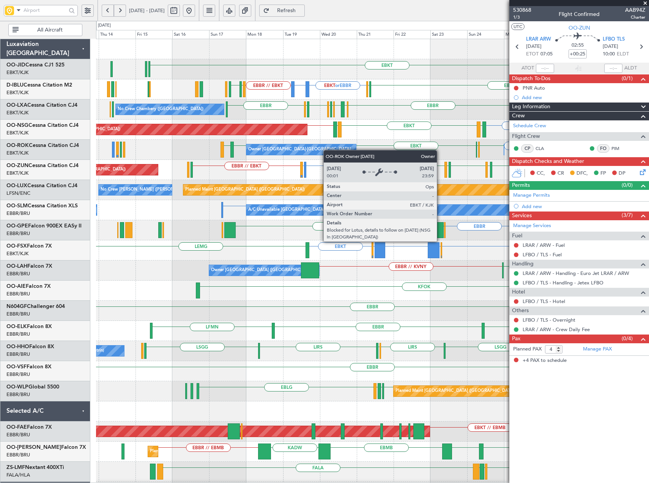
click at [327, 150] on div "EBKT EBKT [GEOGRAPHIC_DATA] EBBR // EBKT EBKT or EBBR EPWA or EBBR LFMT LFSN EB…" at bounding box center [372, 290] width 553 height 503
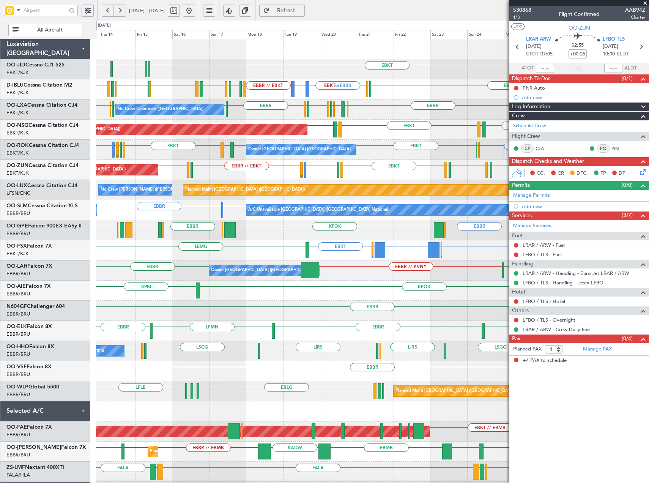
click at [645, 3] on span at bounding box center [645, 3] width 8 height 7
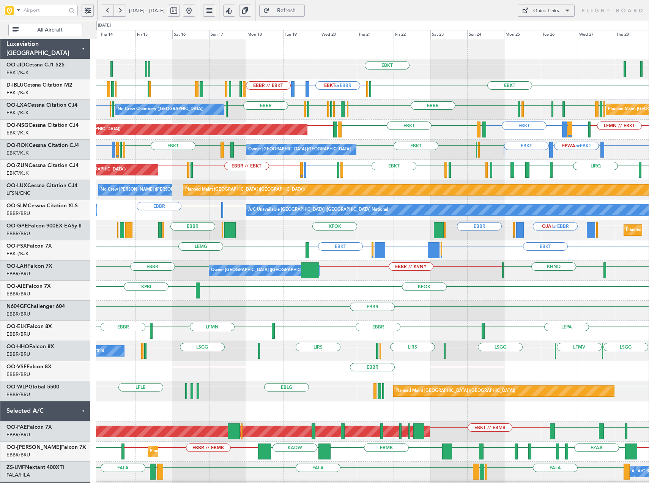
type input "0"
click at [560, 13] on button "Quick Links" at bounding box center [546, 11] width 57 height 12
click at [548, 24] on button "Trip Builder" at bounding box center [546, 29] width 57 height 18
drag, startPoint x: 317, startPoint y: 8, endPoint x: 314, endPoint y: 27, distance: 19.2
click at [302, 8] on span "Refresh" at bounding box center [286, 10] width 31 height 5
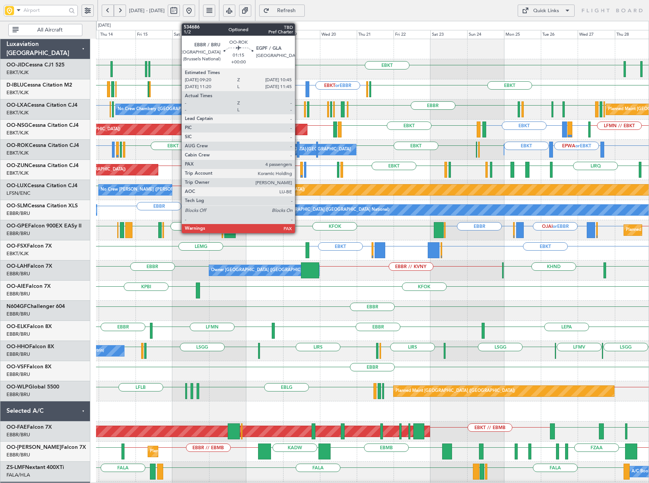
click at [298, 154] on div at bounding box center [298, 150] width 2 height 16
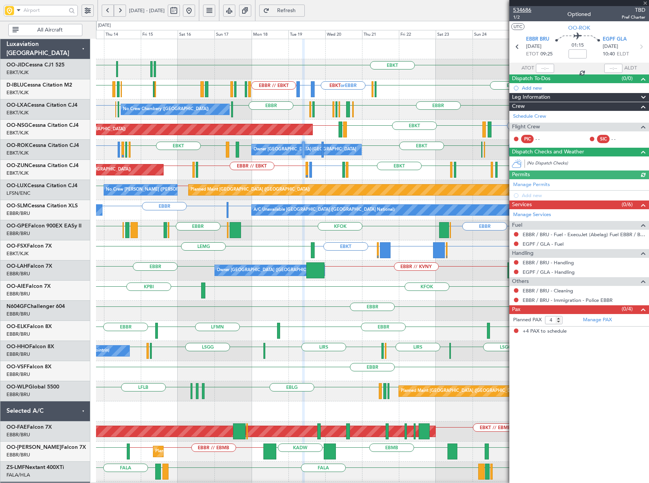
click at [518, 9] on span "534686" at bounding box center [522, 10] width 18 height 8
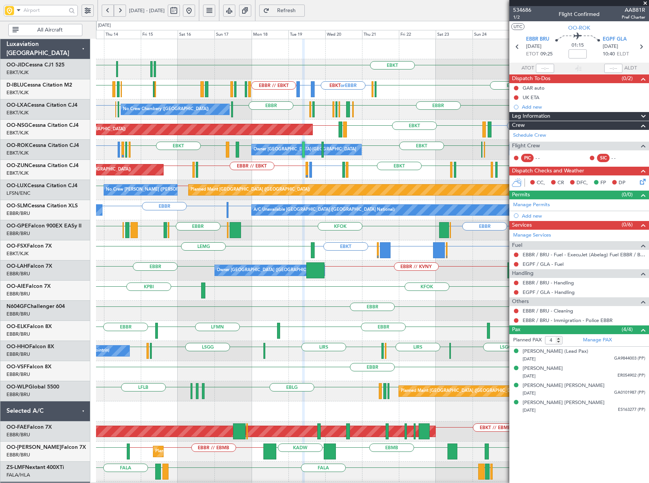
drag, startPoint x: 647, startPoint y: 1, endPoint x: 643, endPoint y: 2, distance: 4.2
click at [646, 1] on span at bounding box center [645, 3] width 8 height 7
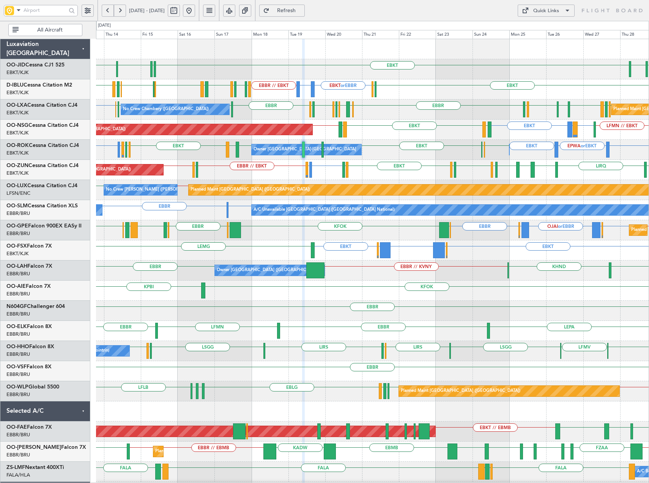
type input "0"
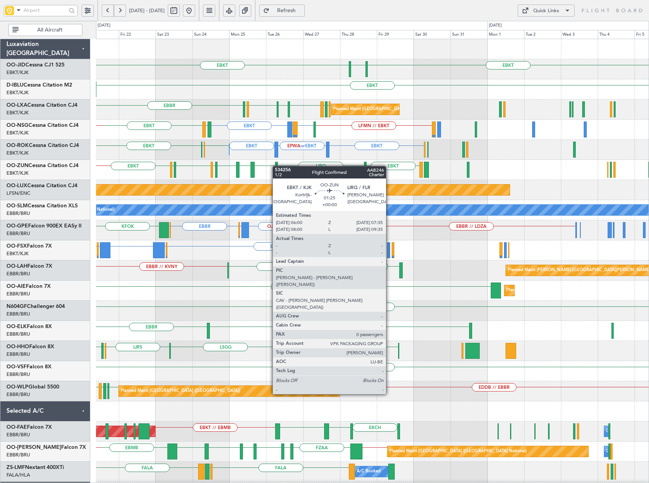
click at [276, 166] on div "EBKT EBKT [GEOGRAPHIC_DATA] EBKT LFMT EBBR // EBKT EPWA or EBBR EBKT or EBBR EG…" at bounding box center [372, 280] width 553 height 483
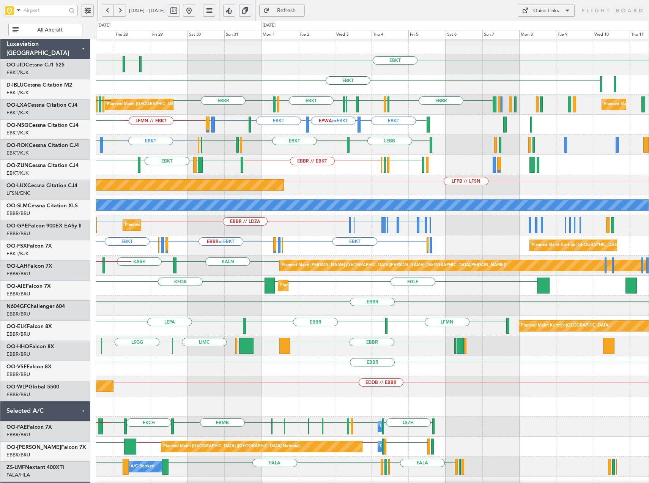
scroll to position [5, 0]
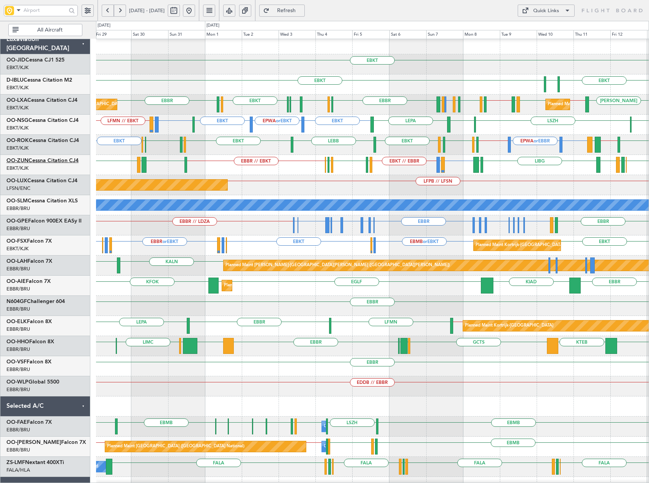
click at [67, 161] on link "OO-ZUN Cessna Citation CJ4" at bounding box center [42, 160] width 72 height 5
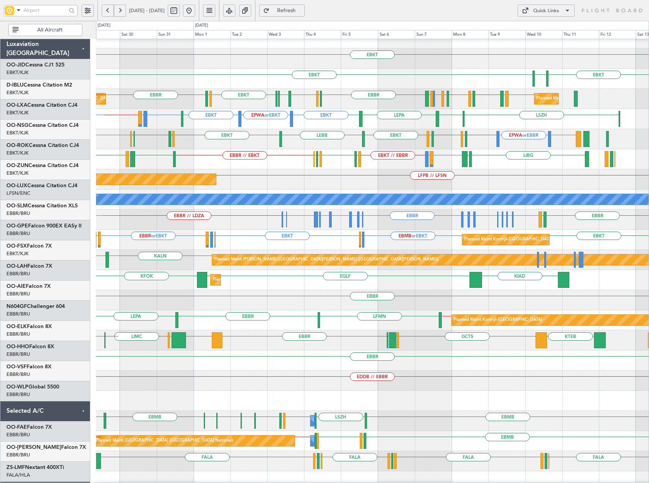
scroll to position [11, 0]
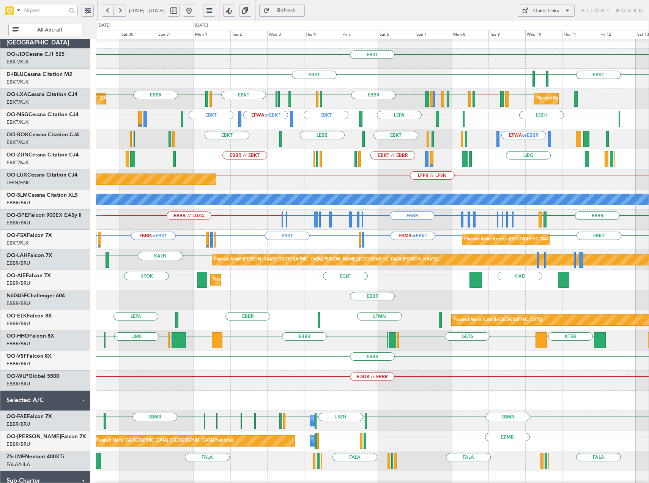
click at [328, 183] on div "Planned Maint [GEOGRAPHIC_DATA] ([GEOGRAPHIC_DATA]) LFPB // LFSN" at bounding box center [372, 179] width 553 height 20
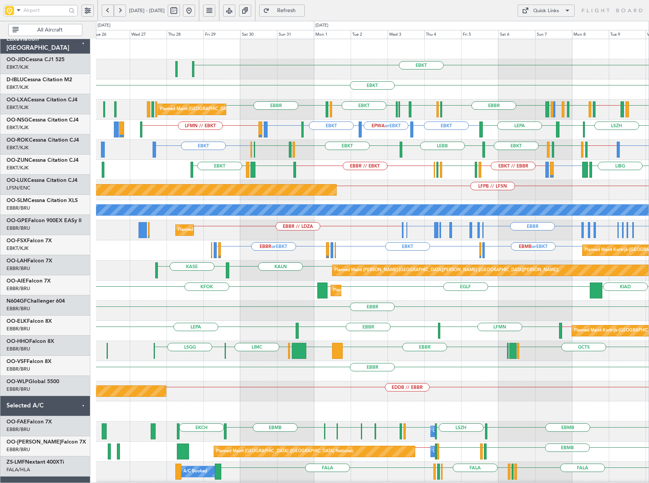
scroll to position [0, 0]
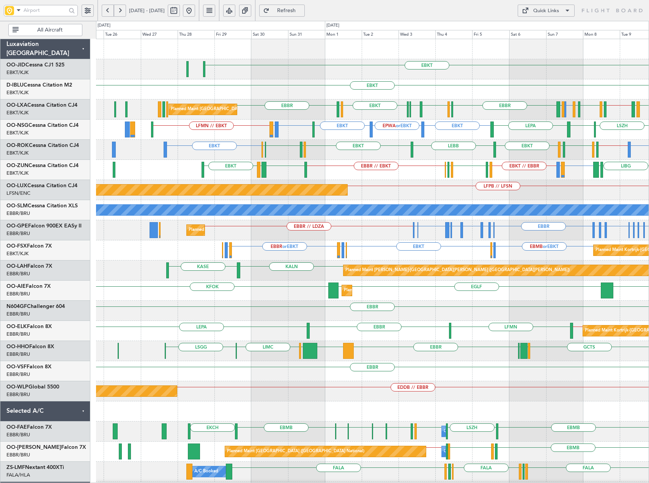
click at [458, 252] on div "EBKT EBKT EBKT [GEOGRAPHIC_DATA] LFMN or LIML EBKT LFTH [GEOGRAPHIC_DATA] [GEOG…" at bounding box center [372, 290] width 553 height 503
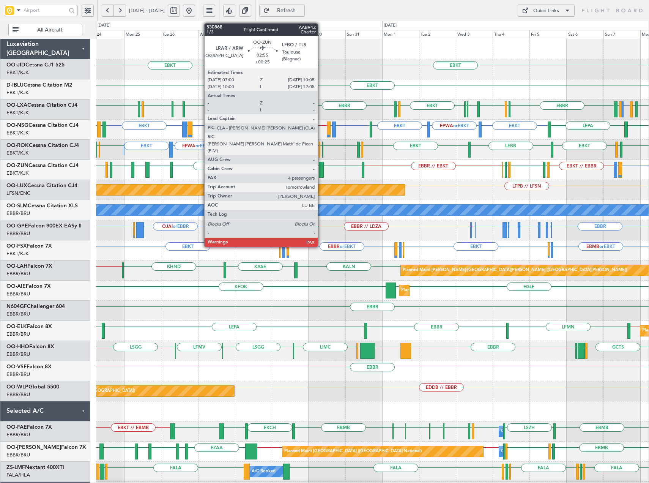
click at [321, 171] on div at bounding box center [321, 170] width 5 height 16
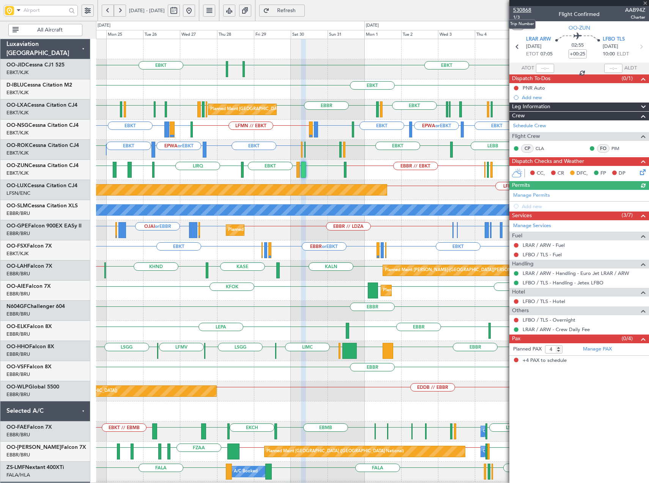
click at [523, 9] on span "530868" at bounding box center [522, 10] width 18 height 8
drag, startPoint x: 296, startPoint y: 7, endPoint x: 299, endPoint y: 19, distance: 11.9
click at [296, 7] on button "Refresh" at bounding box center [282, 11] width 46 height 12
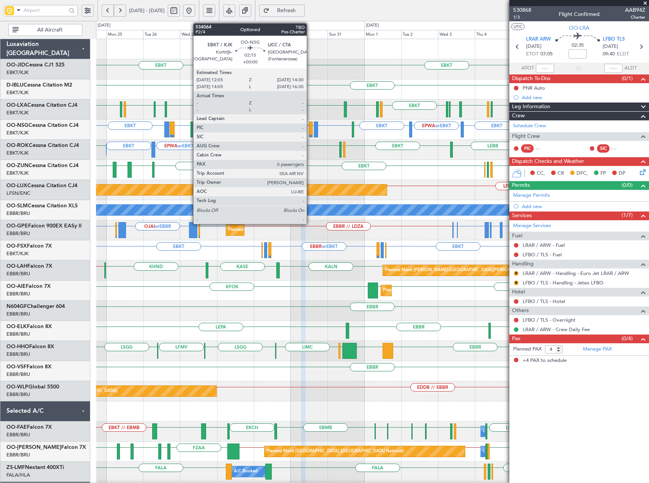
click at [310, 131] on div at bounding box center [311, 129] width 4 height 16
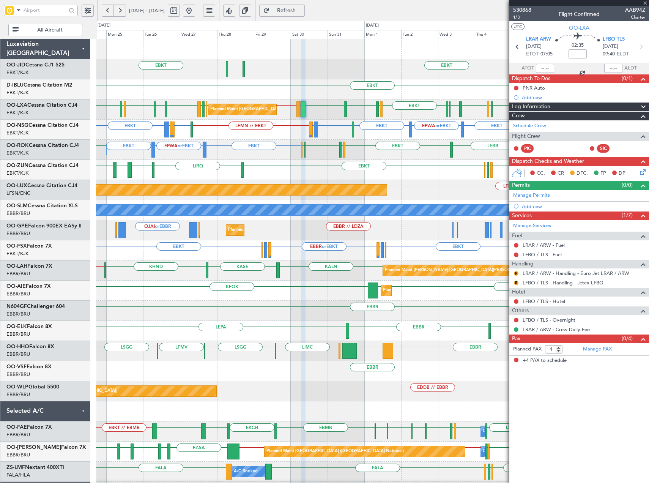
type input "0"
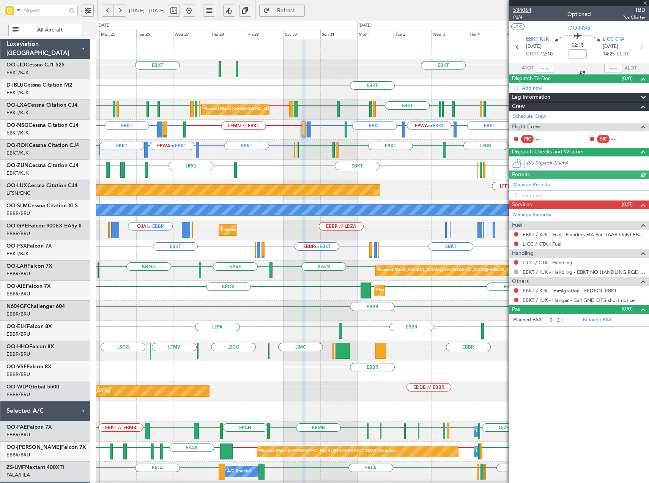
click at [526, 9] on span "534064" at bounding box center [522, 10] width 18 height 8
click at [304, 14] on button "Refresh" at bounding box center [282, 11] width 46 height 12
click at [296, 13] on span "Refresh" at bounding box center [286, 10] width 31 height 5
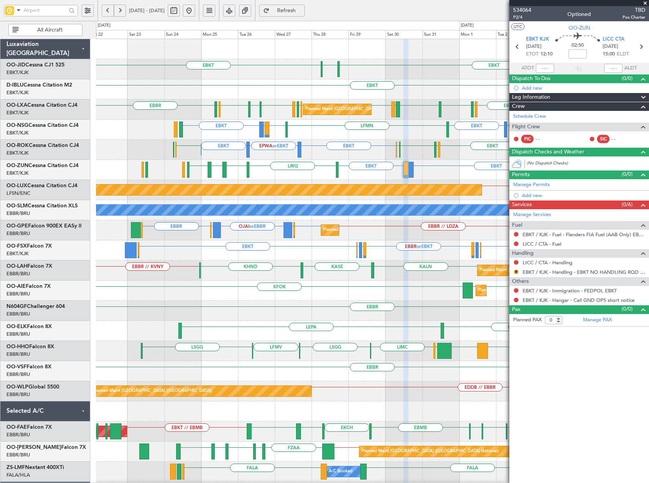
click at [321, 146] on div "EBKT EBKT [GEOGRAPHIC_DATA] EBKT EBKT LFTH [GEOGRAPHIC_DATA] LFBO LRAR [GEOGRAP…" at bounding box center [372, 290] width 553 height 503
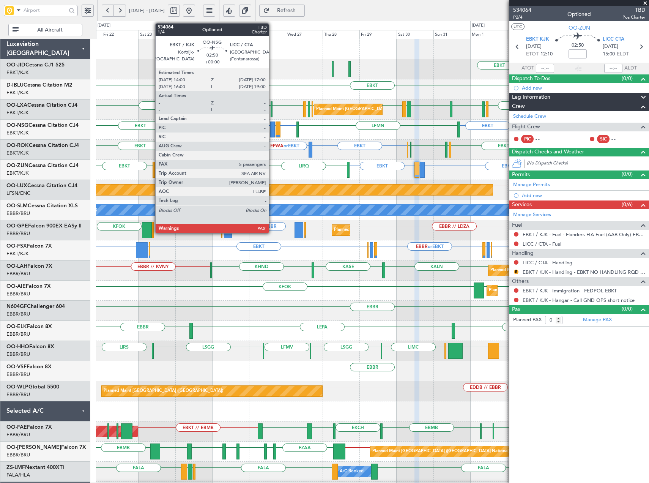
click at [272, 130] on div at bounding box center [272, 129] width 5 height 16
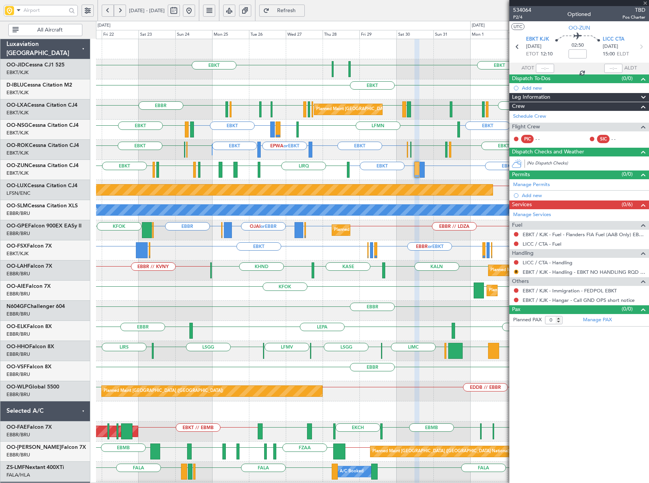
type input "5"
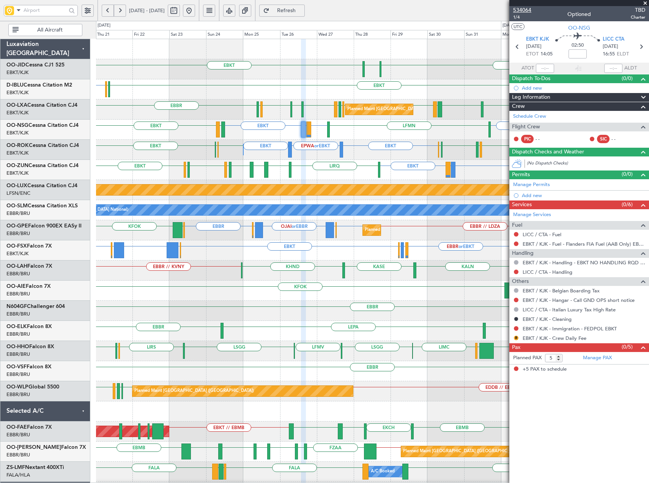
click at [523, 9] on span "534064" at bounding box center [522, 10] width 18 height 8
click at [643, 1] on span at bounding box center [645, 3] width 8 height 7
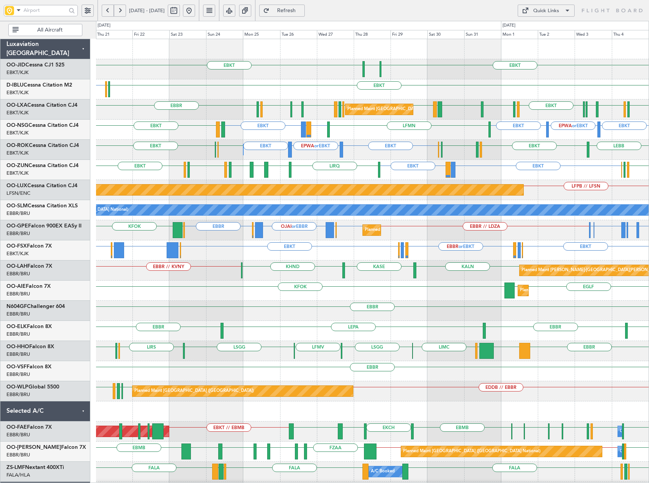
click at [553, 13] on div "Quick Links" at bounding box center [546, 11] width 26 height 8
click at [527, 30] on button "Trip Builder" at bounding box center [546, 29] width 57 height 18
